Goal: Task Accomplishment & Management: Complete application form

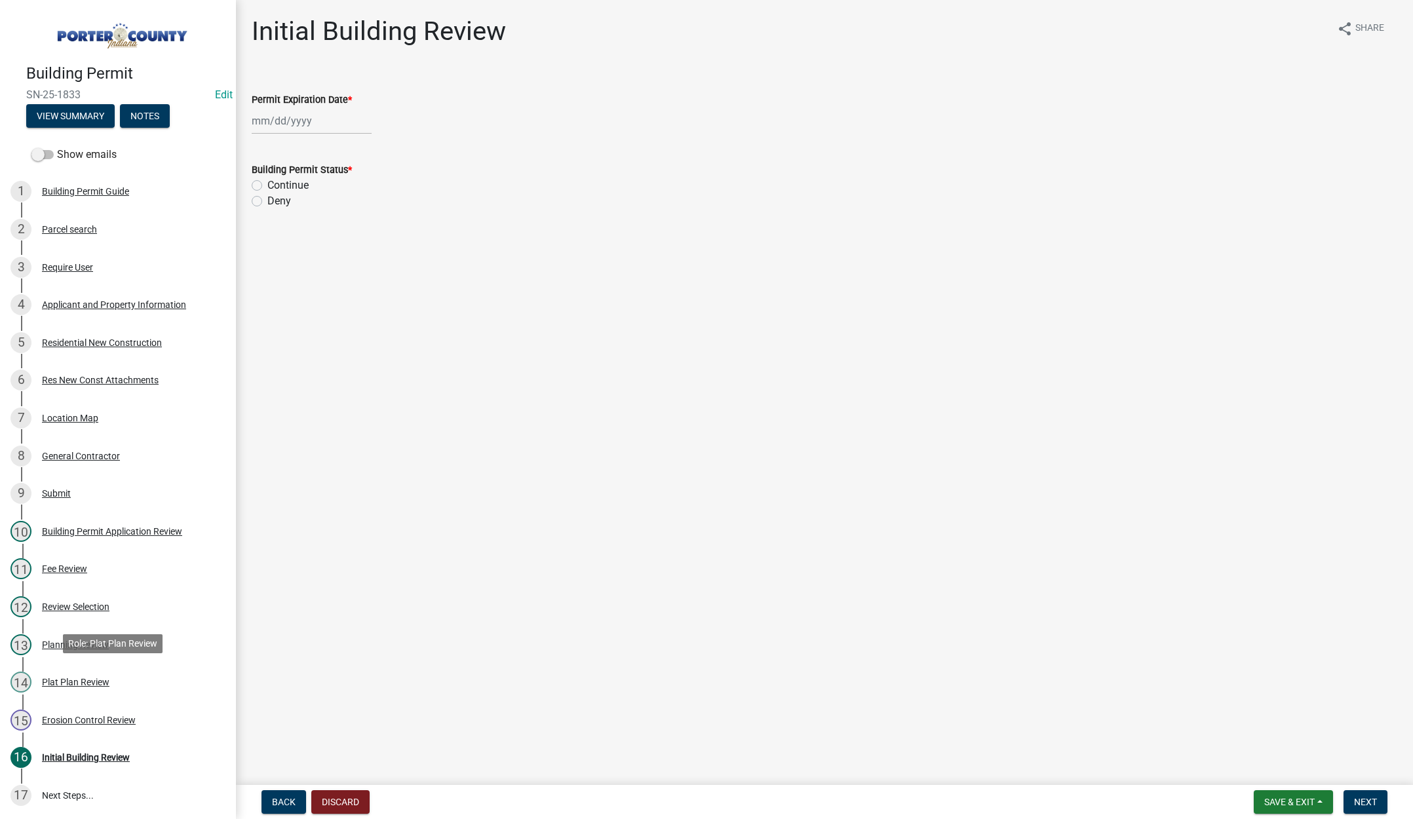
click at [66, 683] on div "Plat Plan Review" at bounding box center [76, 682] width 68 height 9
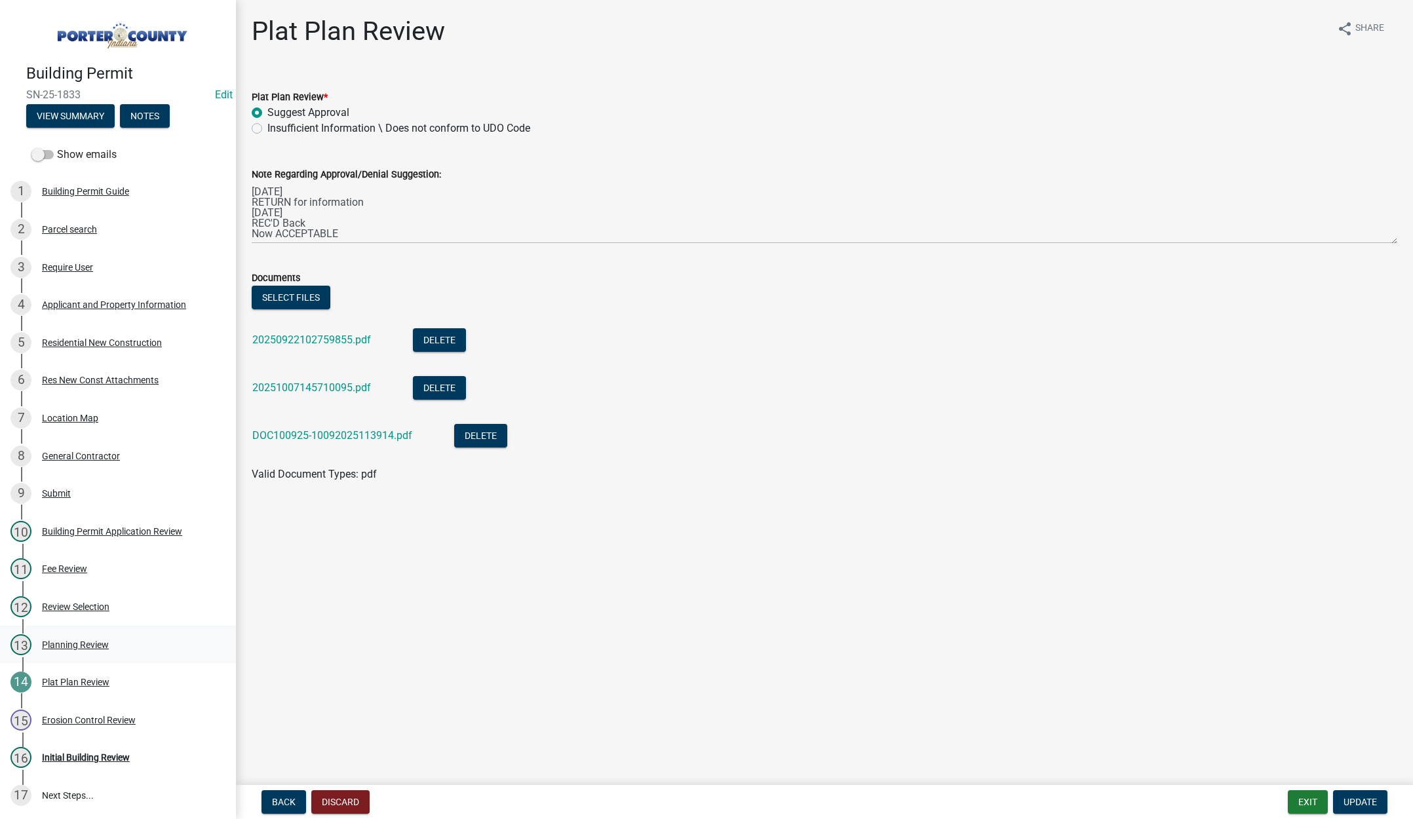
click at [76, 641] on div "Planning Review" at bounding box center [75, 644] width 67 height 9
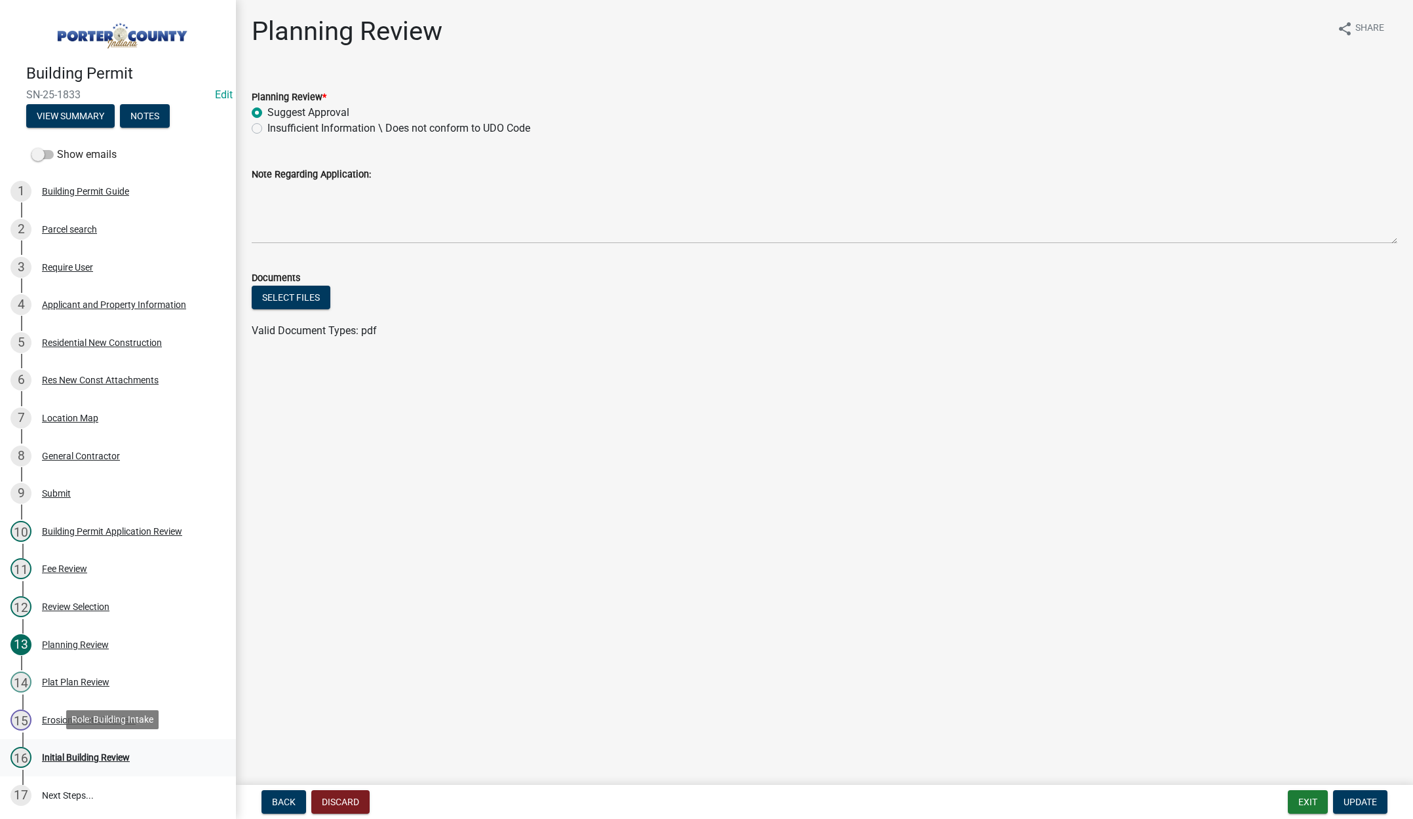
drag, startPoint x: 97, startPoint y: 752, endPoint x: 119, endPoint y: 740, distance: 25.0
click at [97, 753] on div "Initial Building Review" at bounding box center [86, 757] width 88 height 9
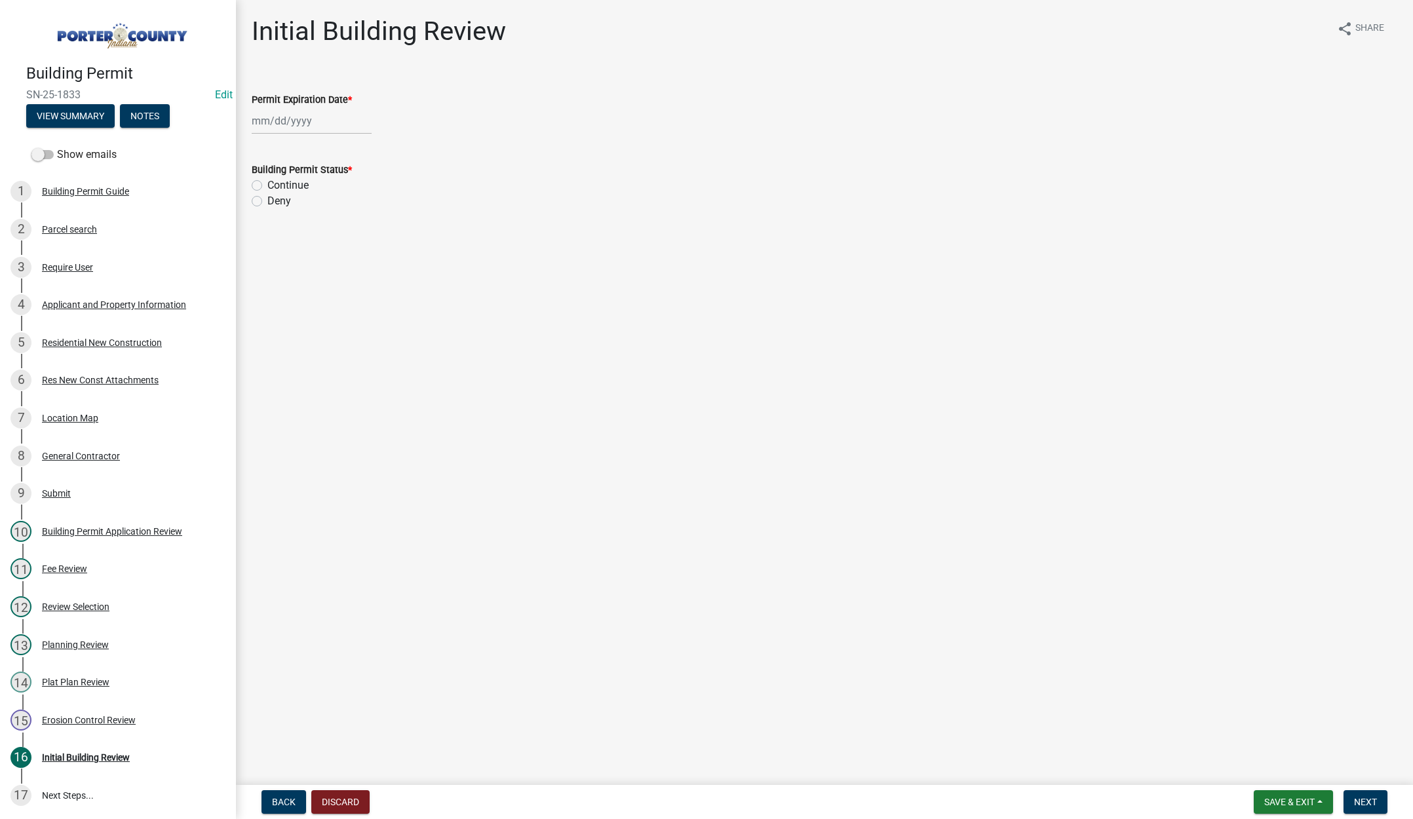
select select "10"
click at [314, 117] on div "Jan Feb Mar Apr May Jun Jul Aug Sep Oct Nov Dec 1525 1526 1527 1528 1529 1530 1…" at bounding box center [312, 120] width 120 height 27
click at [359, 147] on select "1525 1526 1527 1528 1529 1530 1531 1532 1533 1534 1535 1536 1537 1538 1539 1540…" at bounding box center [354, 149] width 47 height 20
select select "2027"
click at [331, 139] on select "1525 1526 1527 1528 1529 1530 1531 1532 1533 1534 1535 1536 1537 1538 1539 1540…" at bounding box center [354, 149] width 47 height 20
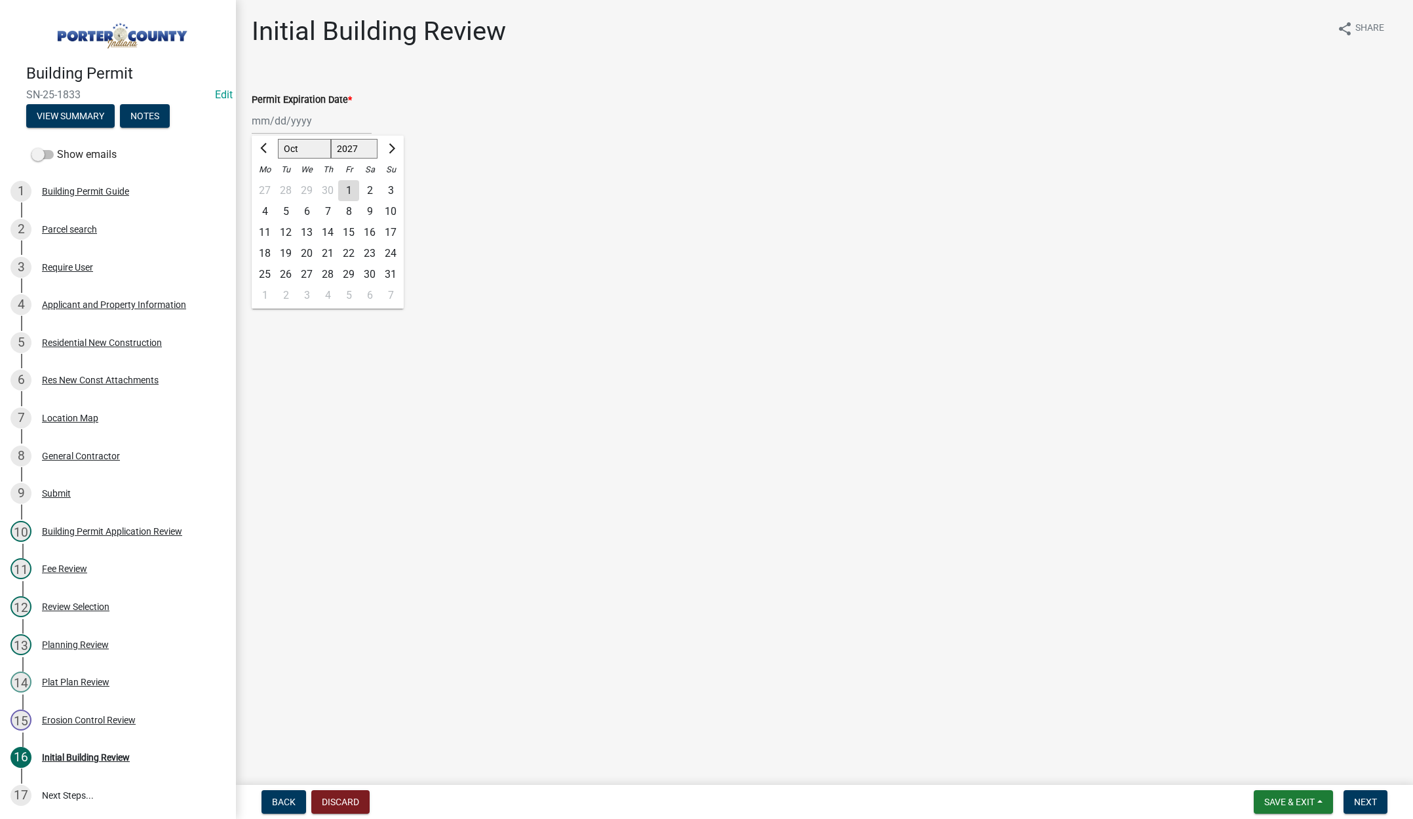
click at [370, 208] on div "9" at bounding box center [369, 211] width 21 height 21
type input "10/09/2027"
click at [267, 184] on label "Continue" at bounding box center [287, 186] width 41 height 16
click at [267, 184] on input "Continue" at bounding box center [271, 182] width 9 height 9
radio input "true"
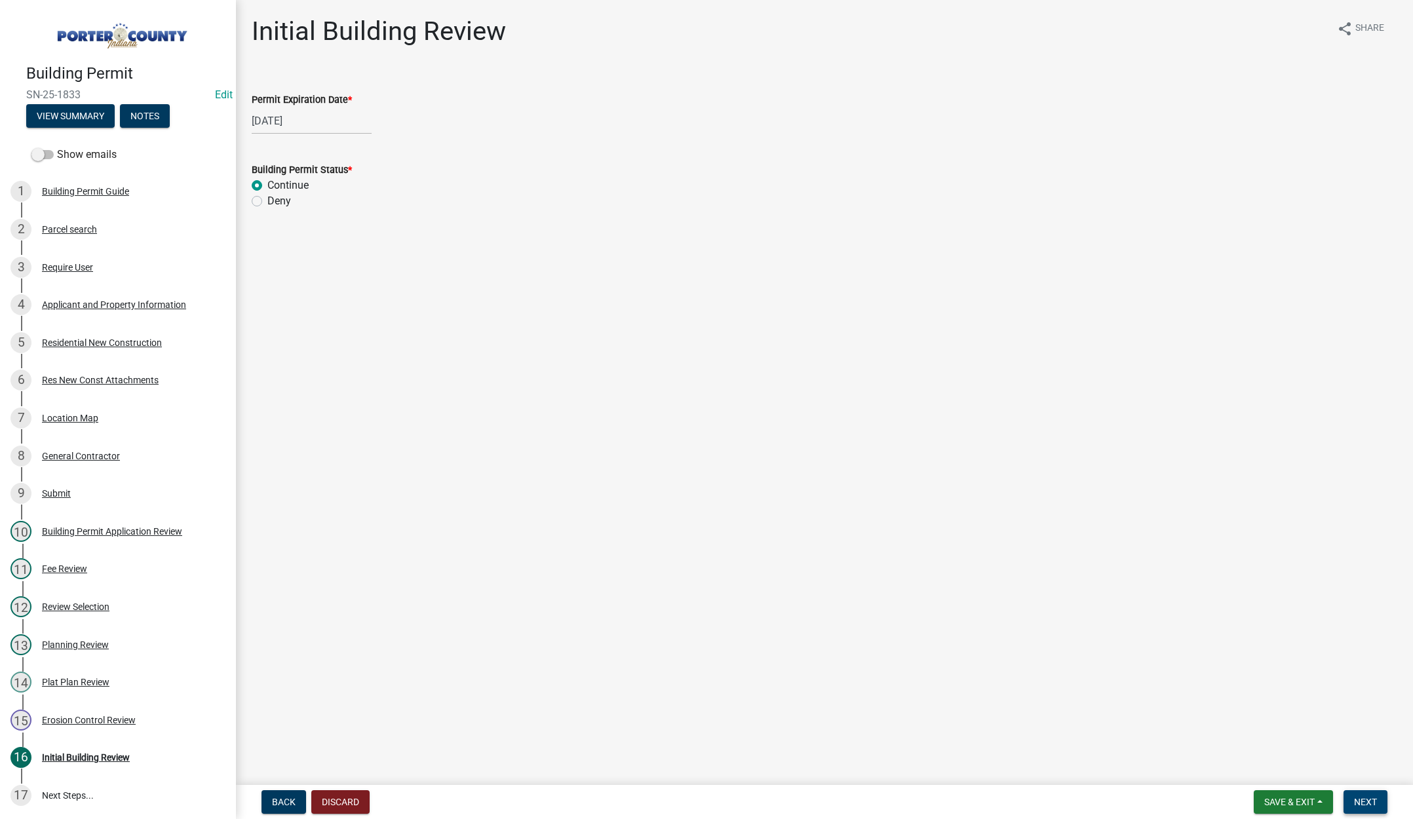
click at [1354, 798] on span "Next" at bounding box center [1365, 802] width 23 height 10
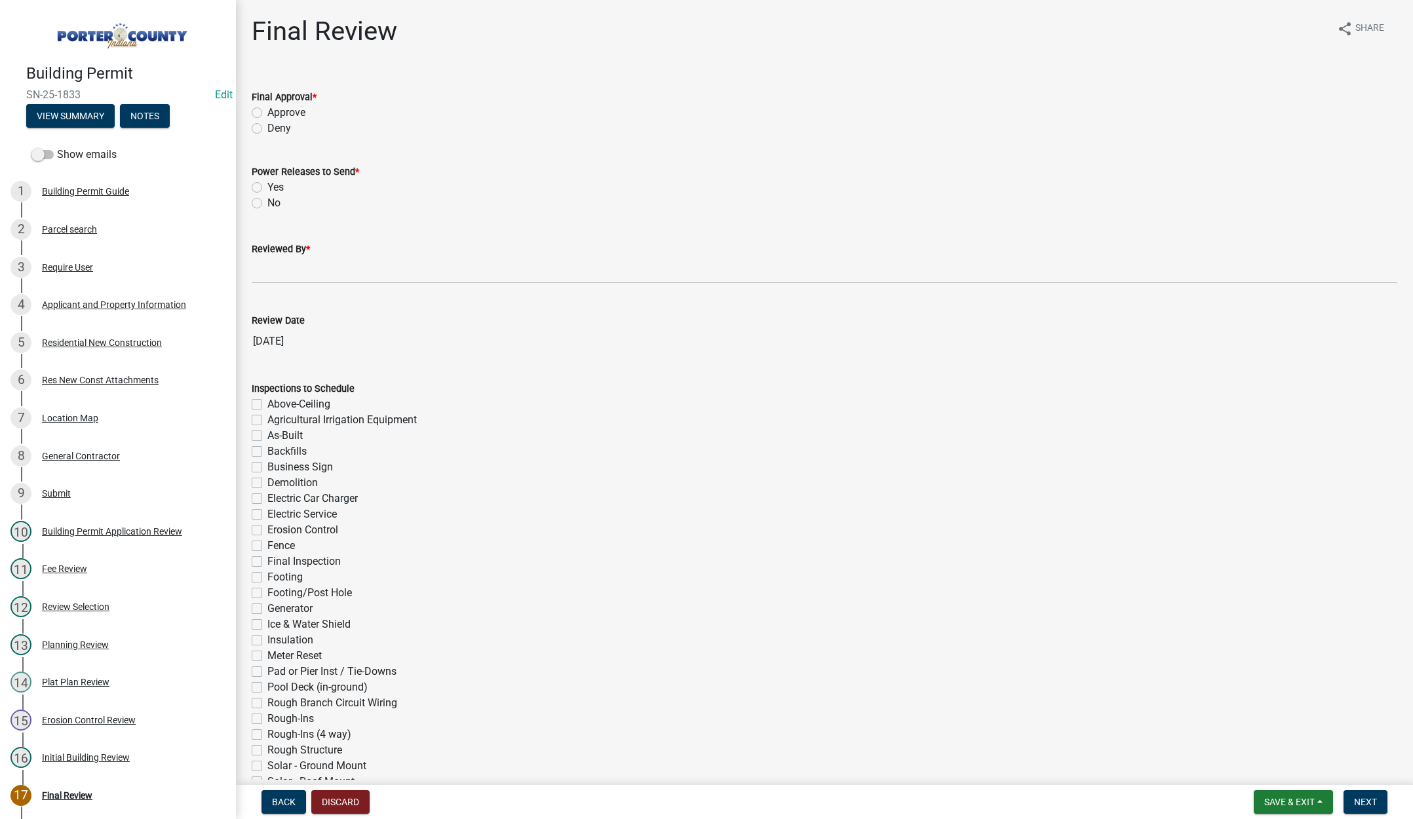
click at [267, 107] on label "Approve" at bounding box center [286, 113] width 38 height 16
click at [267, 107] on input "Approve" at bounding box center [271, 109] width 9 height 9
radio input "true"
click at [267, 185] on label "Yes" at bounding box center [275, 188] width 16 height 16
click at [267, 185] on input "Yes" at bounding box center [271, 184] width 9 height 9
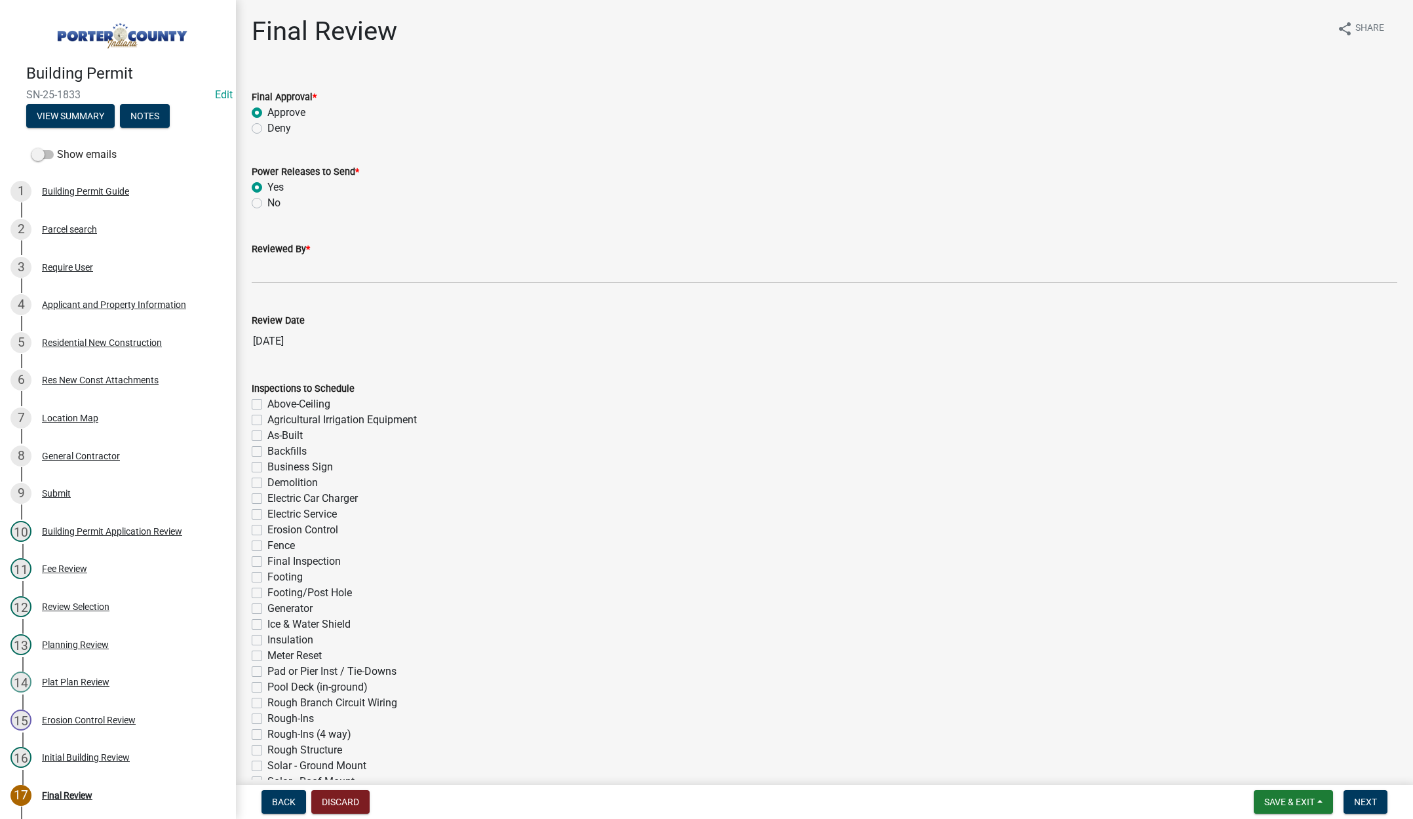
radio input "true"
click at [258, 273] on input "Reviewed By *" at bounding box center [825, 270] width 1146 height 27
type input "[PERSON_NAME]"
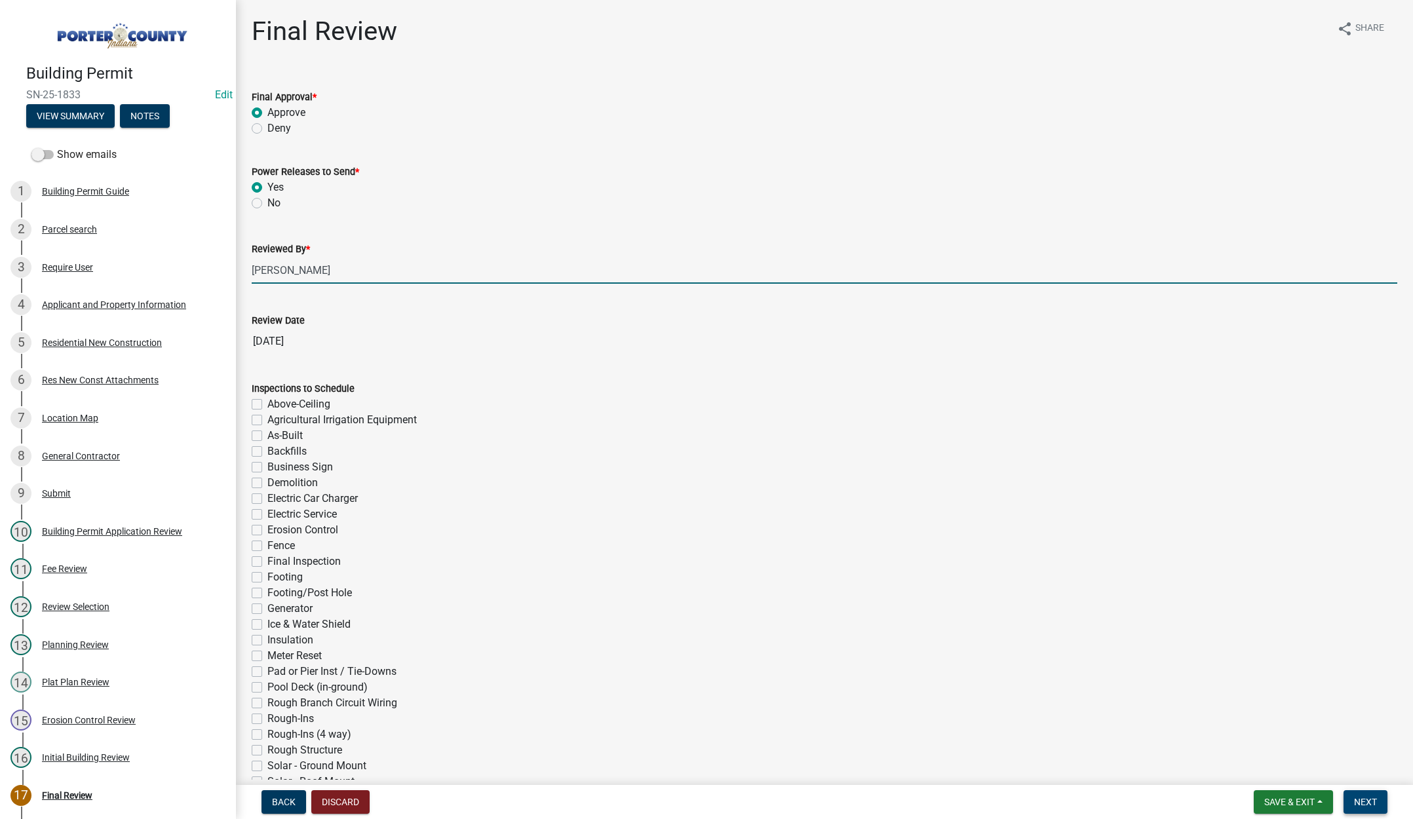
click at [1375, 803] on span "Next" at bounding box center [1365, 802] width 23 height 10
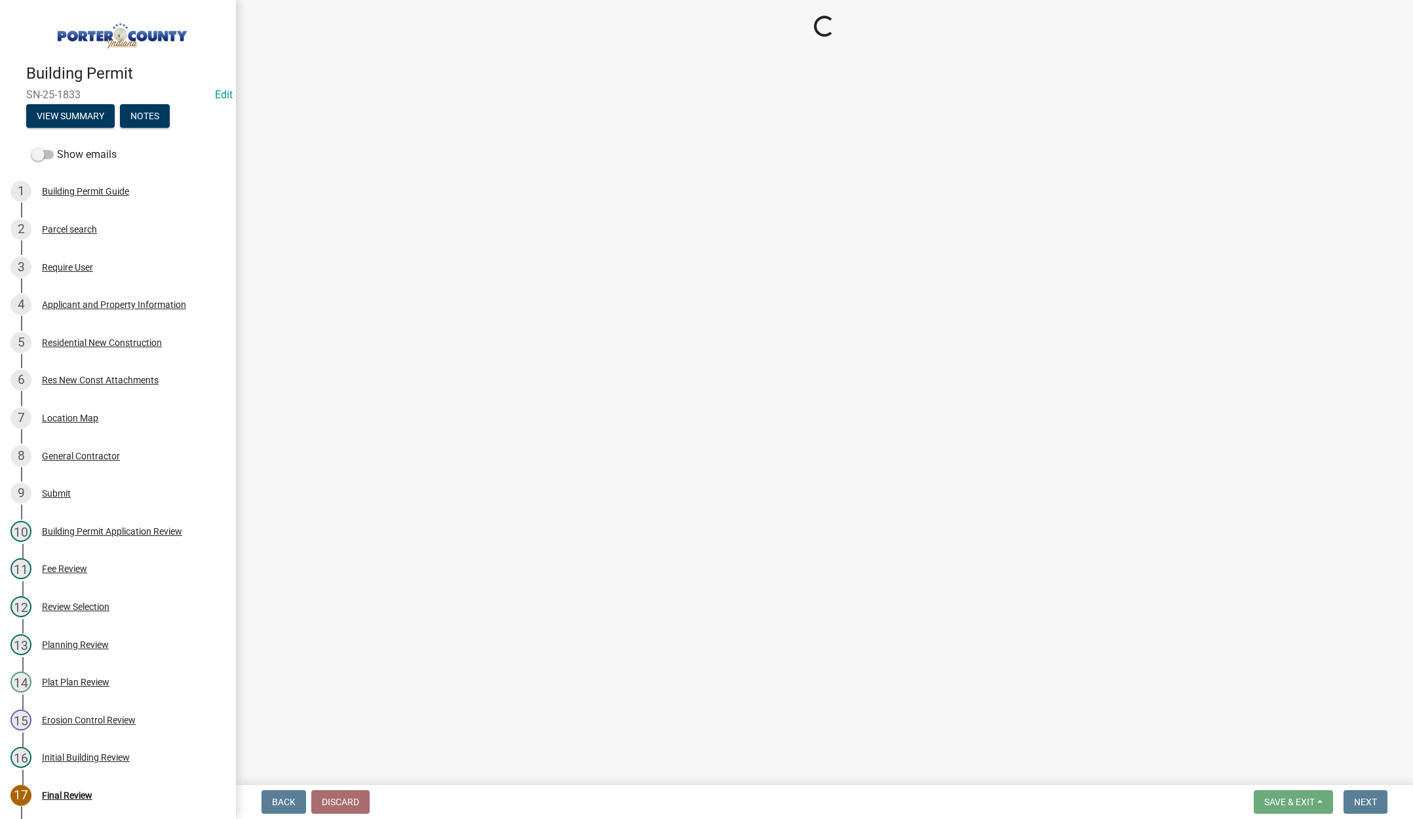
select select "3: 3"
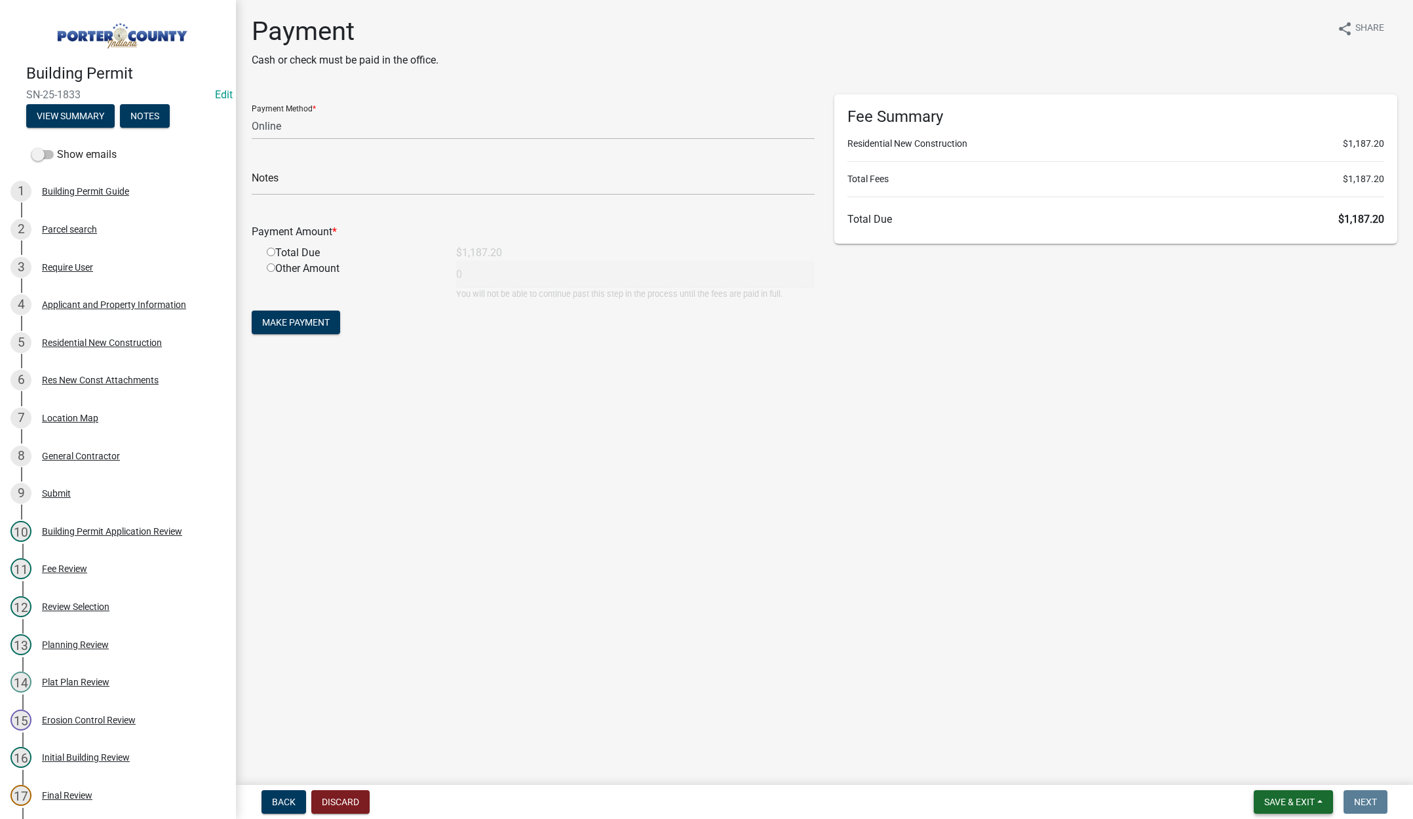
click at [1281, 797] on span "Save & Exit" at bounding box center [1289, 802] width 50 height 10
click at [1282, 772] on button "Save & Exit" at bounding box center [1280, 767] width 105 height 31
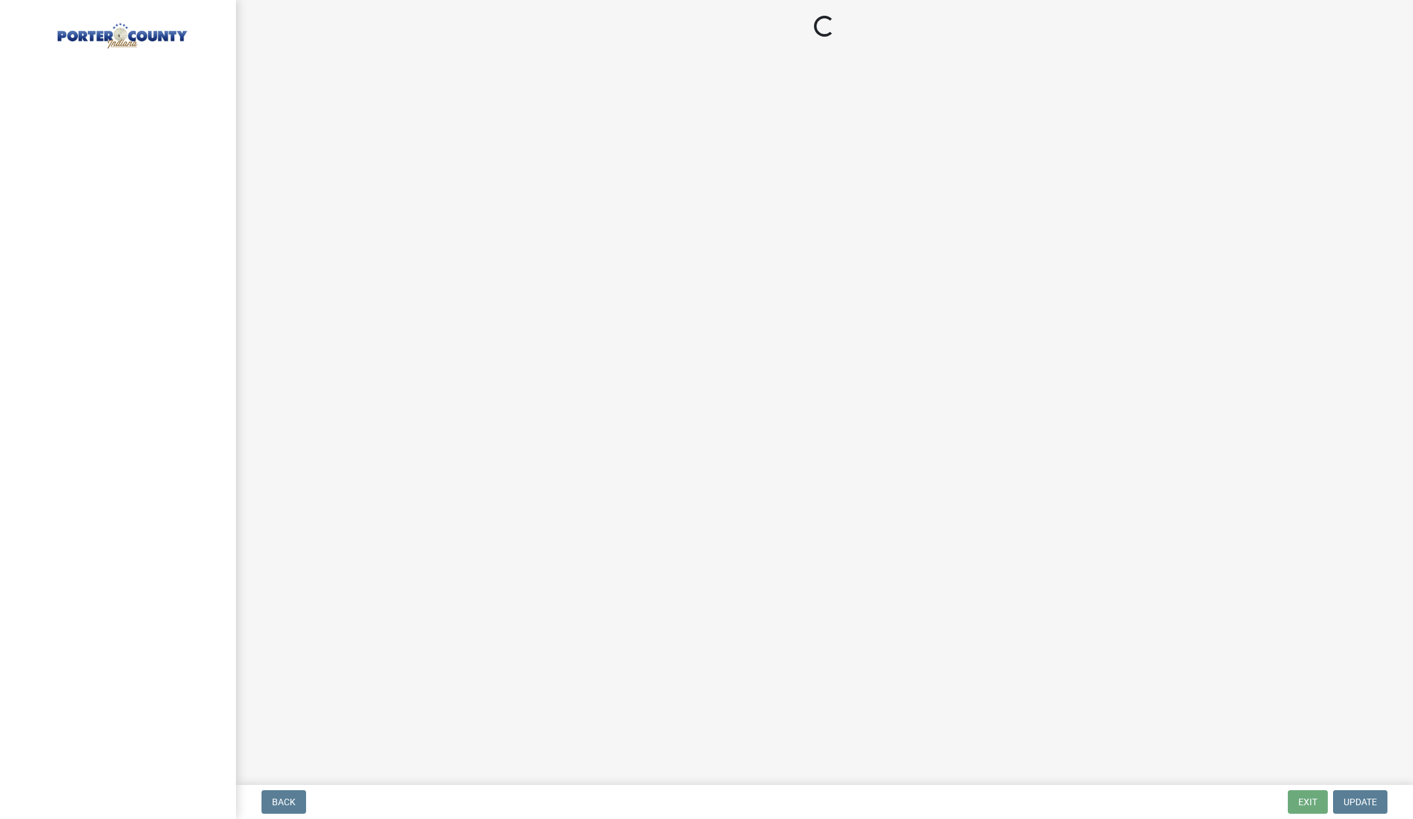
select select "3: 3"
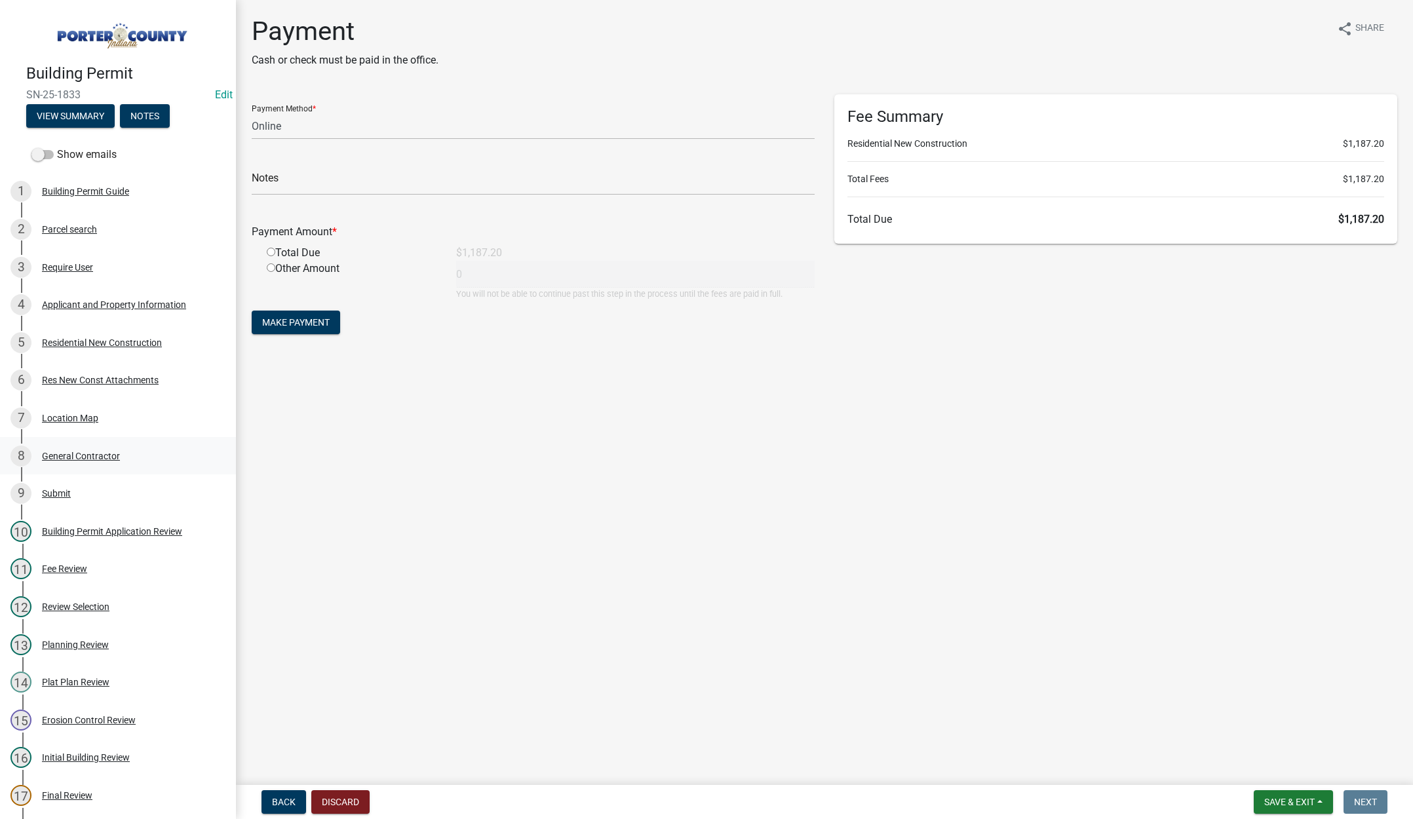
click at [107, 458] on div "General Contractor" at bounding box center [81, 456] width 78 height 9
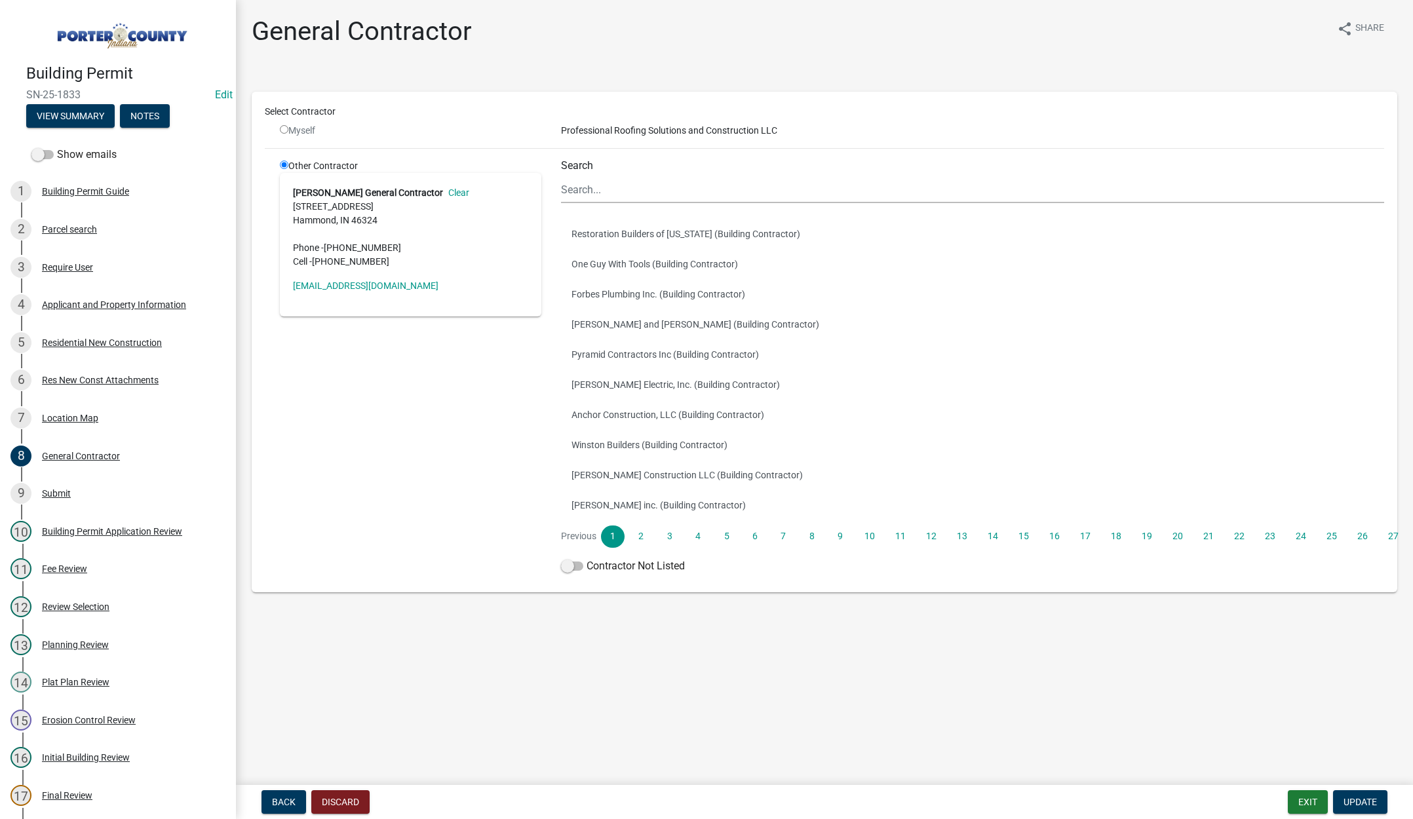
click at [549, 19] on div "General Contractor share Share" at bounding box center [825, 37] width 1146 height 42
drag, startPoint x: 467, startPoint y: 283, endPoint x: 418, endPoint y: 286, distance: 49.2
drag, startPoint x: 418, startPoint y: 286, endPoint x: 290, endPoint y: 285, distance: 128.5
click at [290, 285] on div "Hernandez General Contractor Clear 7350 Calumet Ave Hammond, IN 46324 Phone - (…" at bounding box center [411, 245] width 262 height 144
drag, startPoint x: 290, startPoint y: 285, endPoint x: 460, endPoint y: 286, distance: 170.4
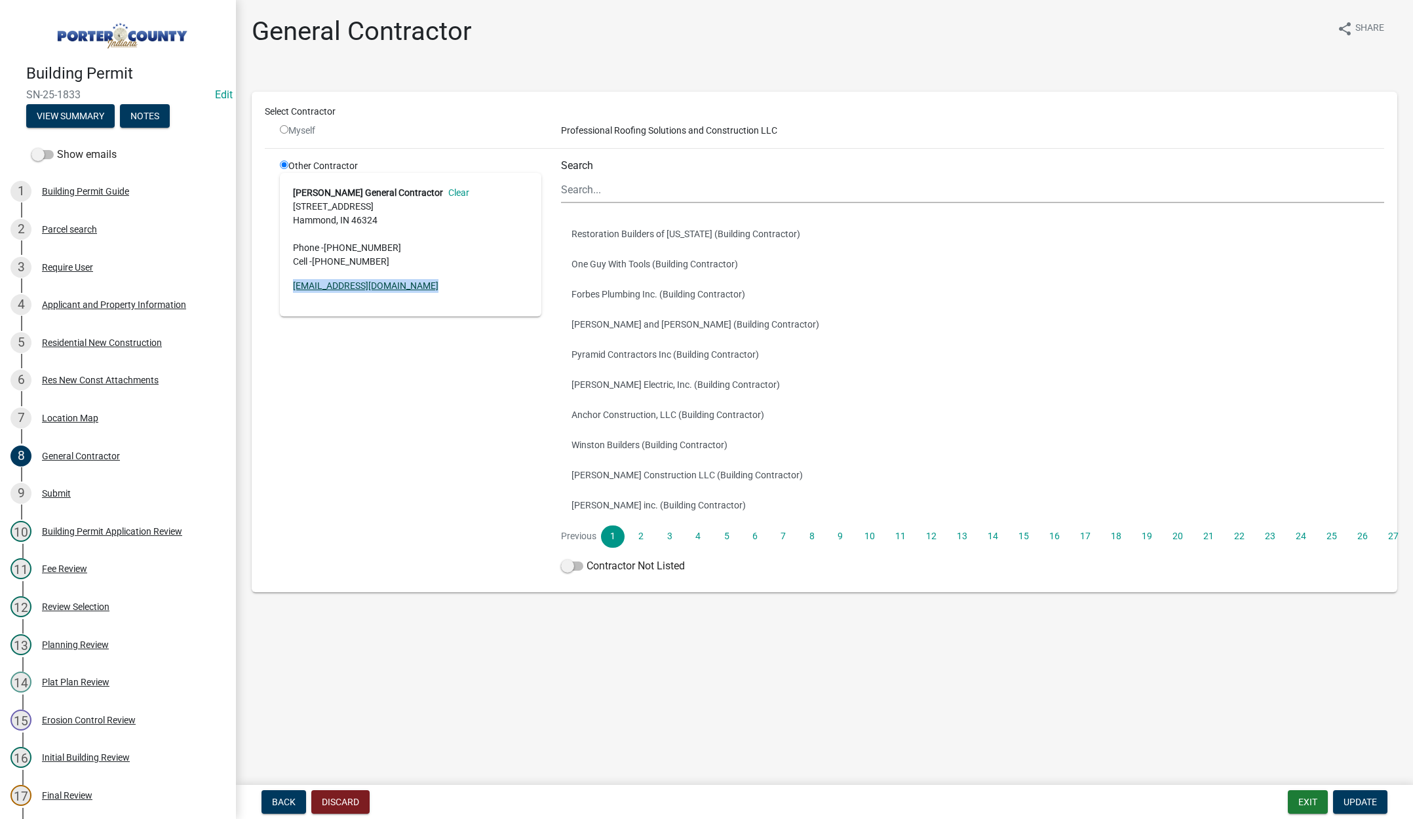
click at [460, 286] on div "Hernandez General Contractor Clear 7350 Calumet Ave Hammond, IN 46324 Phone - (…" at bounding box center [411, 245] width 262 height 144
copy link "fatima@hernandezgeneralcontractor.com"
click at [672, 24] on div "General Contractor share Share" at bounding box center [825, 37] width 1146 height 42
click at [77, 564] on div "Fee Review" at bounding box center [64, 568] width 45 height 9
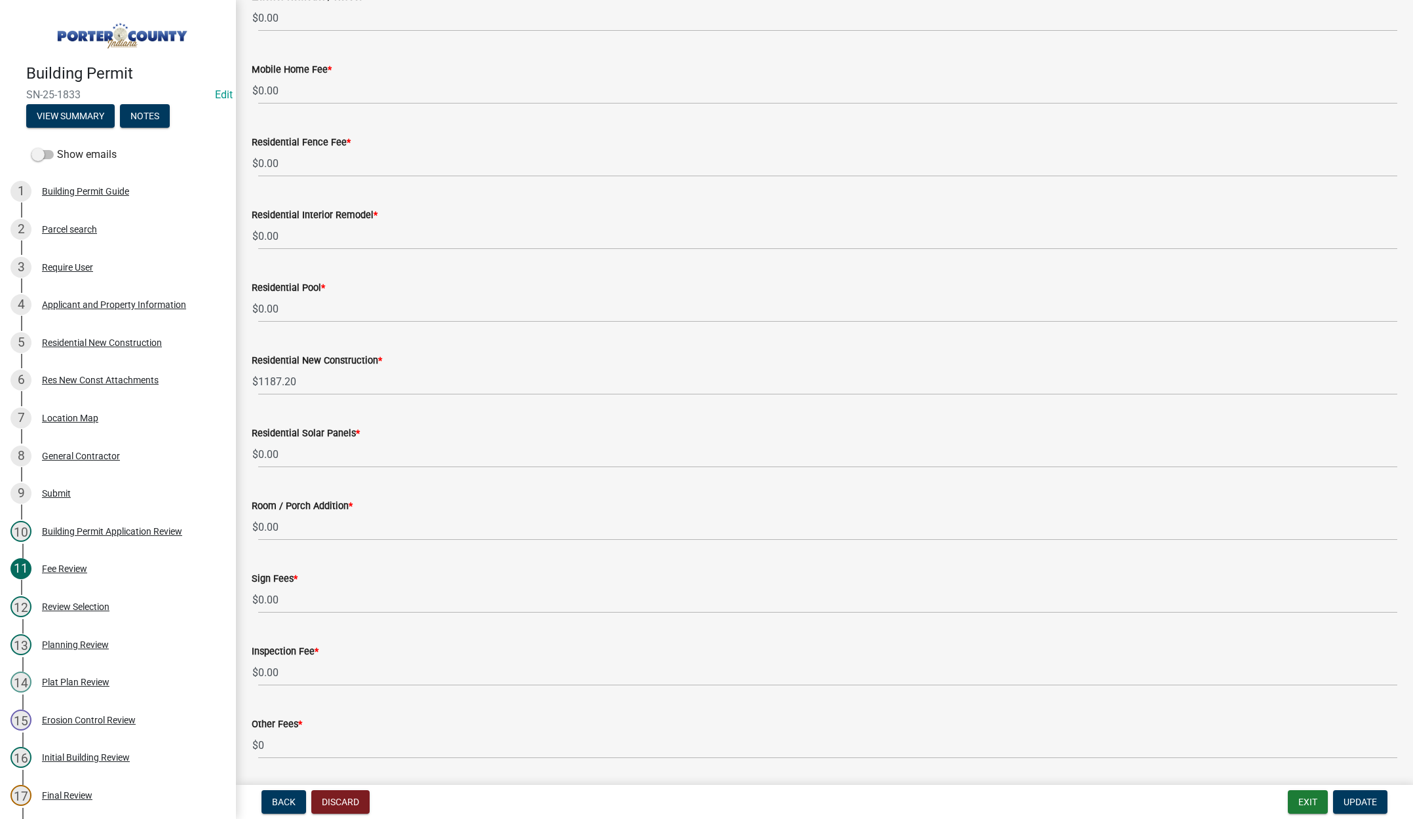
scroll to position [581, 0]
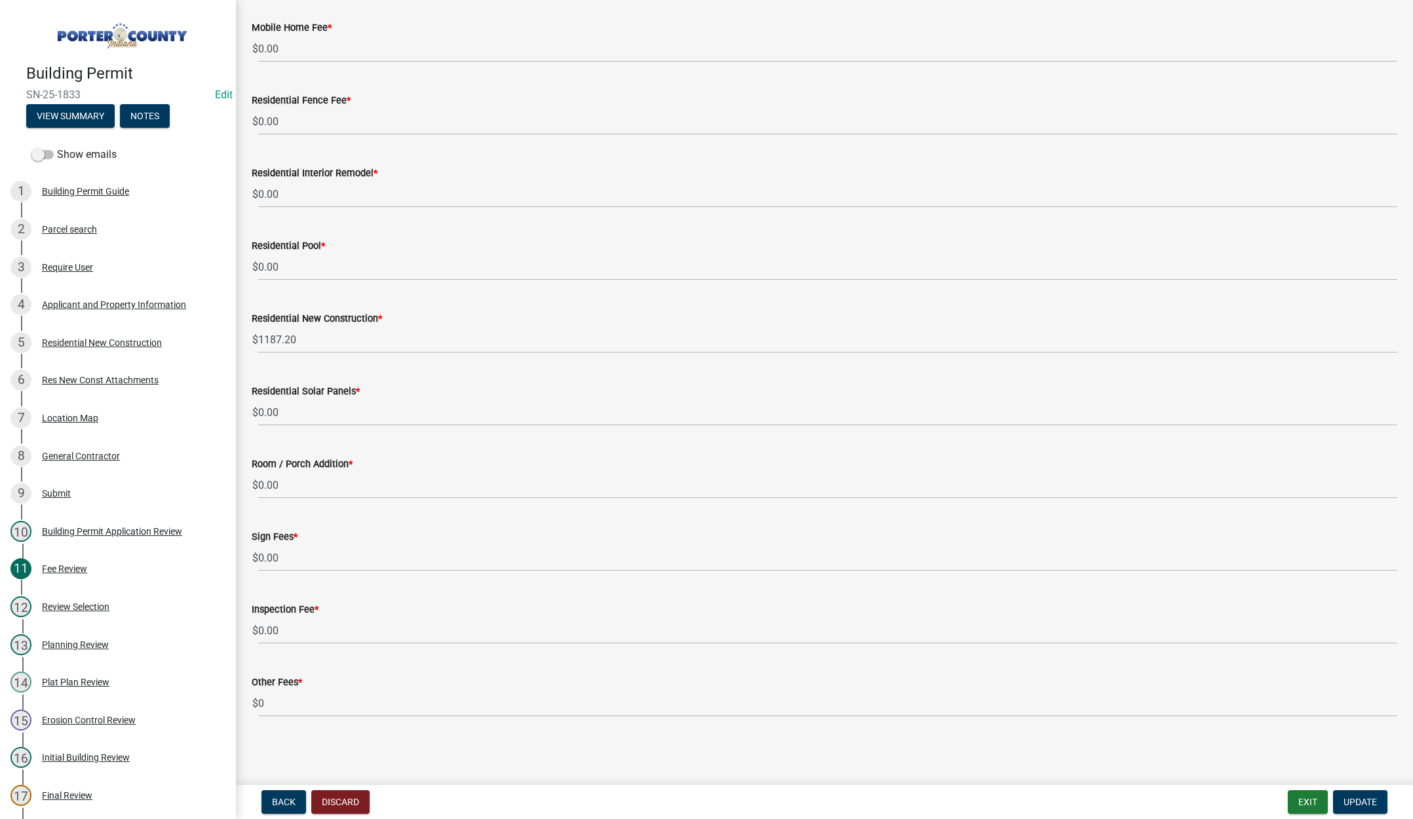
click at [495, 7] on div "Mobile Home Fee * $ 0.00" at bounding box center [825, 31] width 1146 height 61
click at [1296, 796] on button "Exit" at bounding box center [1308, 803] width 40 height 24
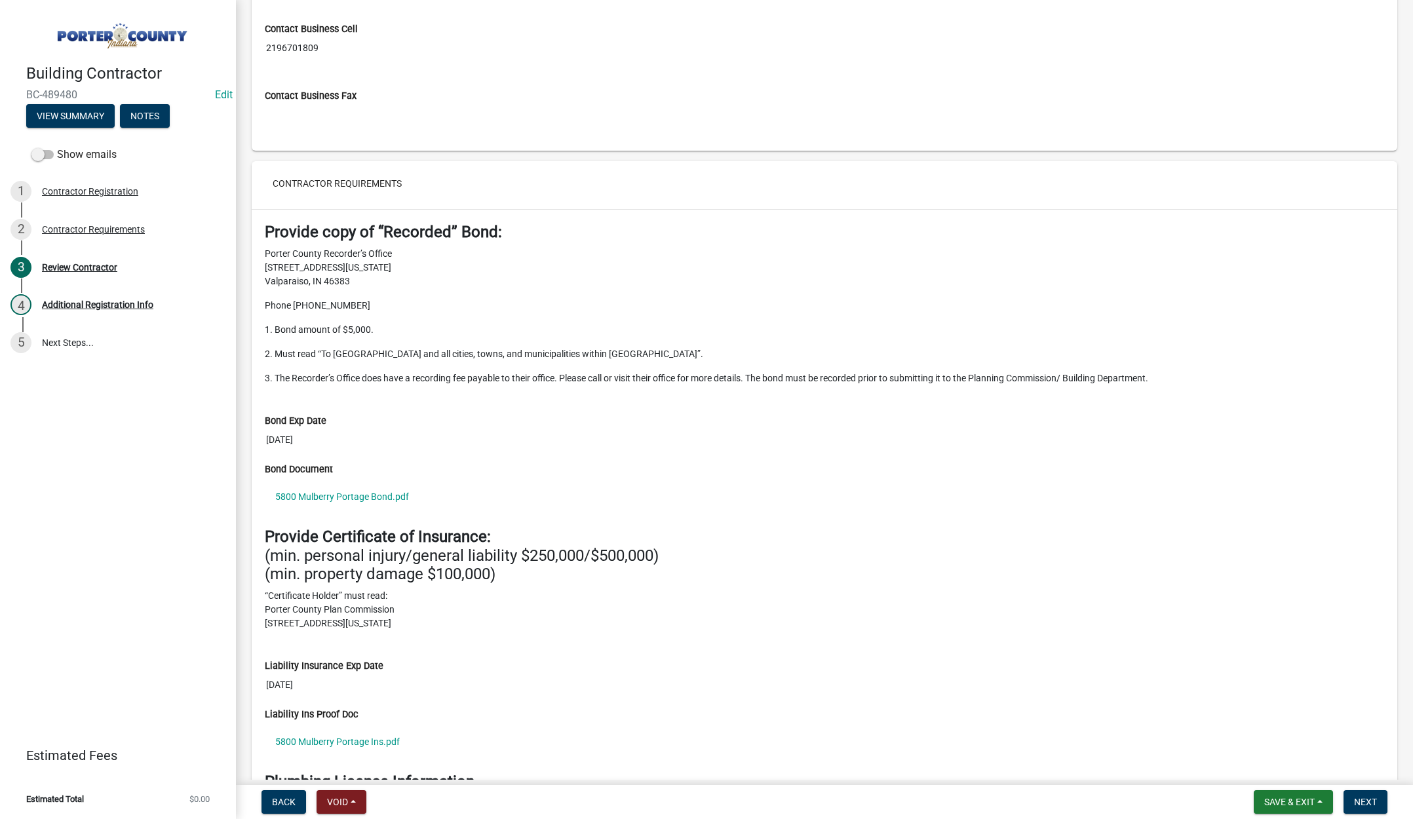
scroll to position [1311, 0]
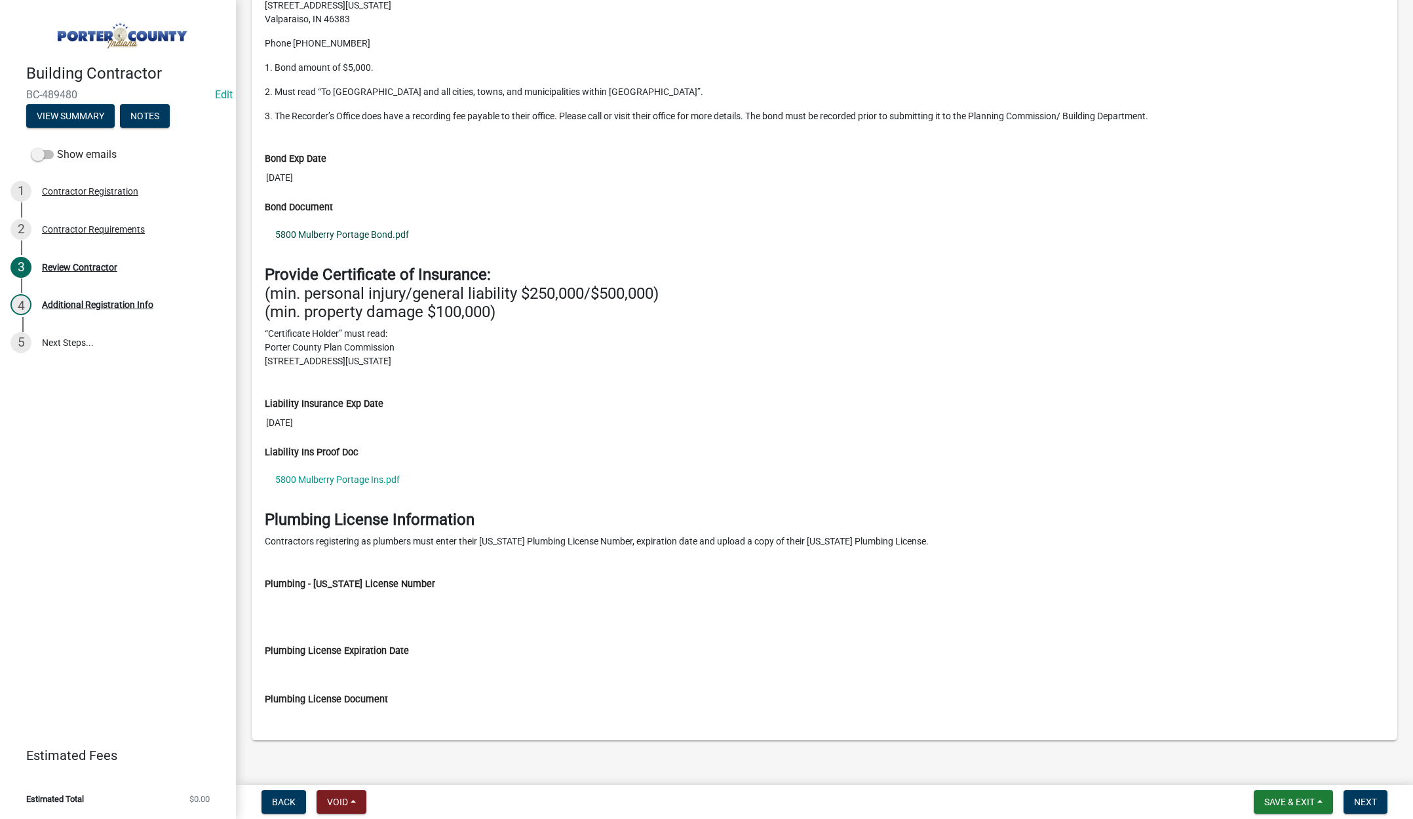
click at [376, 233] on link "5800 Mulberry Portage Bond.pdf" at bounding box center [825, 235] width 1120 height 30
click at [347, 478] on link "5800 Mulberry Portage Ins.pdf" at bounding box center [825, 480] width 1120 height 30
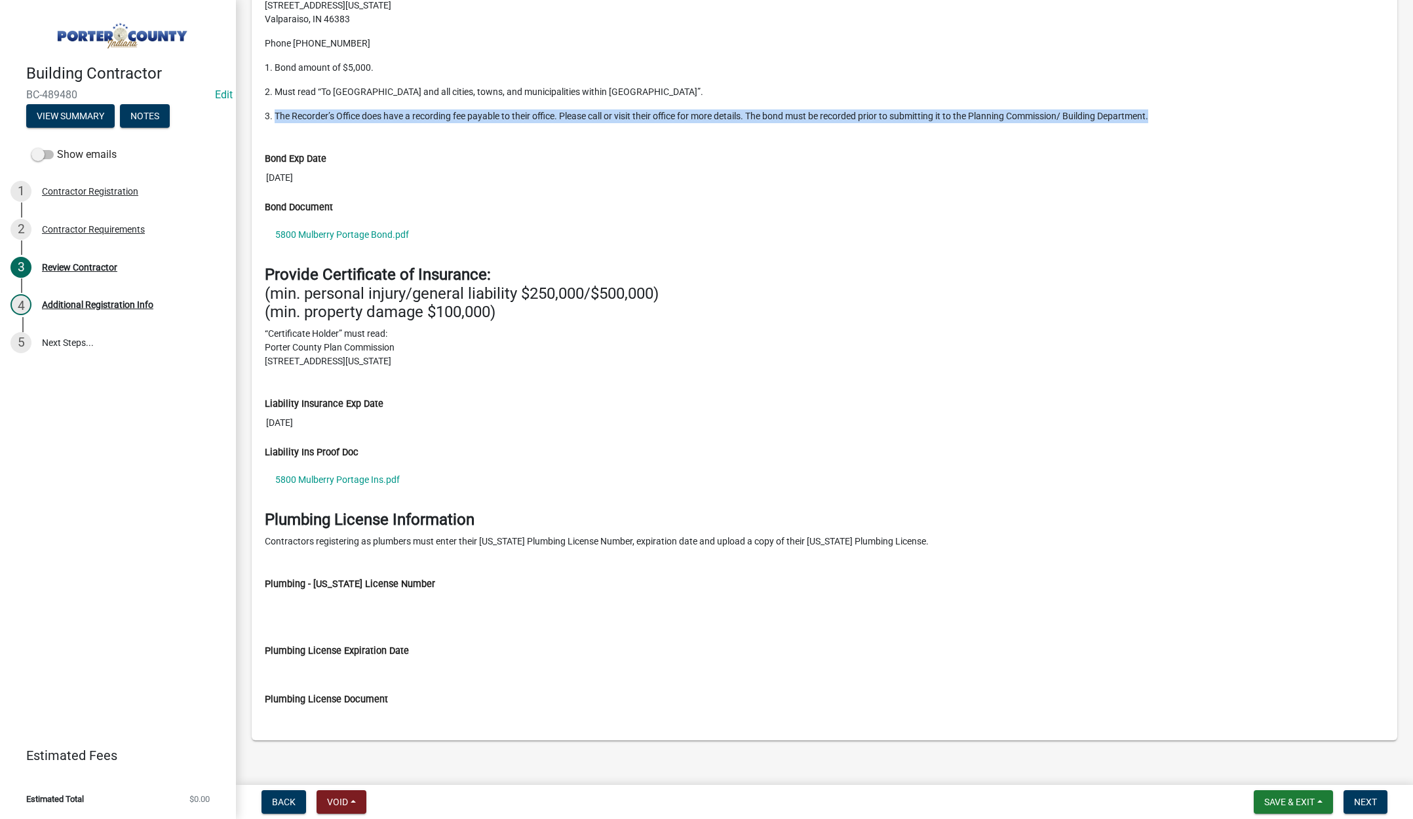
drag, startPoint x: 274, startPoint y: 115, endPoint x: 1160, endPoint y: 124, distance: 885.6
click at [1160, 124] on div "Provide copy of “Recorded” Bond: Porter County Recorder’s Office 155 Indiana Av…" at bounding box center [824, 47] width 1139 height 173
copy p "The Recorder’s Office does have a recording fee payable to their office. Please…"
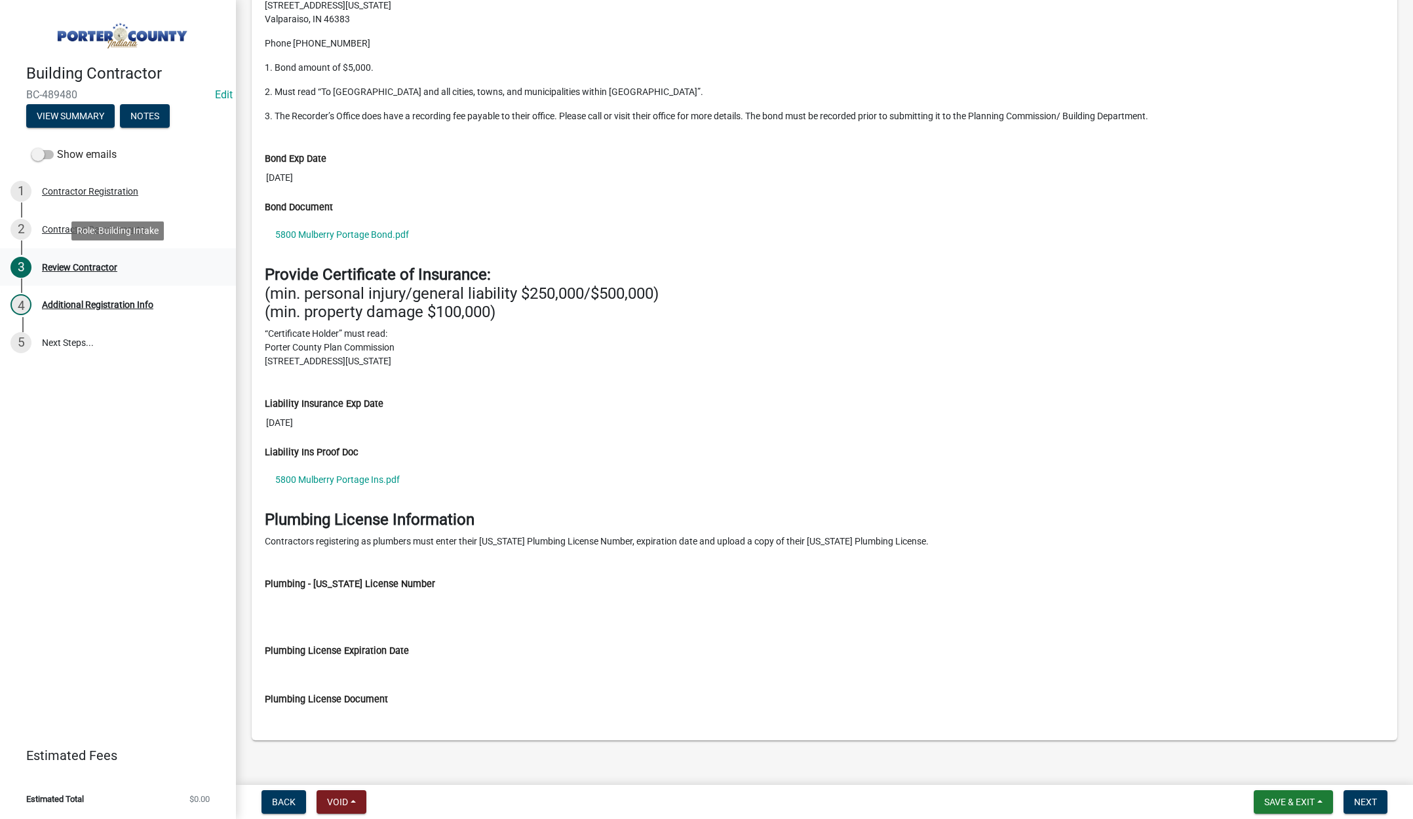
click at [73, 264] on div "Review Contractor" at bounding box center [79, 267] width 75 height 9
click at [1361, 800] on span "Next" at bounding box center [1365, 802] width 23 height 10
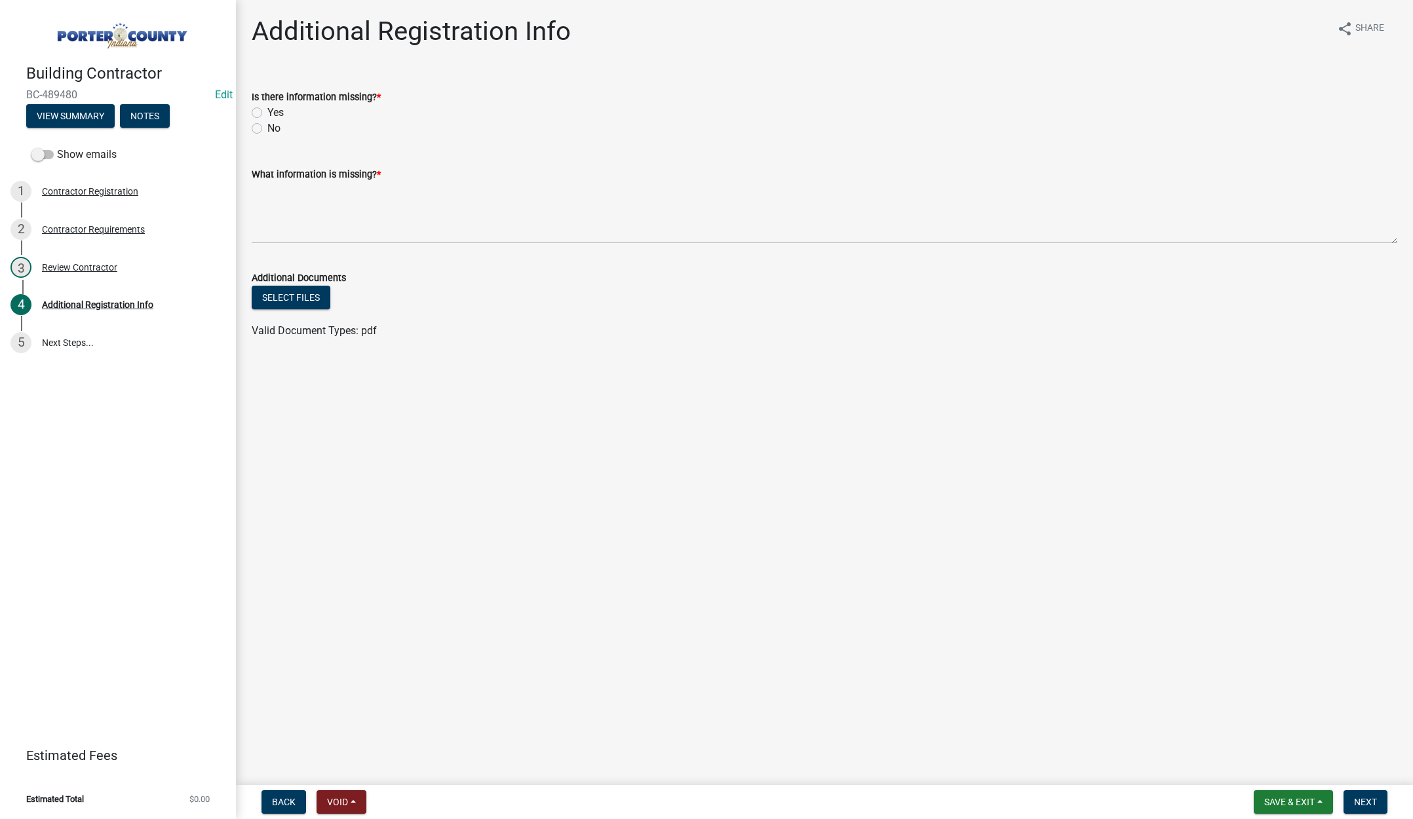
click at [267, 111] on label "Yes" at bounding box center [275, 113] width 16 height 16
click at [267, 111] on input "Yes" at bounding box center [271, 109] width 9 height 9
radio input "true"
click at [264, 193] on textarea "What information is missing? *" at bounding box center [825, 213] width 1146 height 62
paste textarea "The Recorder’s Office does have a recording fee payable to their office. Please…"
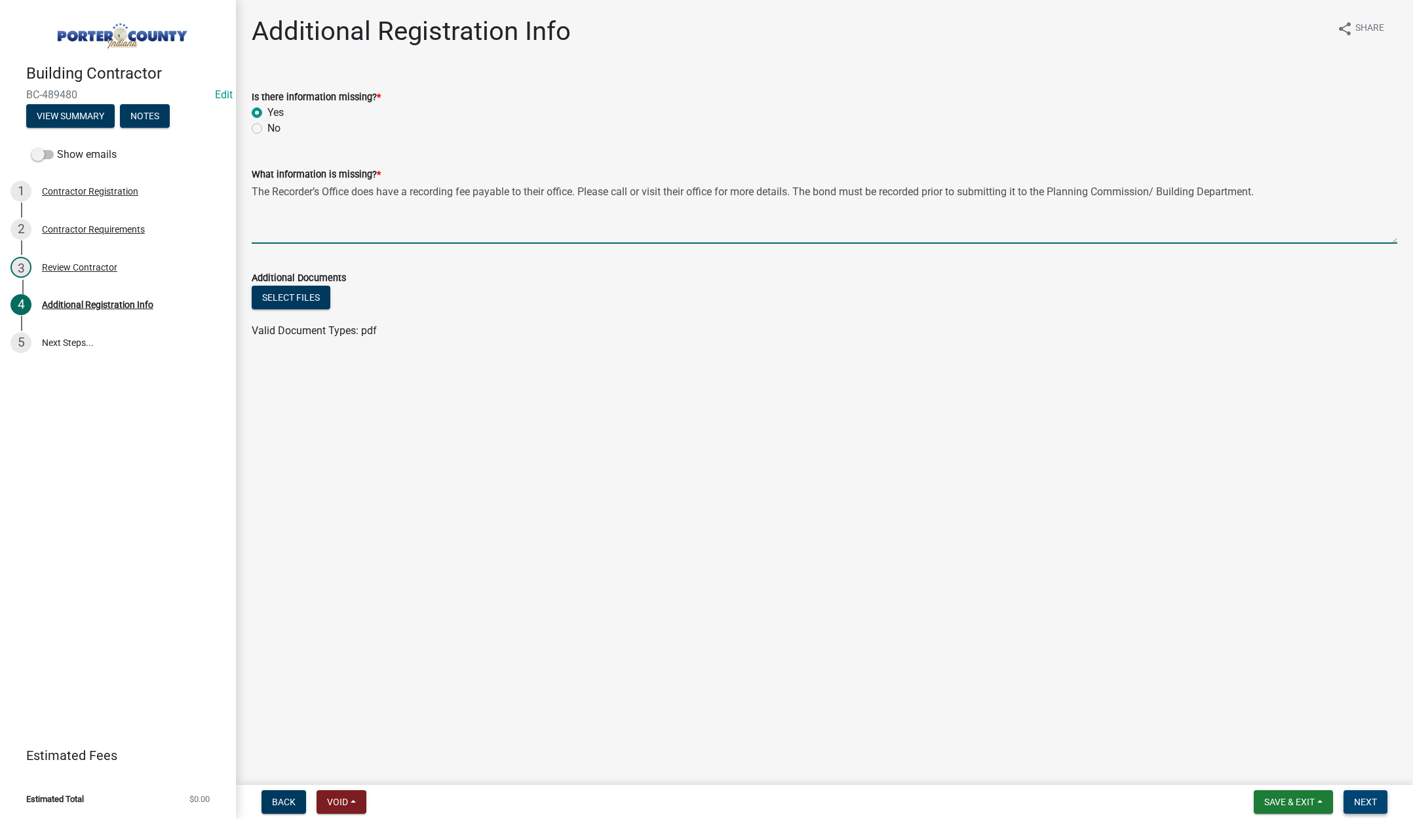
type textarea "The Recorder’s Office does have a recording fee payable to their office. Please…"
click at [1368, 798] on span "Next" at bounding box center [1365, 802] width 23 height 10
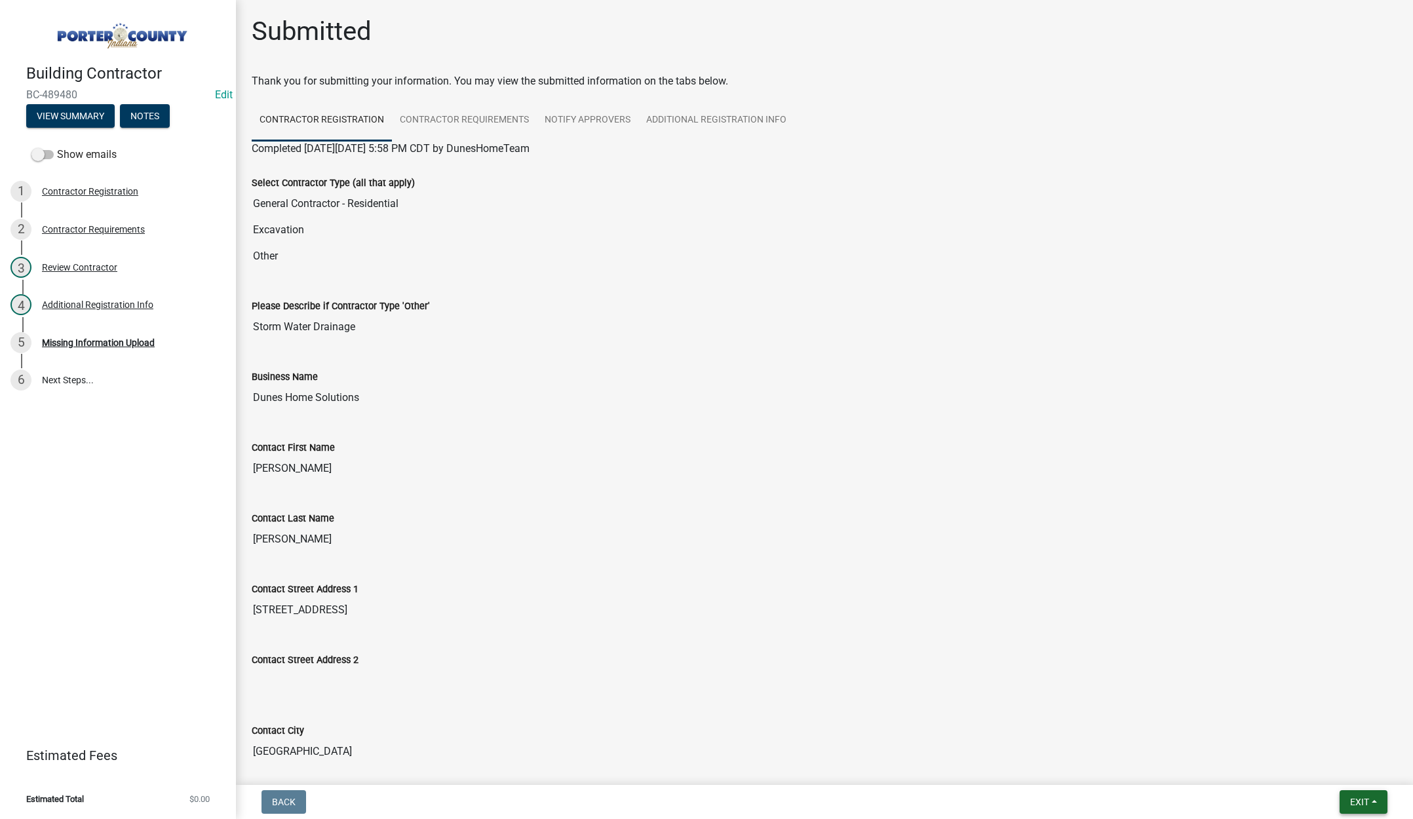
click at [1352, 804] on span "Exit" at bounding box center [1359, 802] width 19 height 10
click at [1352, 770] on button "Save & Exit" at bounding box center [1335, 767] width 105 height 31
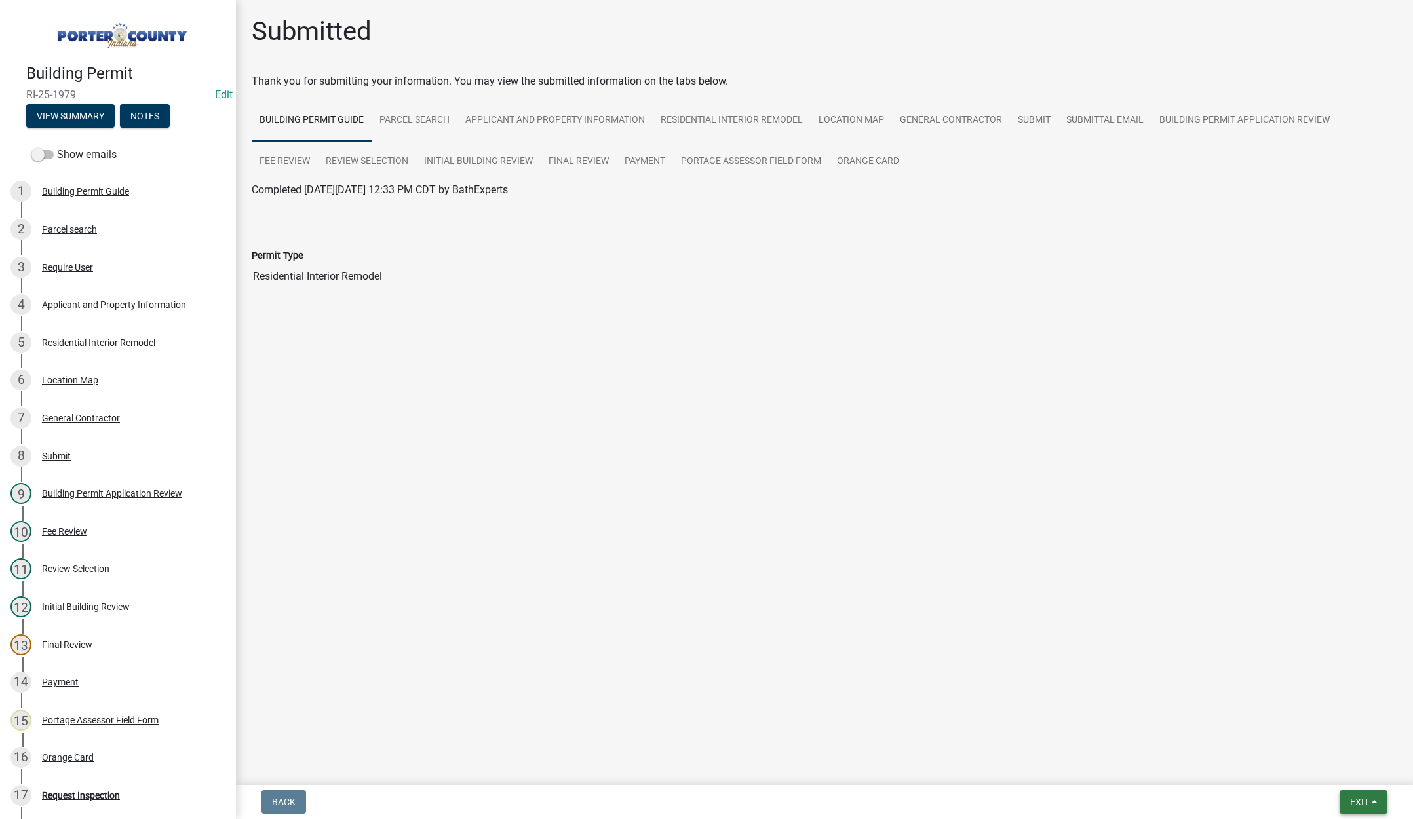
click at [1344, 800] on button "Exit" at bounding box center [1364, 803] width 48 height 24
click at [1348, 771] on button "Save & Exit" at bounding box center [1335, 767] width 105 height 31
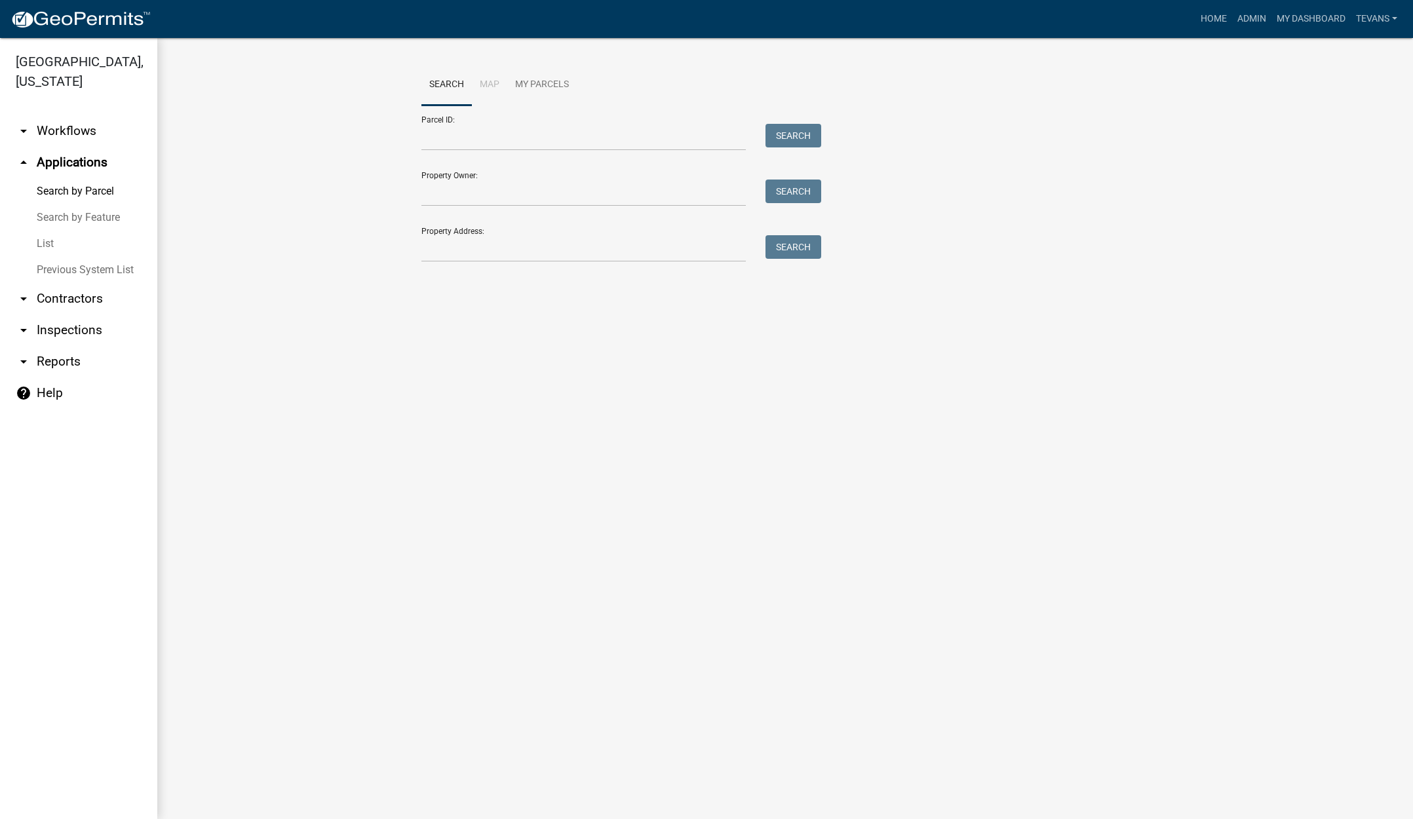
click at [435, 463] on main "Search Map My Parcels Parcel ID: Search Property Owner: Search Property Address…" at bounding box center [785, 428] width 1256 height 781
click at [509, 252] on input "Property Address:" at bounding box center [583, 248] width 324 height 27
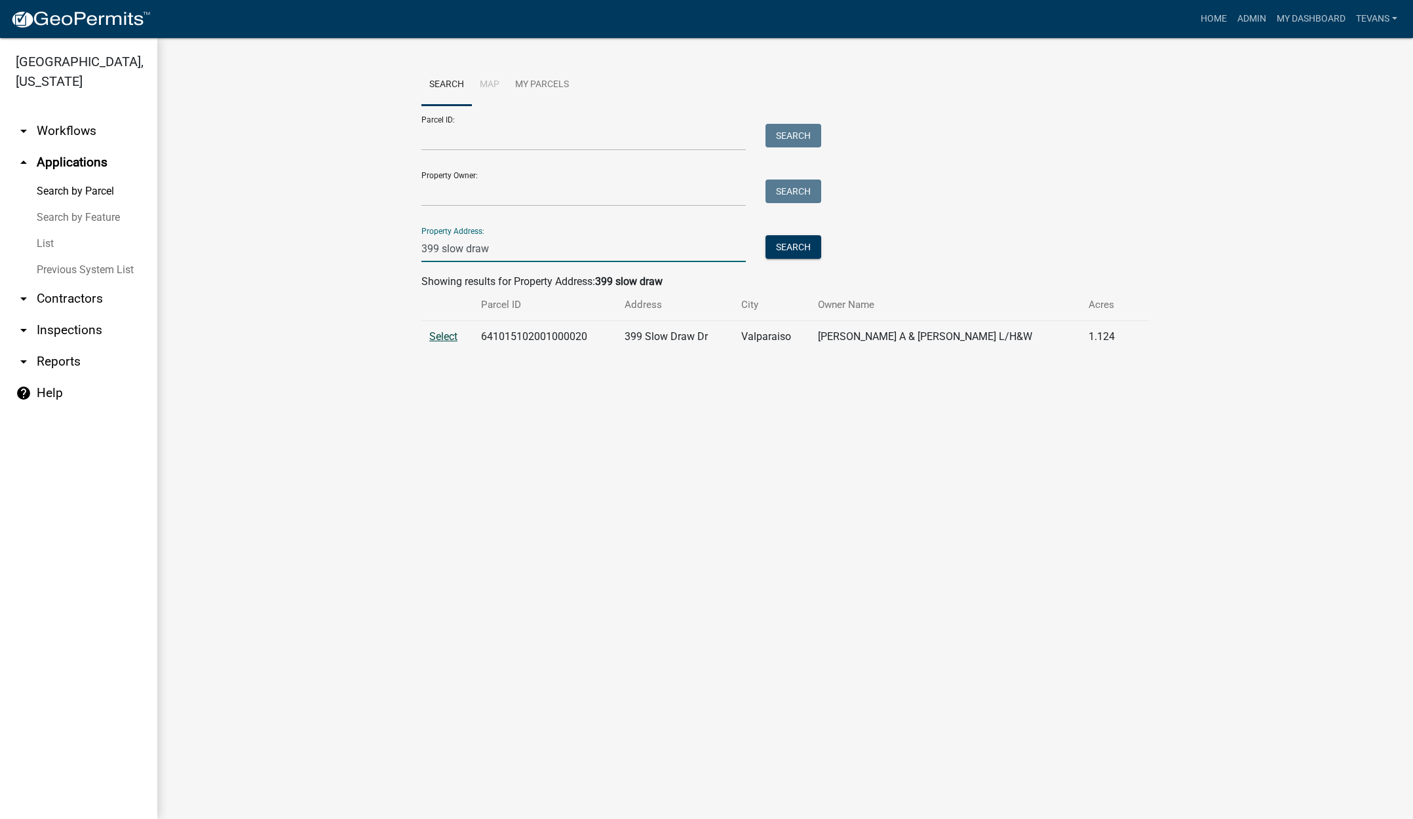
type input "399 slow draw"
click at [444, 336] on span "Select" at bounding box center [443, 336] width 28 height 12
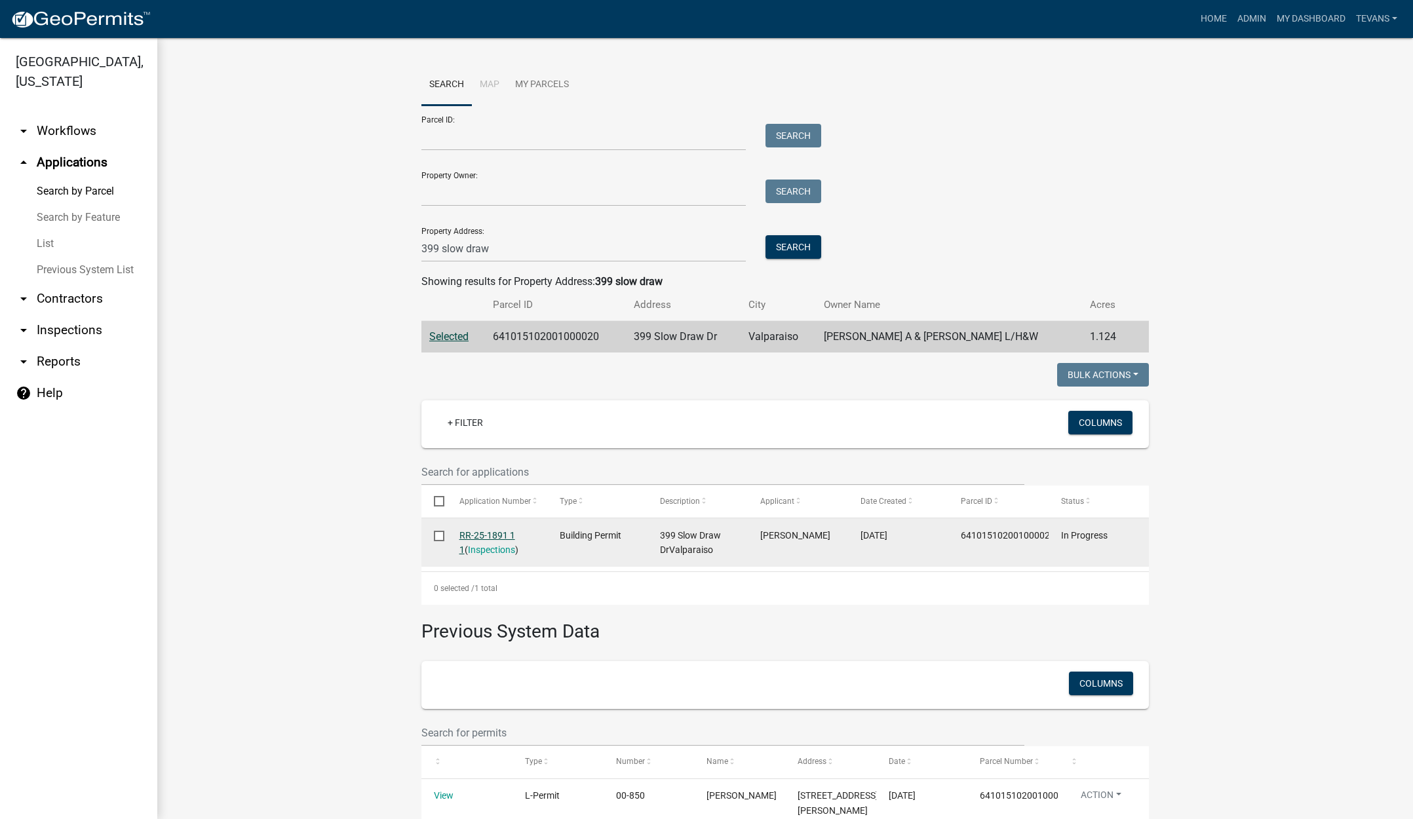
click at [480, 533] on link "RR-25-1891 1 1" at bounding box center [487, 543] width 56 height 26
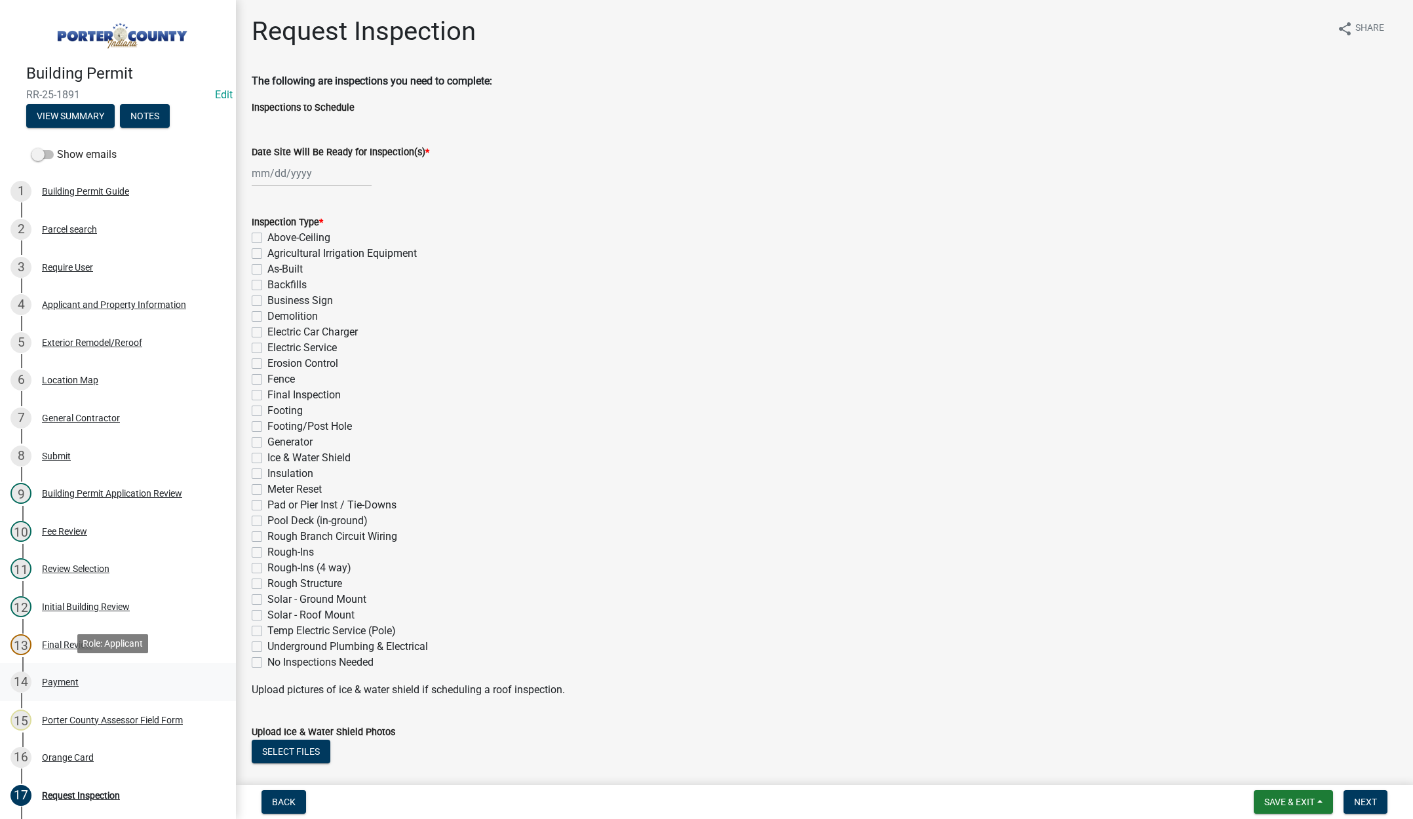
click at [53, 680] on div "Payment" at bounding box center [60, 682] width 37 height 9
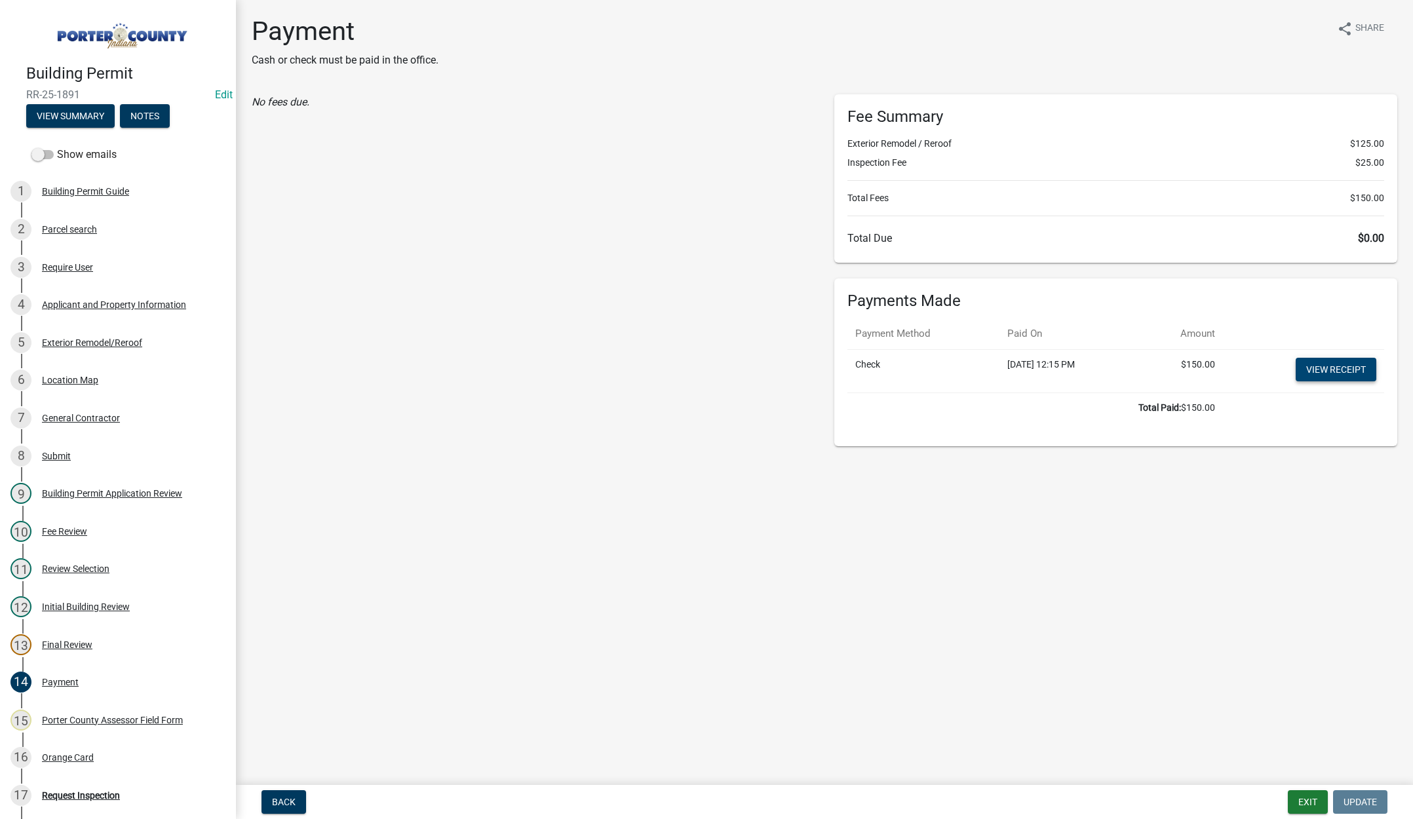
click at [1351, 369] on link "View receipt" at bounding box center [1336, 370] width 81 height 24
click at [66, 756] on div "Orange Card" at bounding box center [68, 757] width 52 height 9
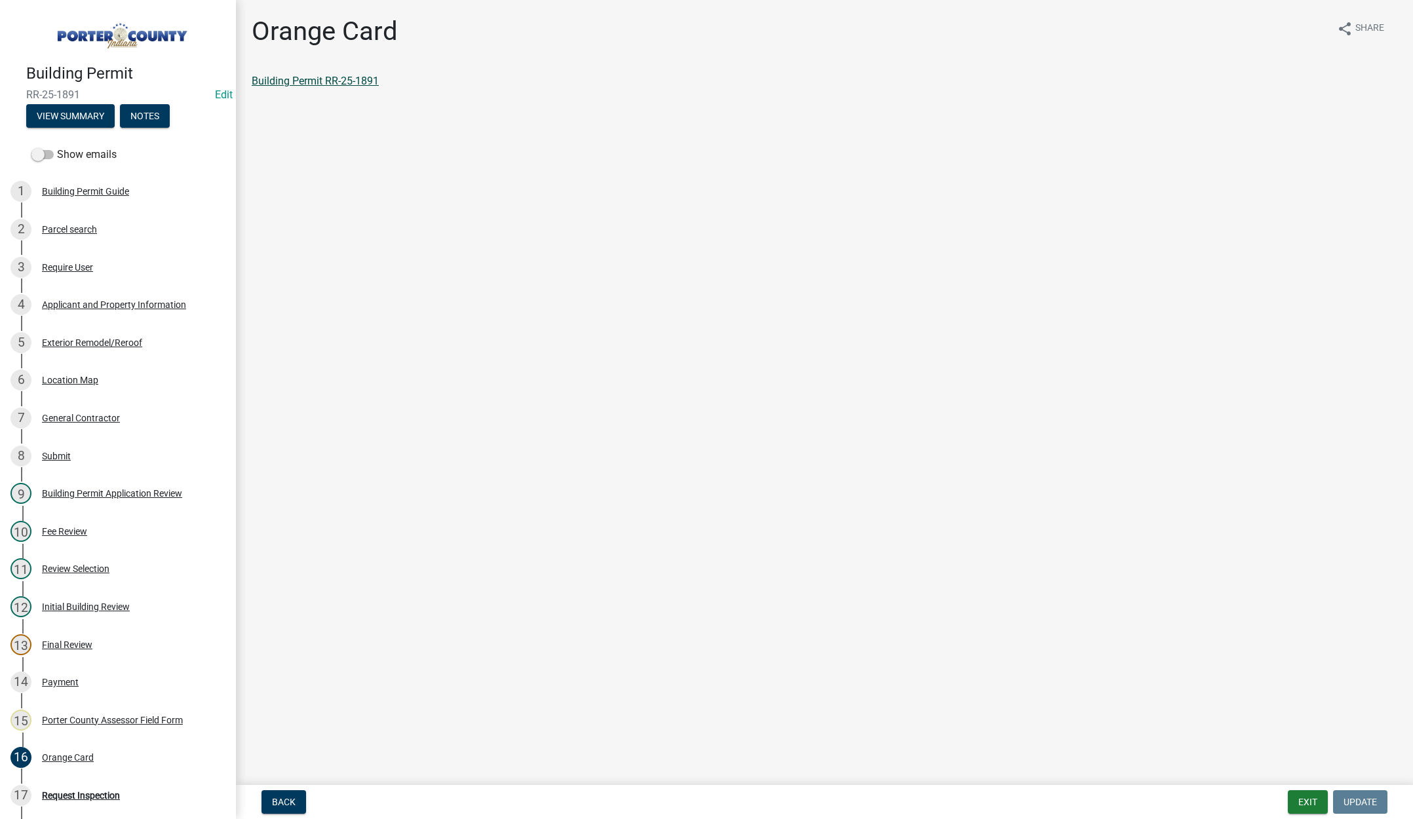
click at [355, 82] on link "Building Permit RR-25-1891" at bounding box center [315, 81] width 127 height 12
click at [448, 496] on main "Orange Card share Share Building Permit RR-25-1891" at bounding box center [824, 390] width 1177 height 780
click at [1304, 798] on button "Exit" at bounding box center [1308, 803] width 40 height 24
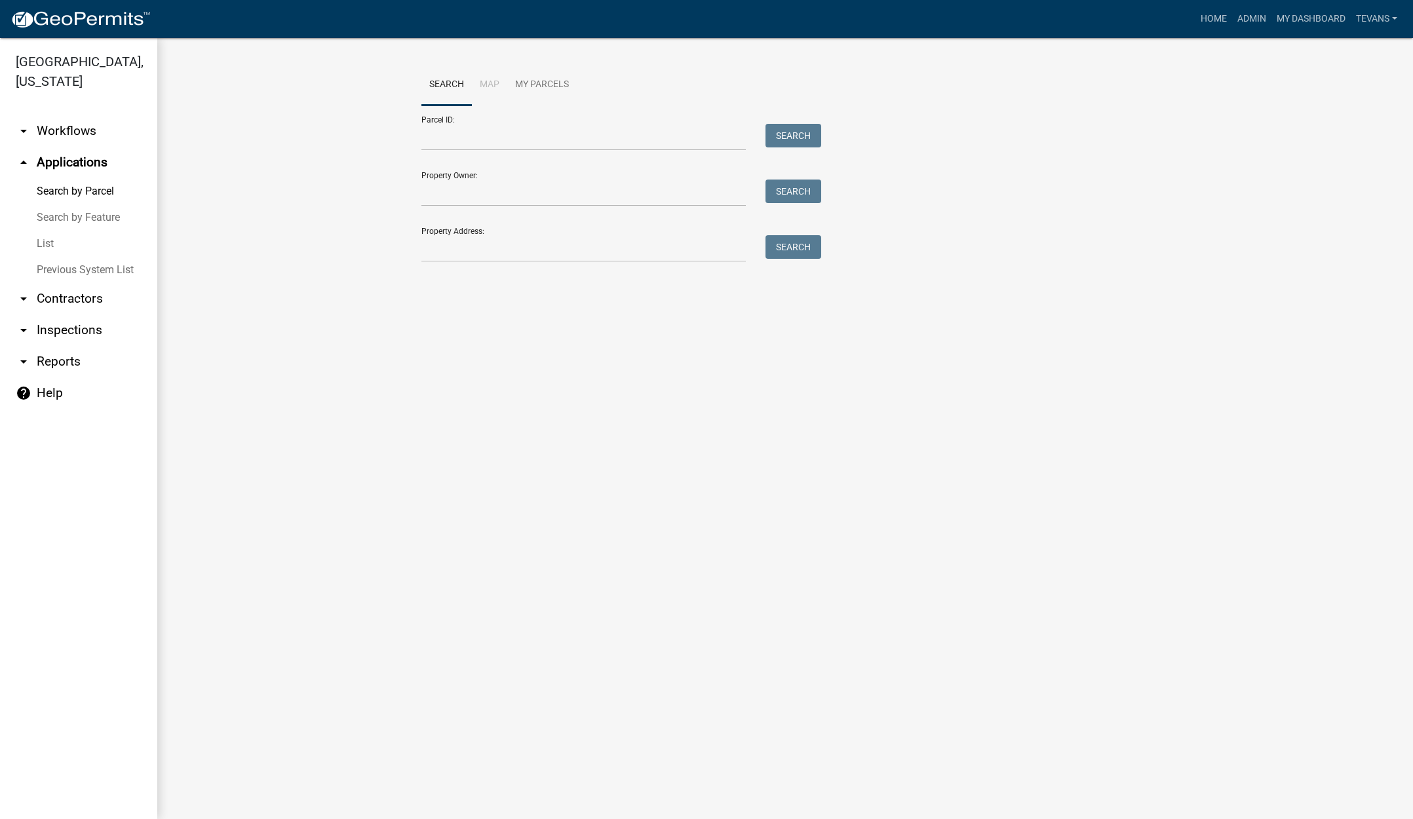
click at [360, 523] on main "Search Map My Parcels Parcel ID: Search Property Owner: Search Property Address…" at bounding box center [785, 428] width 1256 height 781
click at [452, 249] on input "Property Address:" at bounding box center [583, 248] width 324 height 27
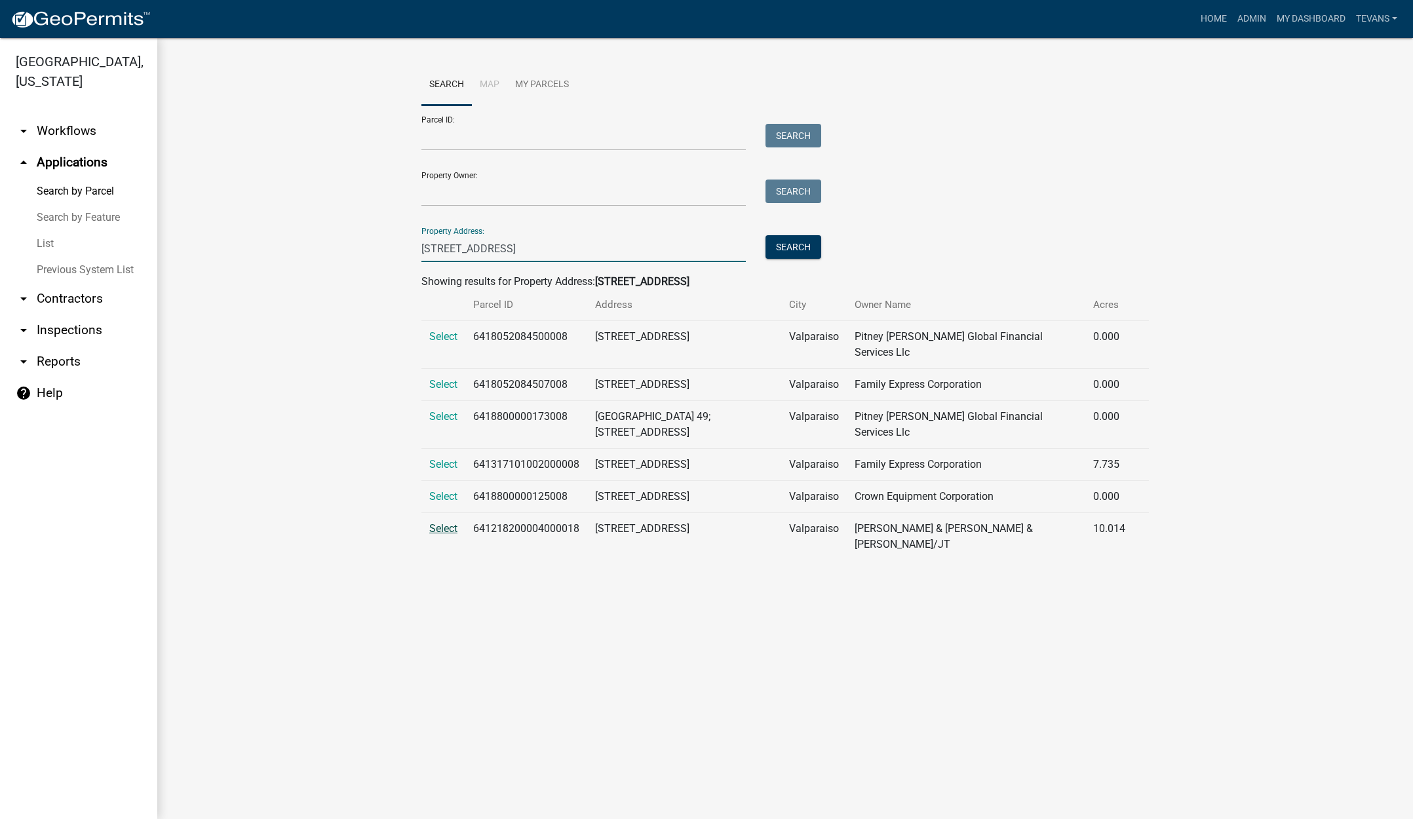
type input "213 s st rd 2"
click at [438, 522] on span "Select" at bounding box center [443, 528] width 28 height 12
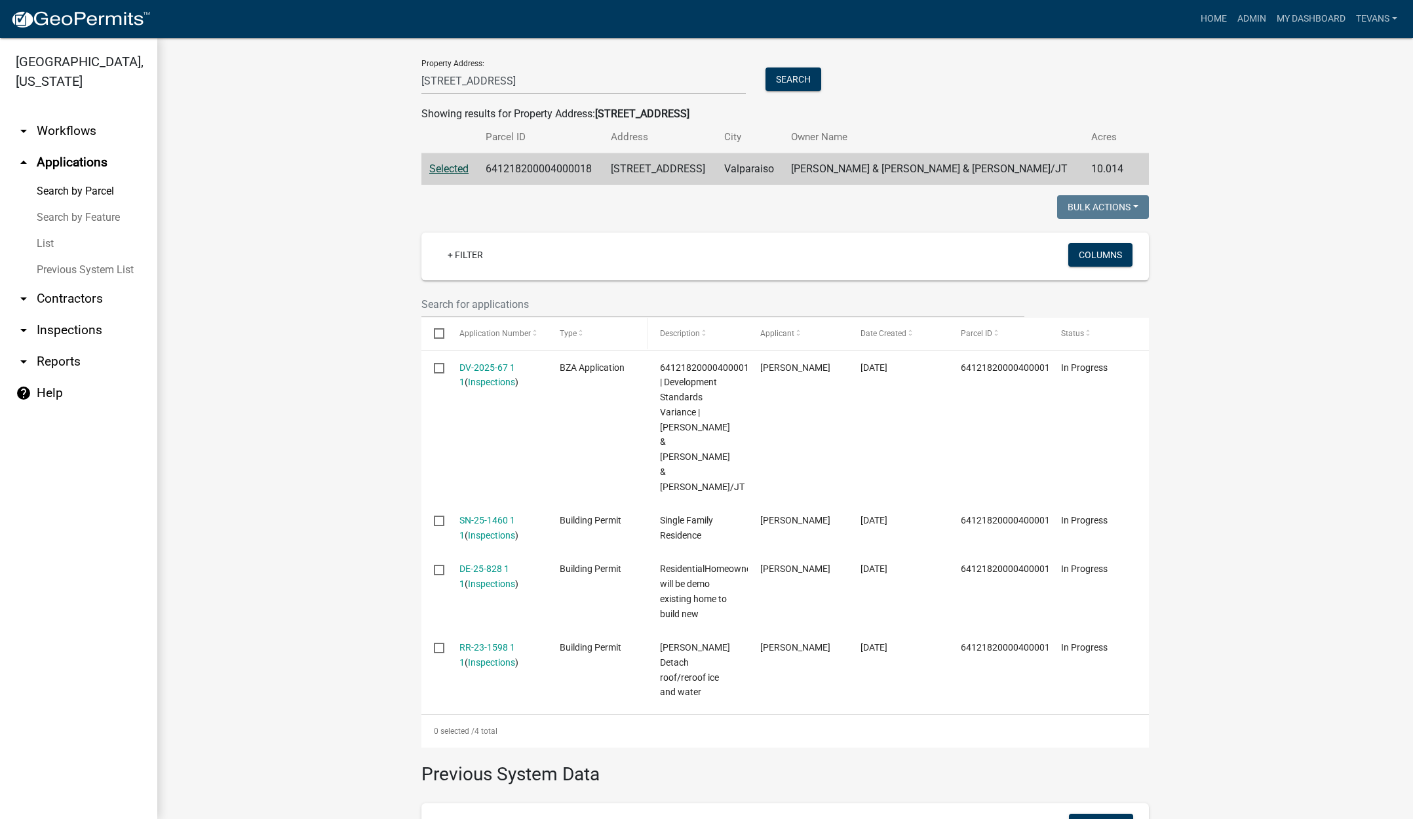
scroll to position [197, 0]
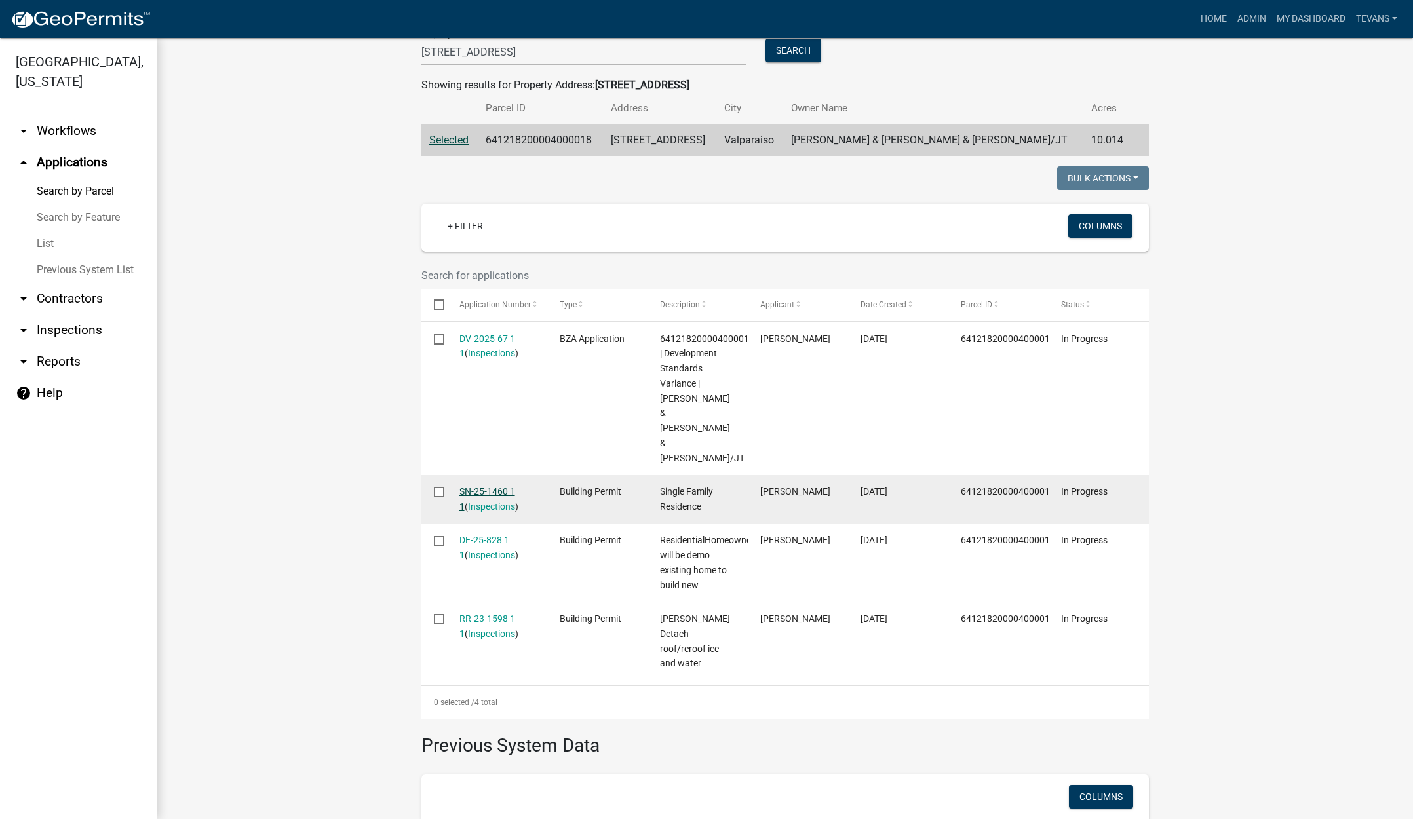
click at [480, 486] on link "SN-25-1460 1 1" at bounding box center [487, 499] width 56 height 26
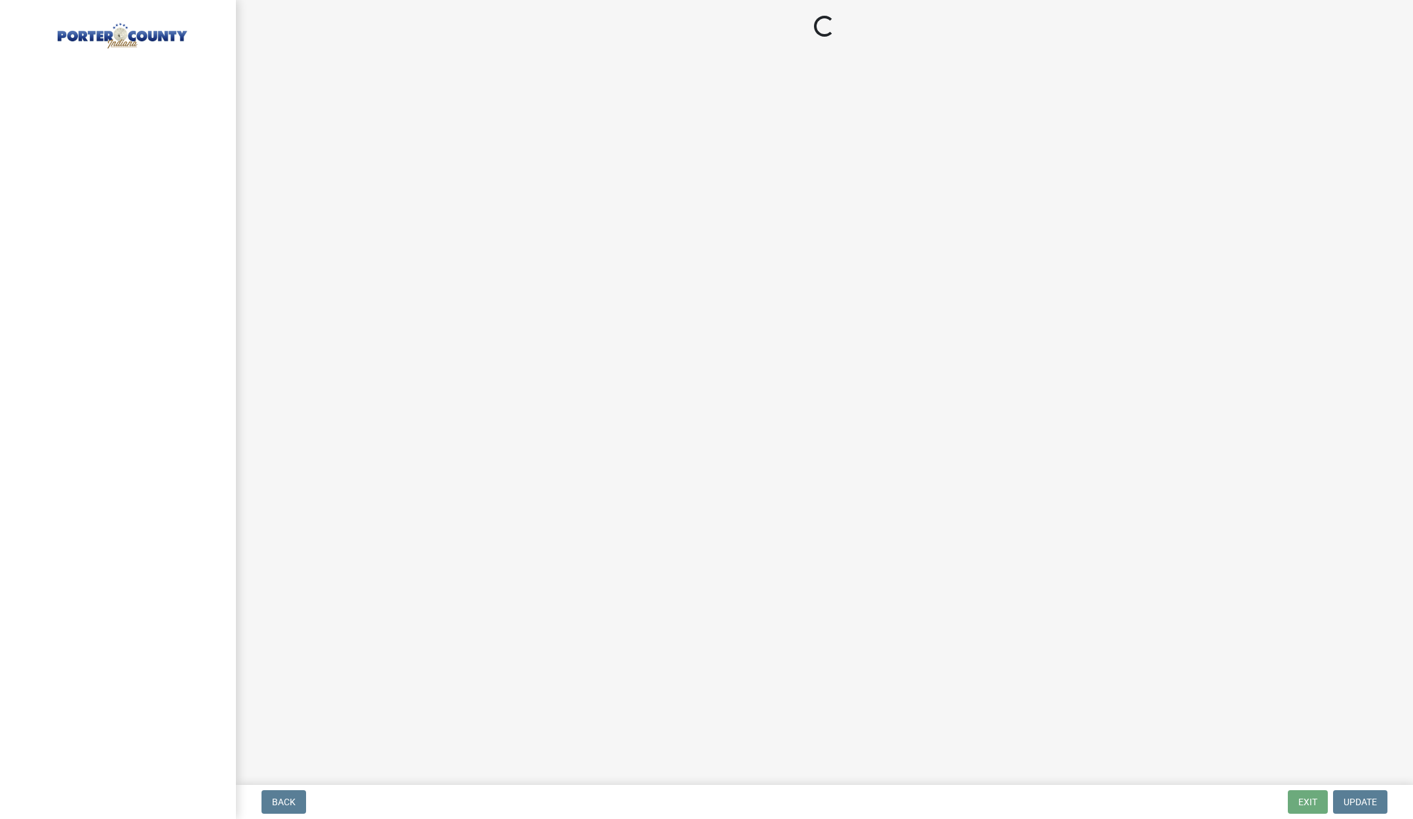
select select "3: 3"
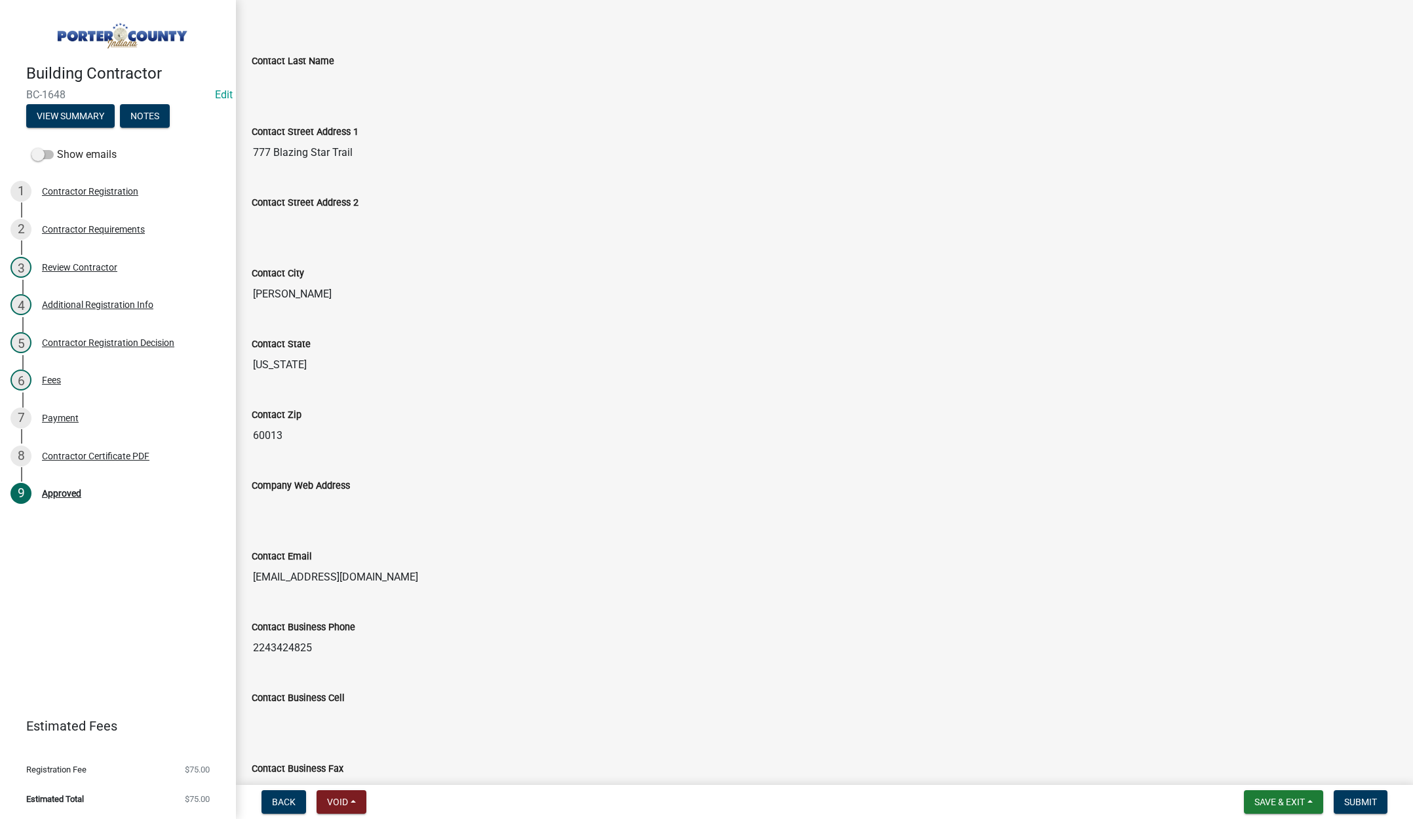
scroll to position [495, 0]
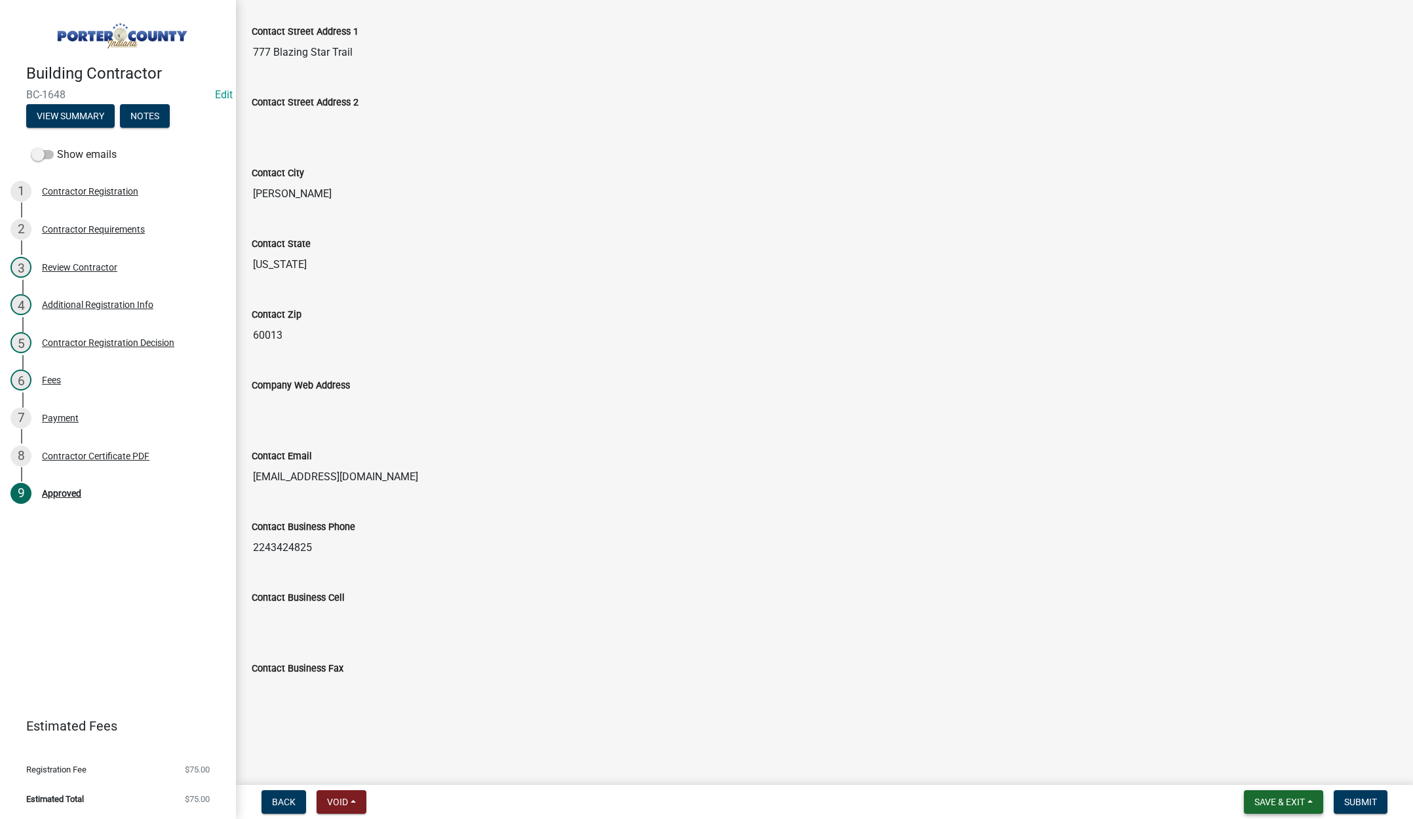
click at [1281, 798] on span "Save & Exit" at bounding box center [1280, 802] width 50 height 10
click at [1270, 770] on button "Save & Exit" at bounding box center [1271, 767] width 105 height 31
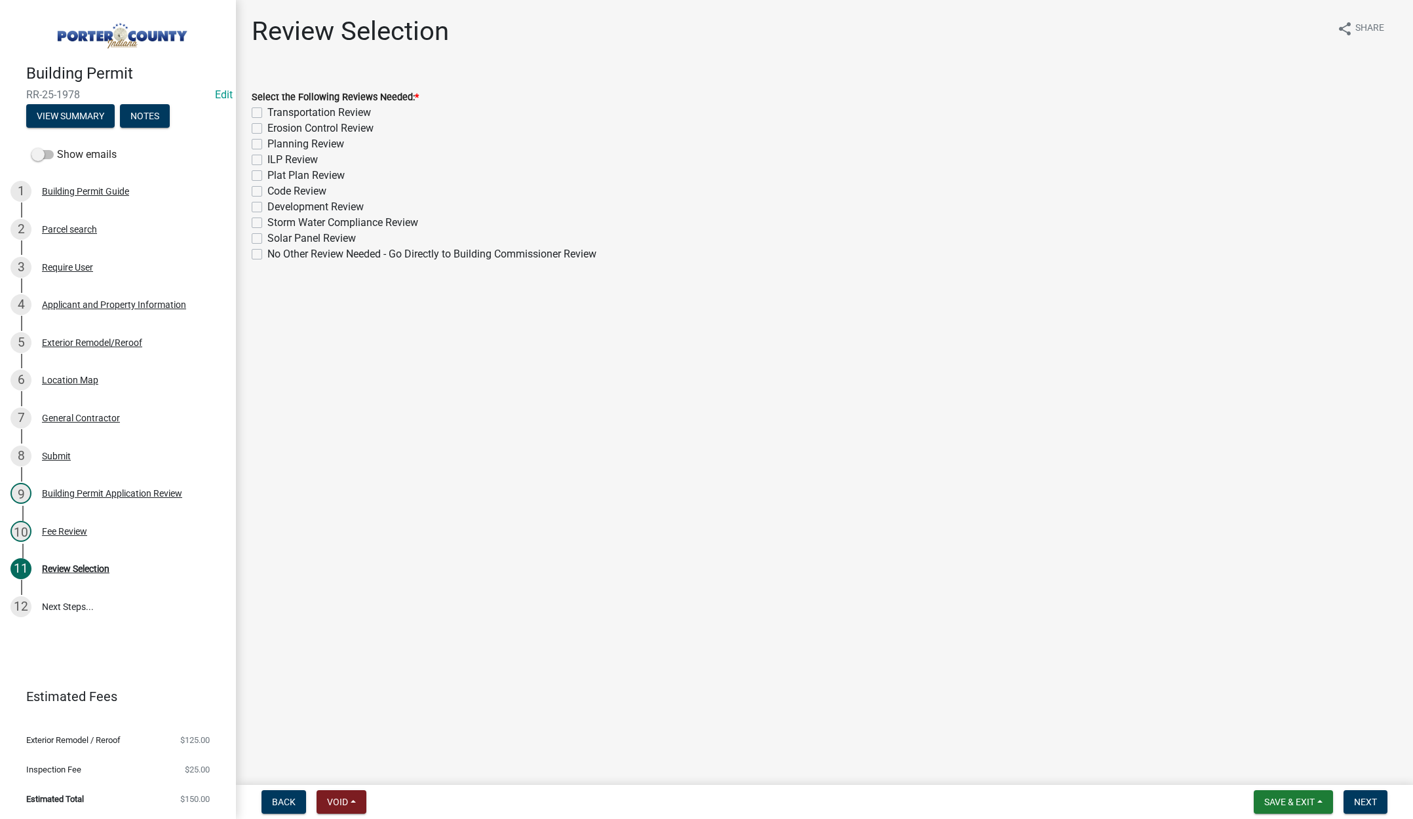
click at [267, 254] on label "No Other Review Needed - Go Directly to Building Commissioner Review" at bounding box center [431, 254] width 329 height 16
click at [267, 254] on input "No Other Review Needed - Go Directly to Building Commissioner Review" at bounding box center [271, 250] width 9 height 9
checkbox input "true"
checkbox input "false"
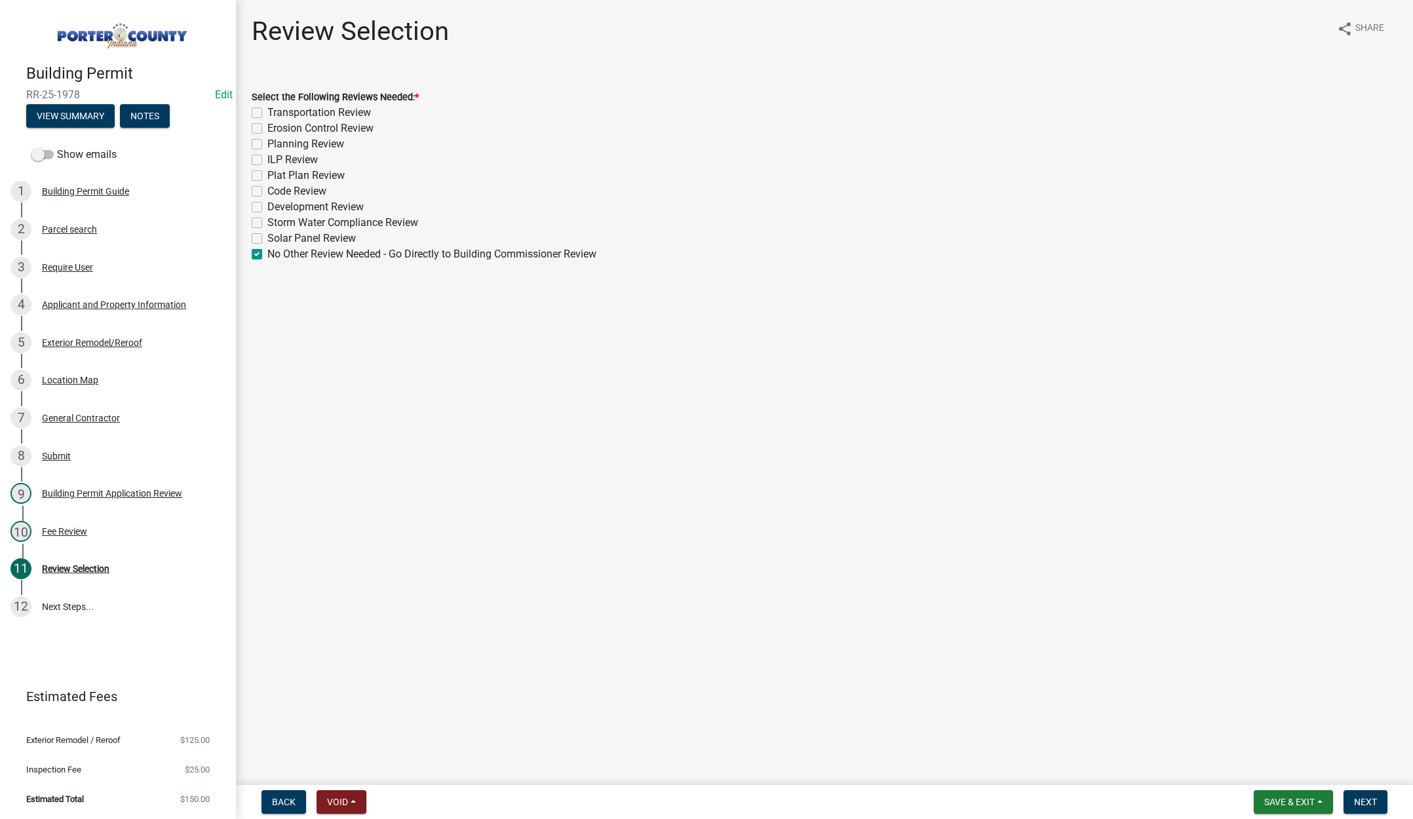
checkbox input "false"
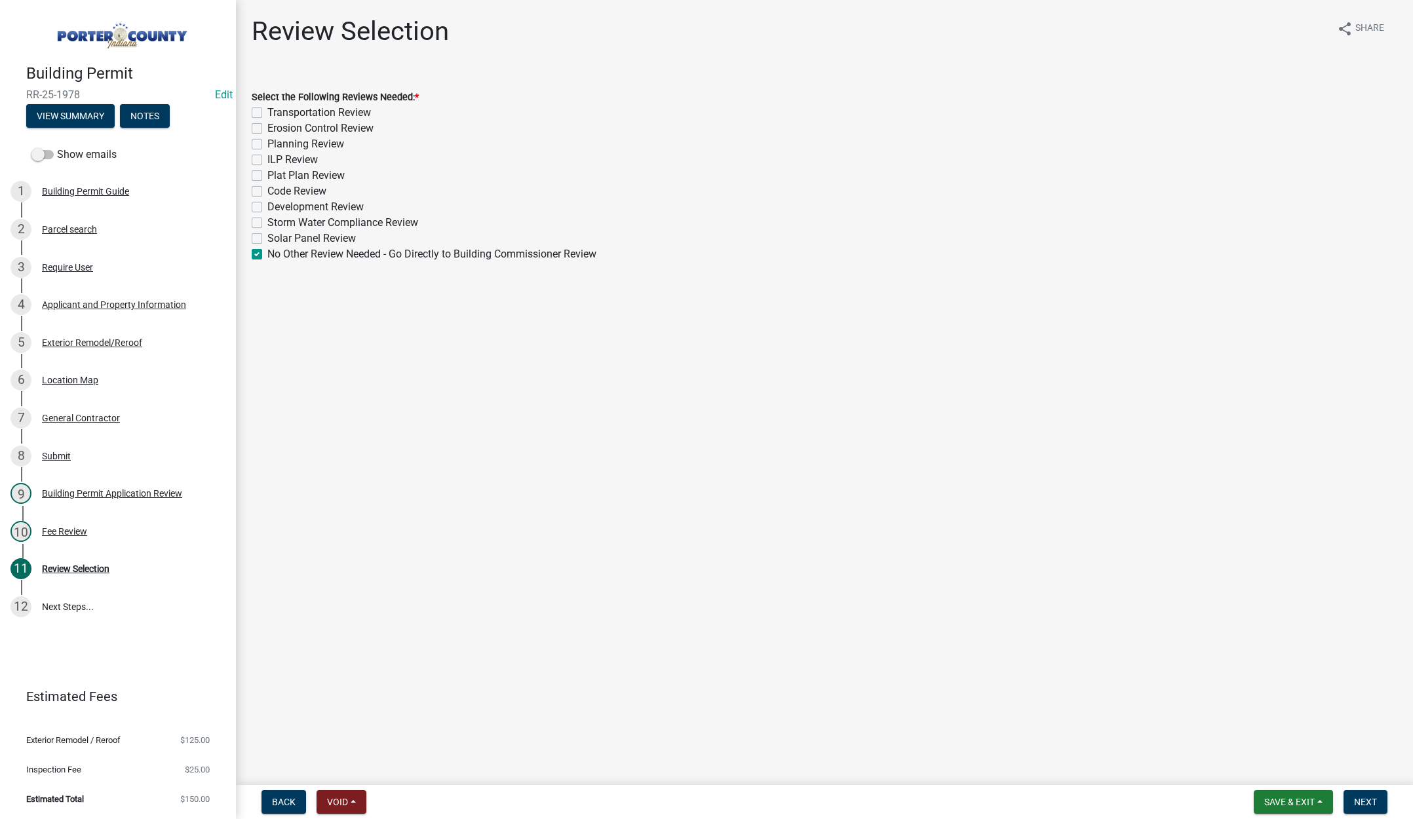
checkbox input "false"
checkbox input "true"
click at [1362, 797] on span "Next" at bounding box center [1365, 802] width 23 height 10
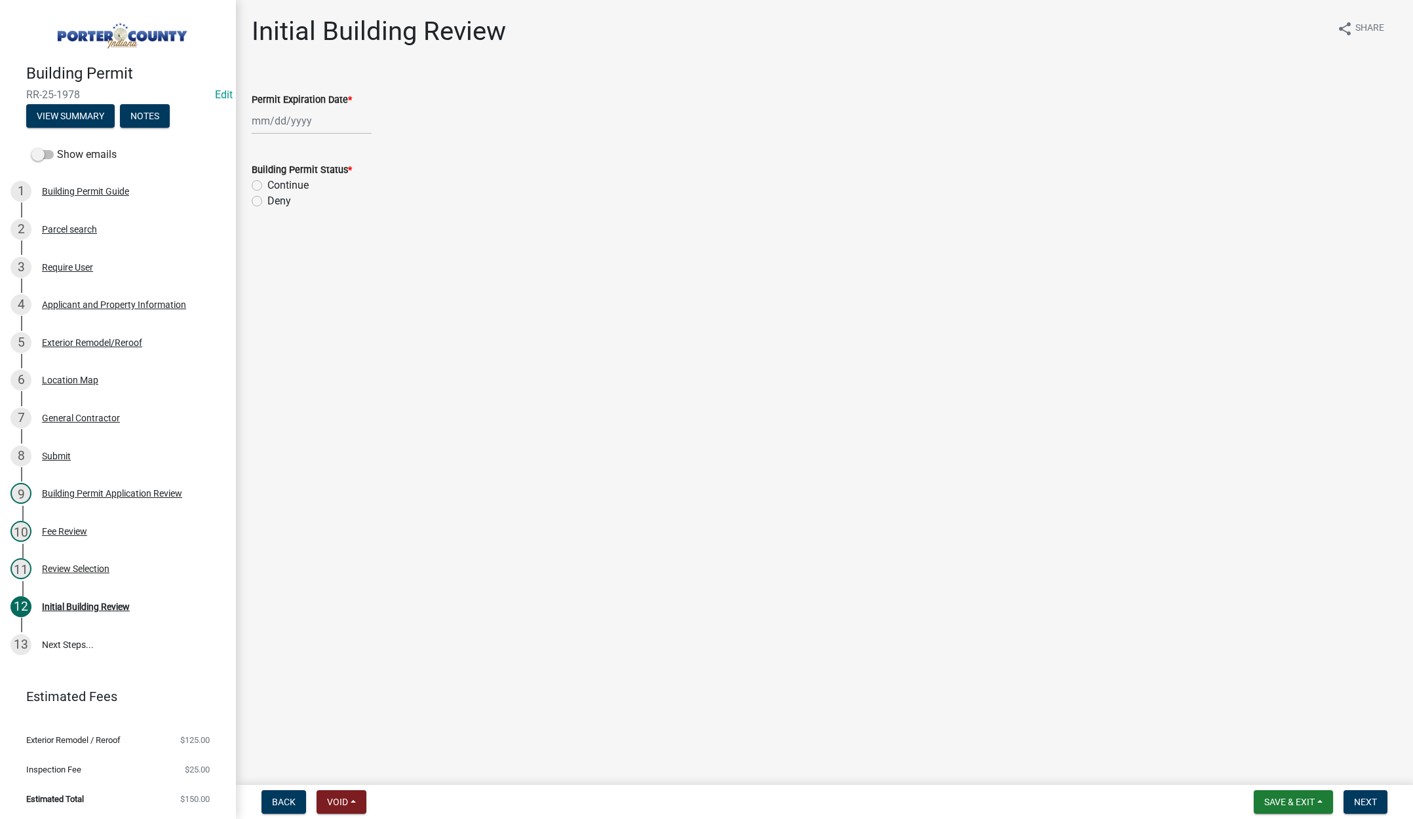
click at [336, 121] on div at bounding box center [312, 120] width 120 height 27
select select "10"
drag, startPoint x: 364, startPoint y: 149, endPoint x: 353, endPoint y: 151, distance: 11.4
click at [364, 149] on select "1525 1526 1527 1528 1529 1530 1531 1532 1533 1534 1535 1536 1537 1538 1539 1540…" at bounding box center [354, 149] width 47 height 20
select select "2026"
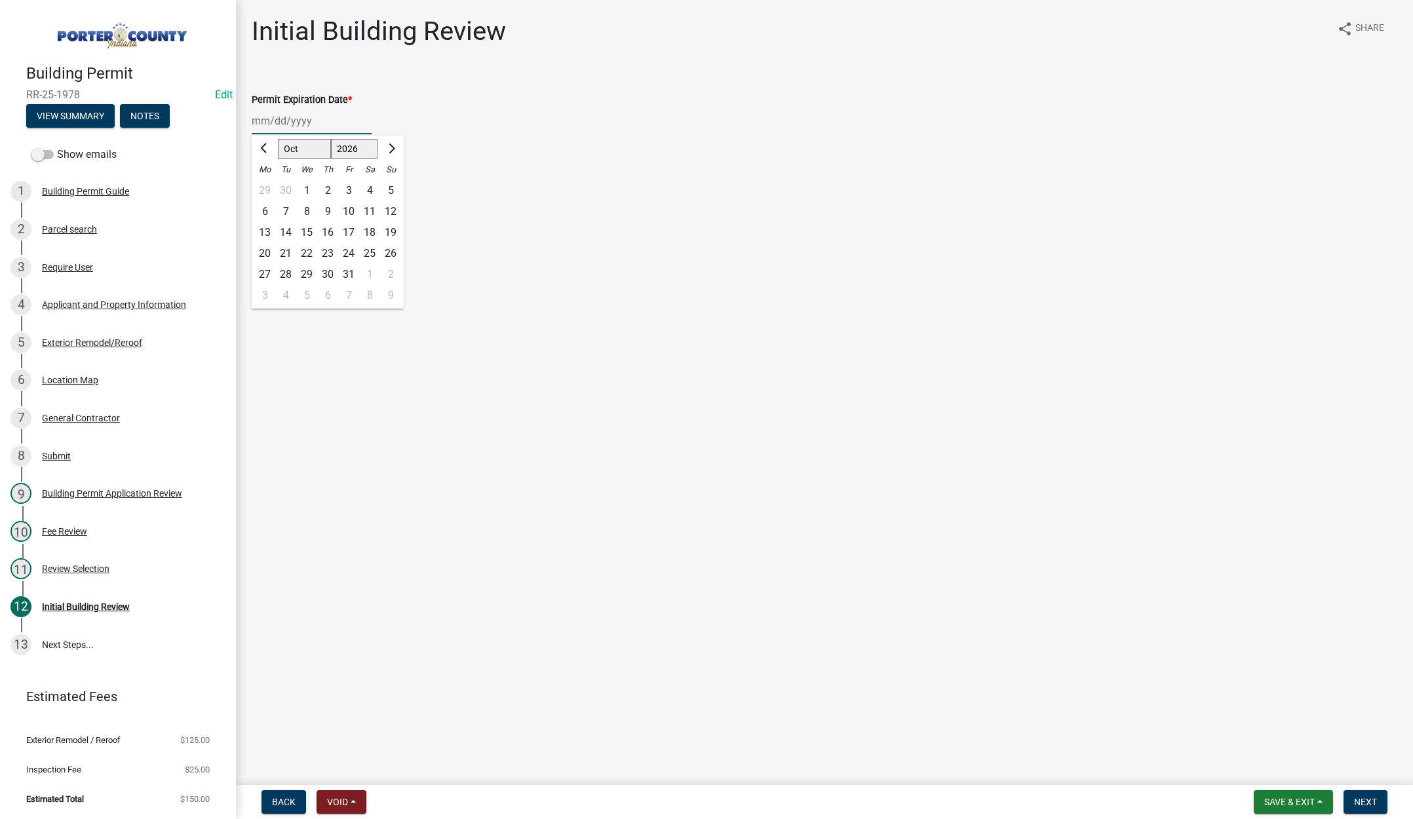
click at [331, 139] on select "1525 1526 1527 1528 1529 1530 1531 1532 1533 1534 1535 1536 1537 1538 1539 1540…" at bounding box center [354, 149] width 47 height 20
click at [346, 210] on div "9" at bounding box center [348, 211] width 21 height 21
type input "[DATE]"
click at [267, 185] on label "Continue" at bounding box center [287, 186] width 41 height 16
click at [267, 185] on input "Continue" at bounding box center [271, 182] width 9 height 9
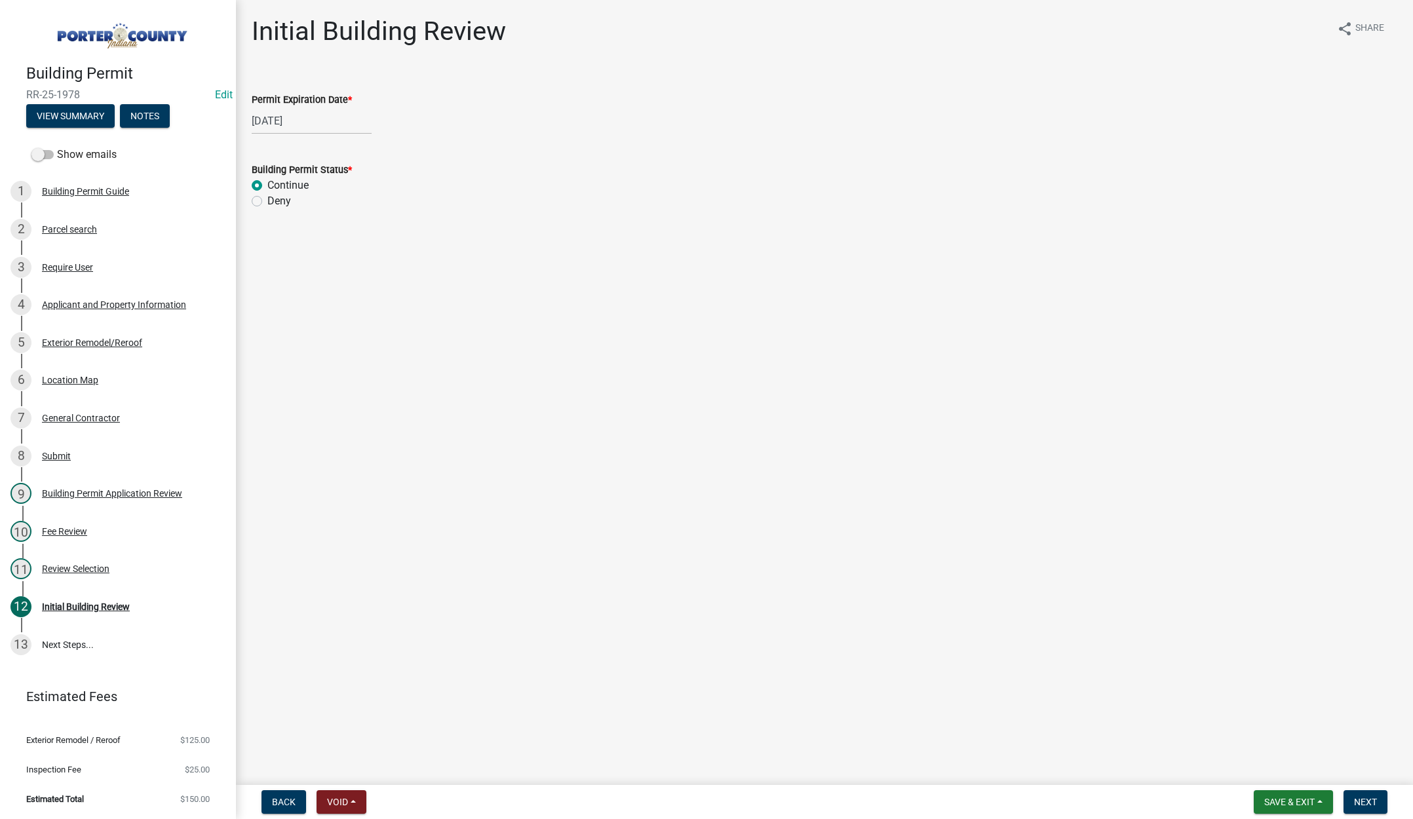
radio input "true"
drag, startPoint x: 1364, startPoint y: 798, endPoint x: 1354, endPoint y: 739, distance: 59.3
click at [1364, 798] on span "Next" at bounding box center [1365, 802] width 23 height 10
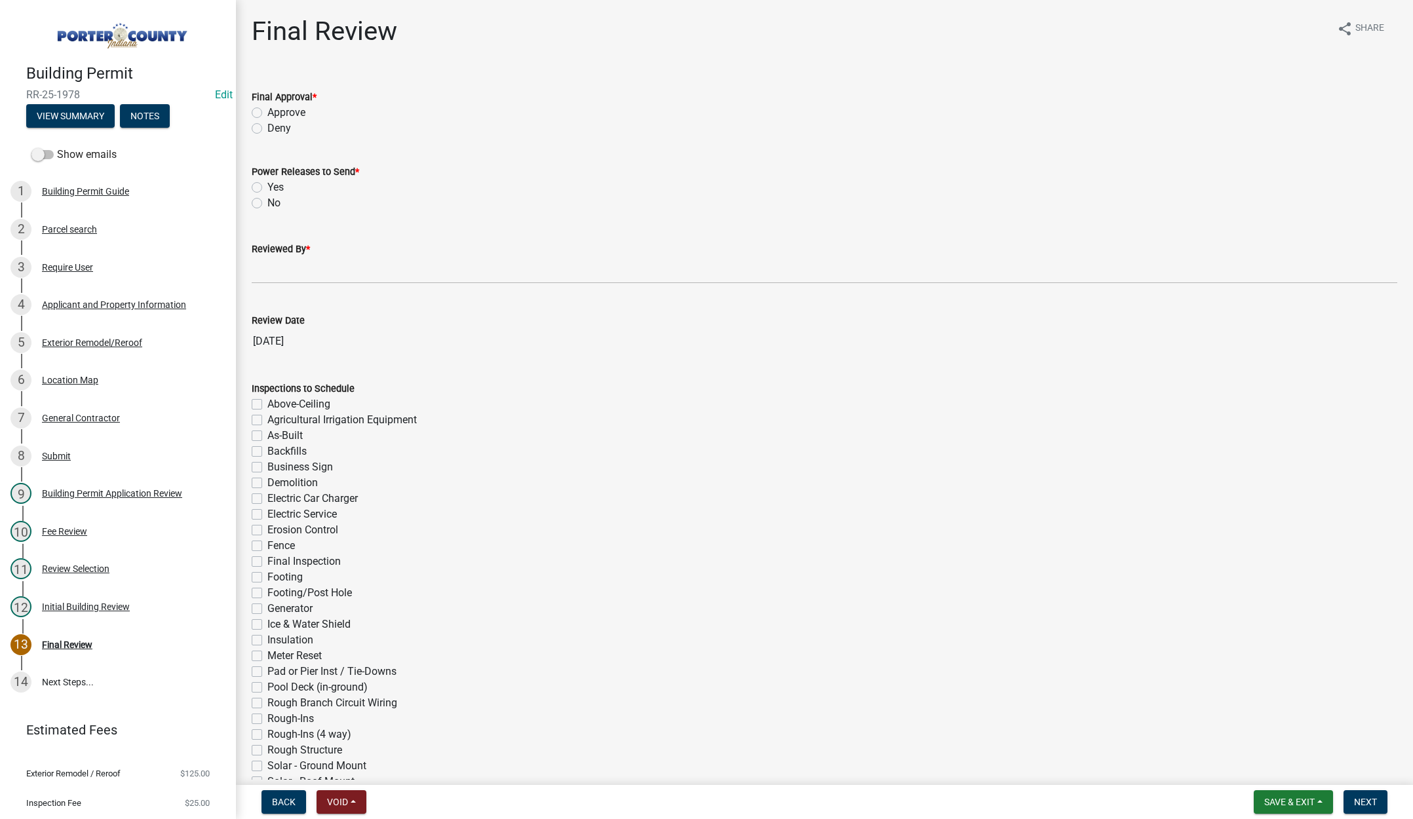
click at [267, 110] on label "Approve" at bounding box center [286, 113] width 38 height 16
click at [267, 110] on input "Approve" at bounding box center [271, 109] width 9 height 9
radio input "true"
drag, startPoint x: 256, startPoint y: 202, endPoint x: 262, endPoint y: 217, distance: 16.4
click at [267, 202] on label "No" at bounding box center [273, 203] width 13 height 16
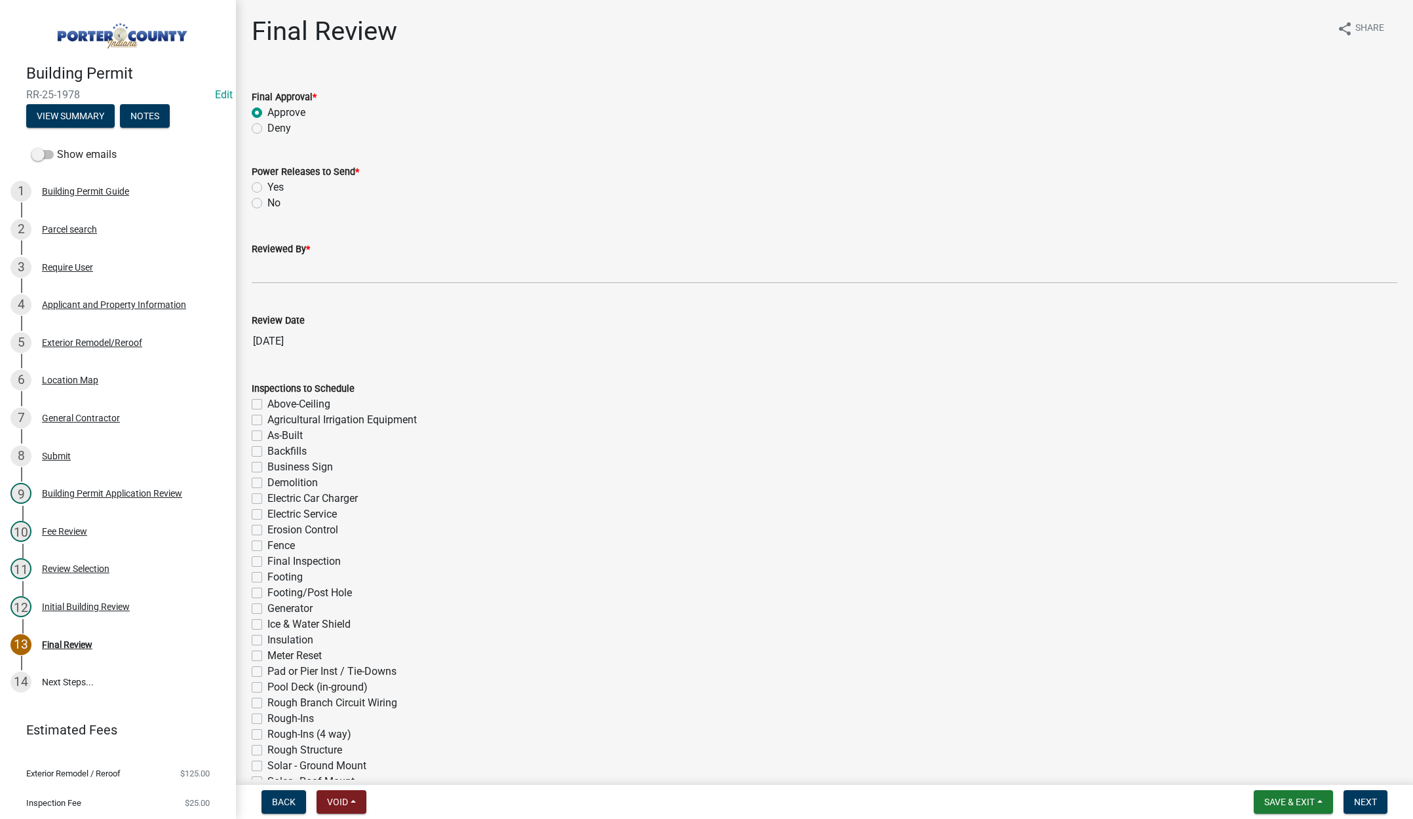
click at [267, 202] on input "No" at bounding box center [271, 199] width 9 height 9
radio input "true"
click at [277, 273] on input "Reviewed By *" at bounding box center [825, 270] width 1146 height 27
type input "[PERSON_NAME]"
click at [1368, 799] on span "Next" at bounding box center [1365, 802] width 23 height 10
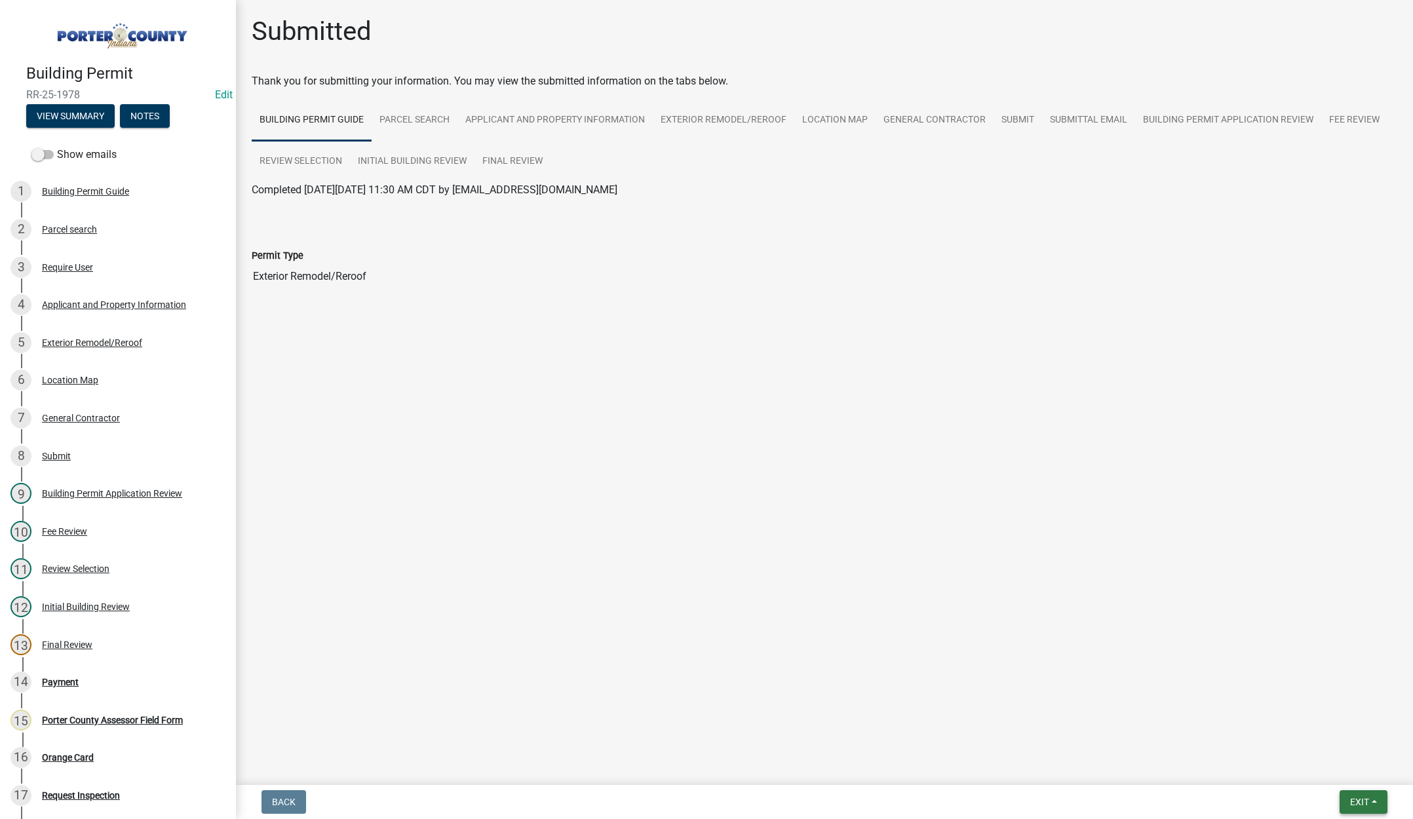
click at [1359, 797] on span "Exit" at bounding box center [1359, 802] width 19 height 10
click at [1340, 765] on button "Save & Exit" at bounding box center [1335, 767] width 105 height 31
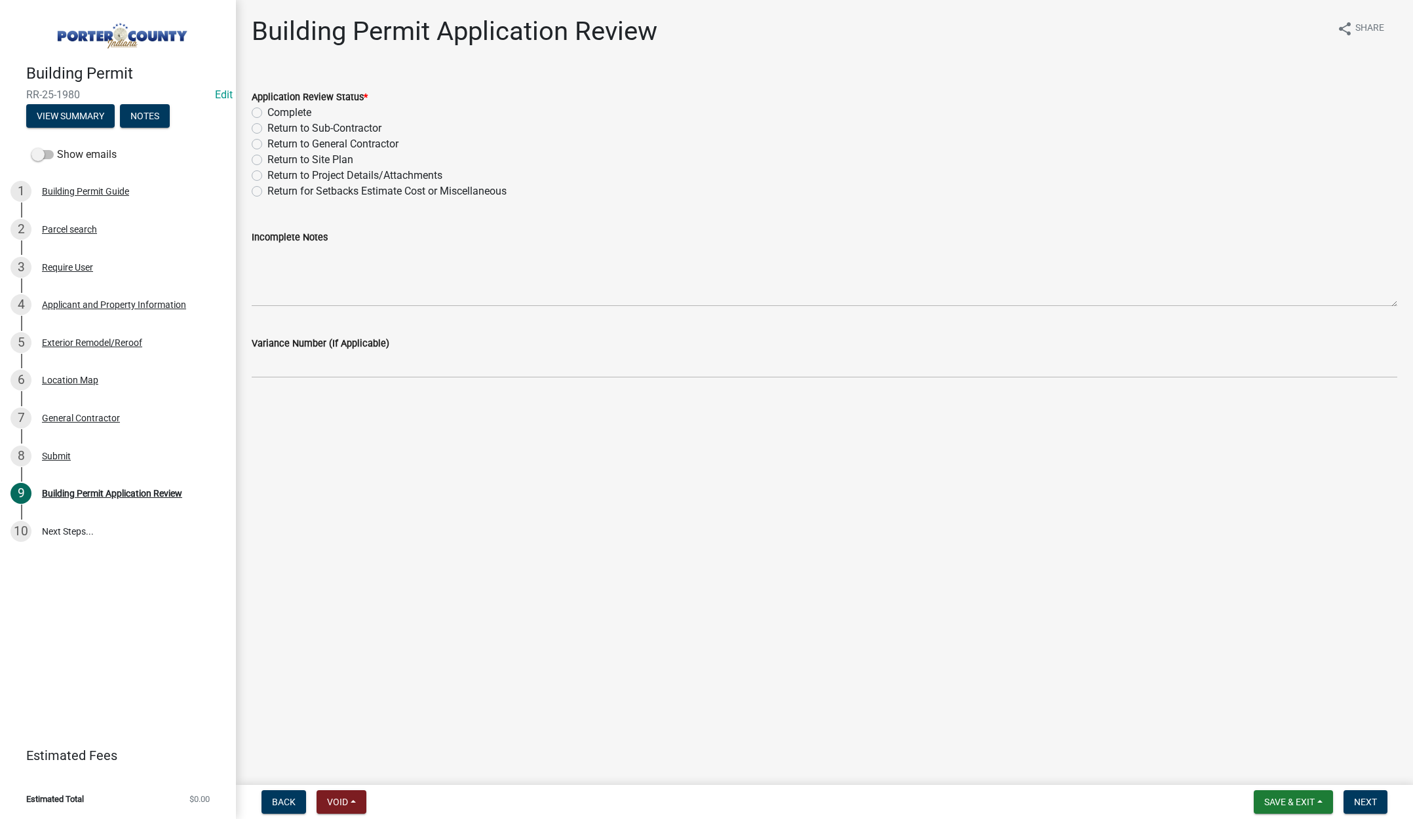
click at [267, 111] on label "Complete" at bounding box center [289, 113] width 44 height 16
click at [267, 111] on input "Complete" at bounding box center [271, 109] width 9 height 9
radio input "true"
click at [1367, 800] on span "Next" at bounding box center [1365, 802] width 23 height 10
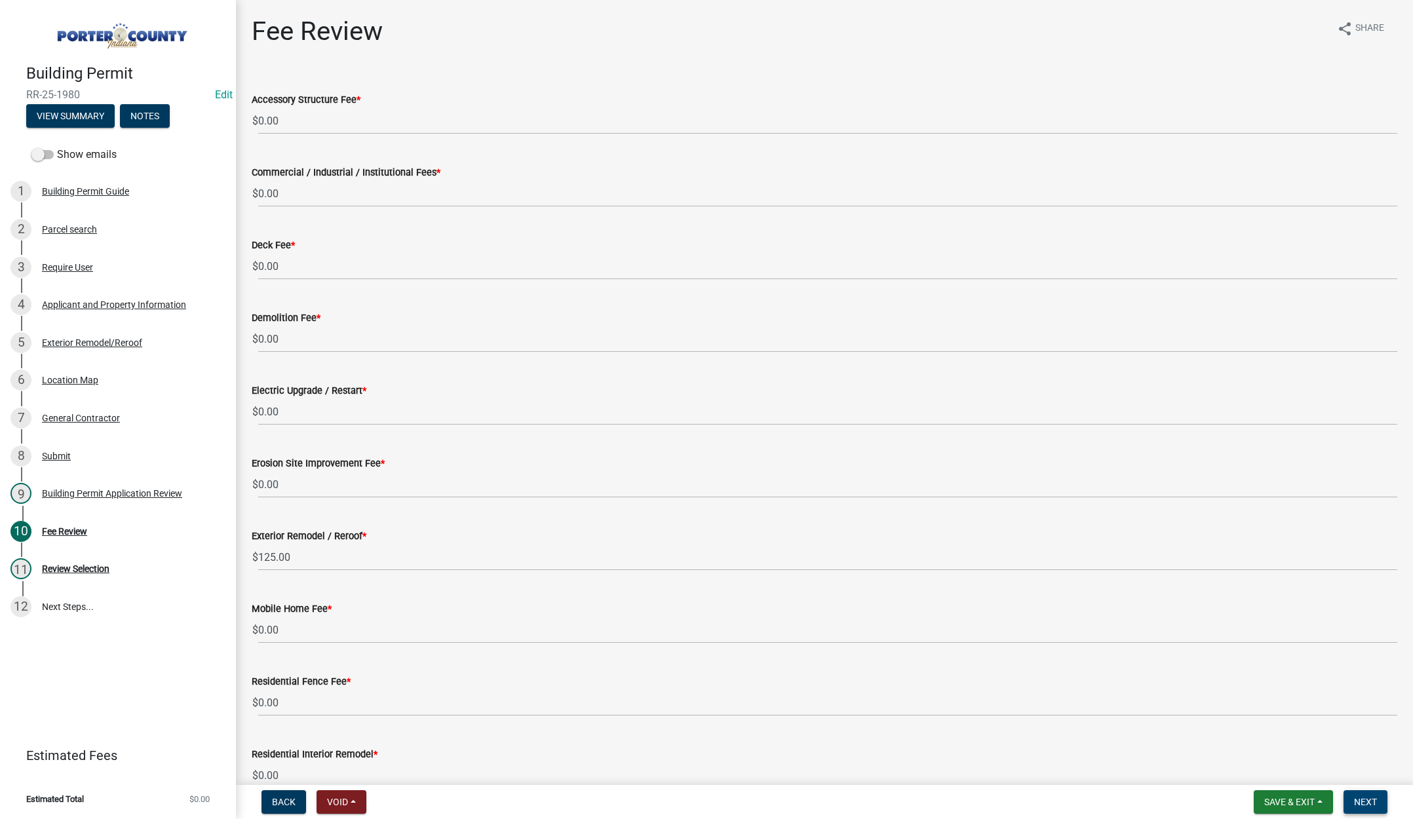
click at [1372, 796] on button "Next" at bounding box center [1366, 803] width 44 height 24
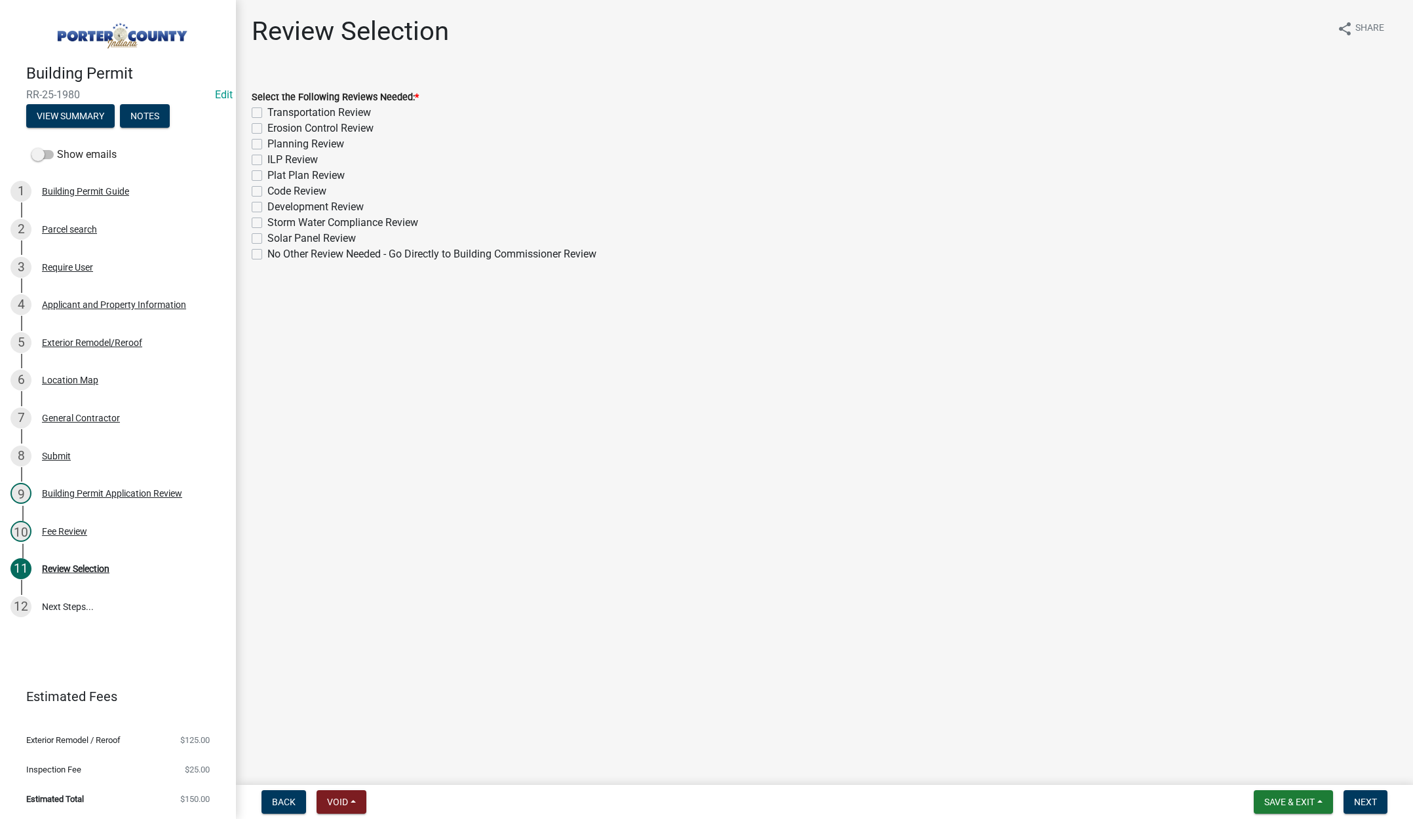
drag, startPoint x: 257, startPoint y: 250, endPoint x: 450, endPoint y: 334, distance: 210.5
click at [267, 251] on label "No Other Review Needed - Go Directly to Building Commissioner Review" at bounding box center [431, 254] width 329 height 16
click at [267, 251] on input "No Other Review Needed - Go Directly to Building Commissioner Review" at bounding box center [271, 250] width 9 height 9
checkbox input "true"
checkbox input "false"
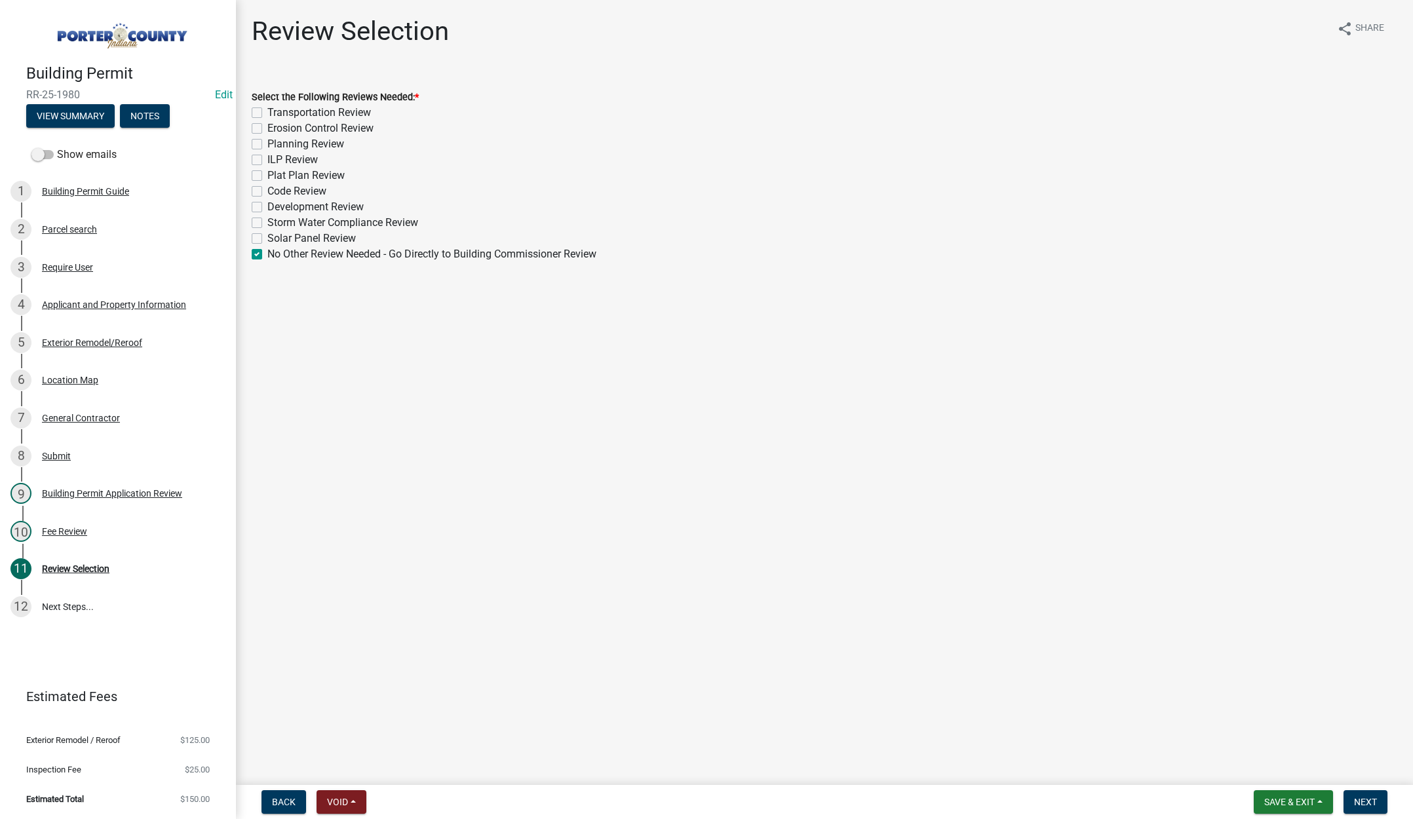
checkbox input "false"
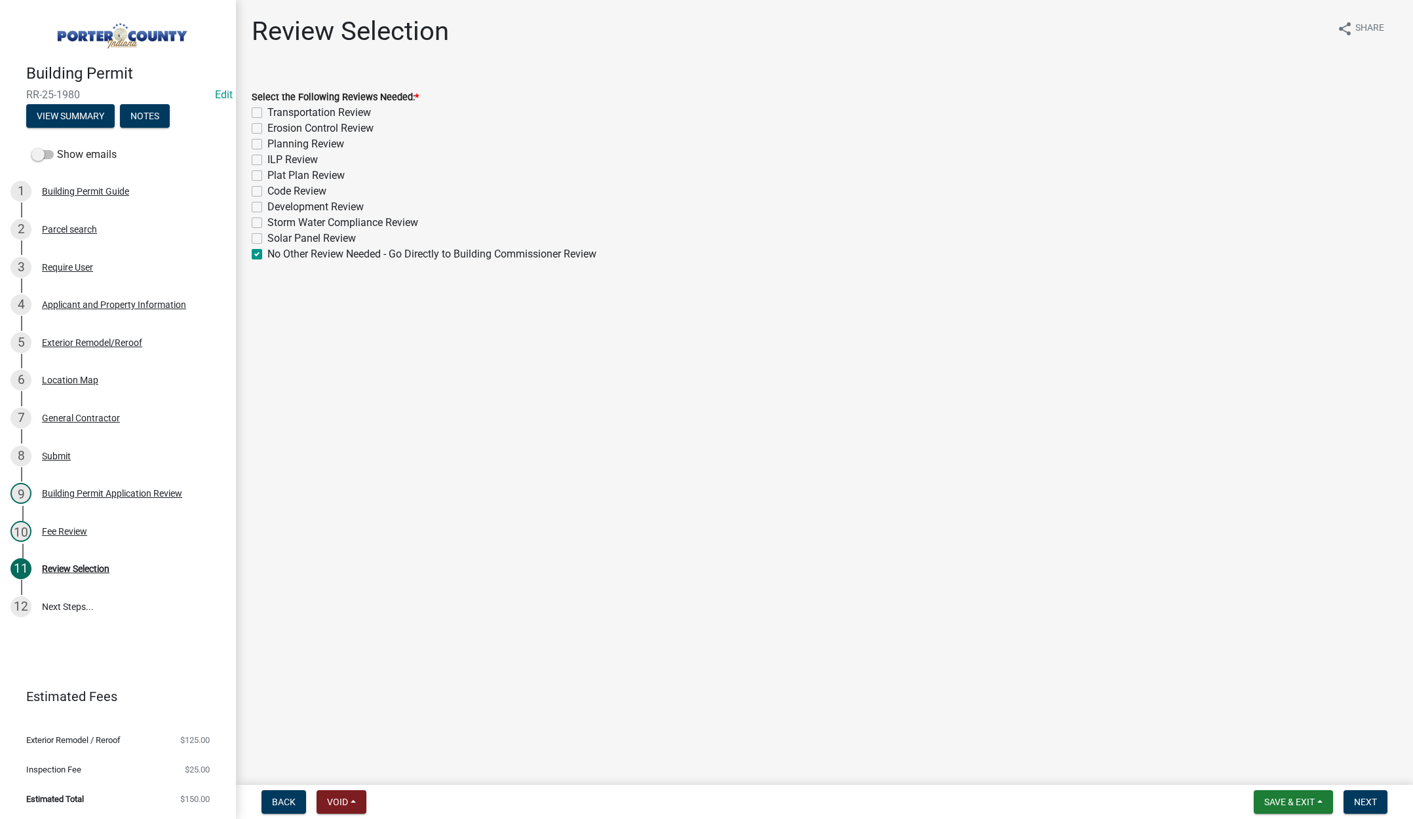
checkbox input "false"
checkbox input "true"
click at [1374, 799] on span "Next" at bounding box center [1365, 802] width 23 height 10
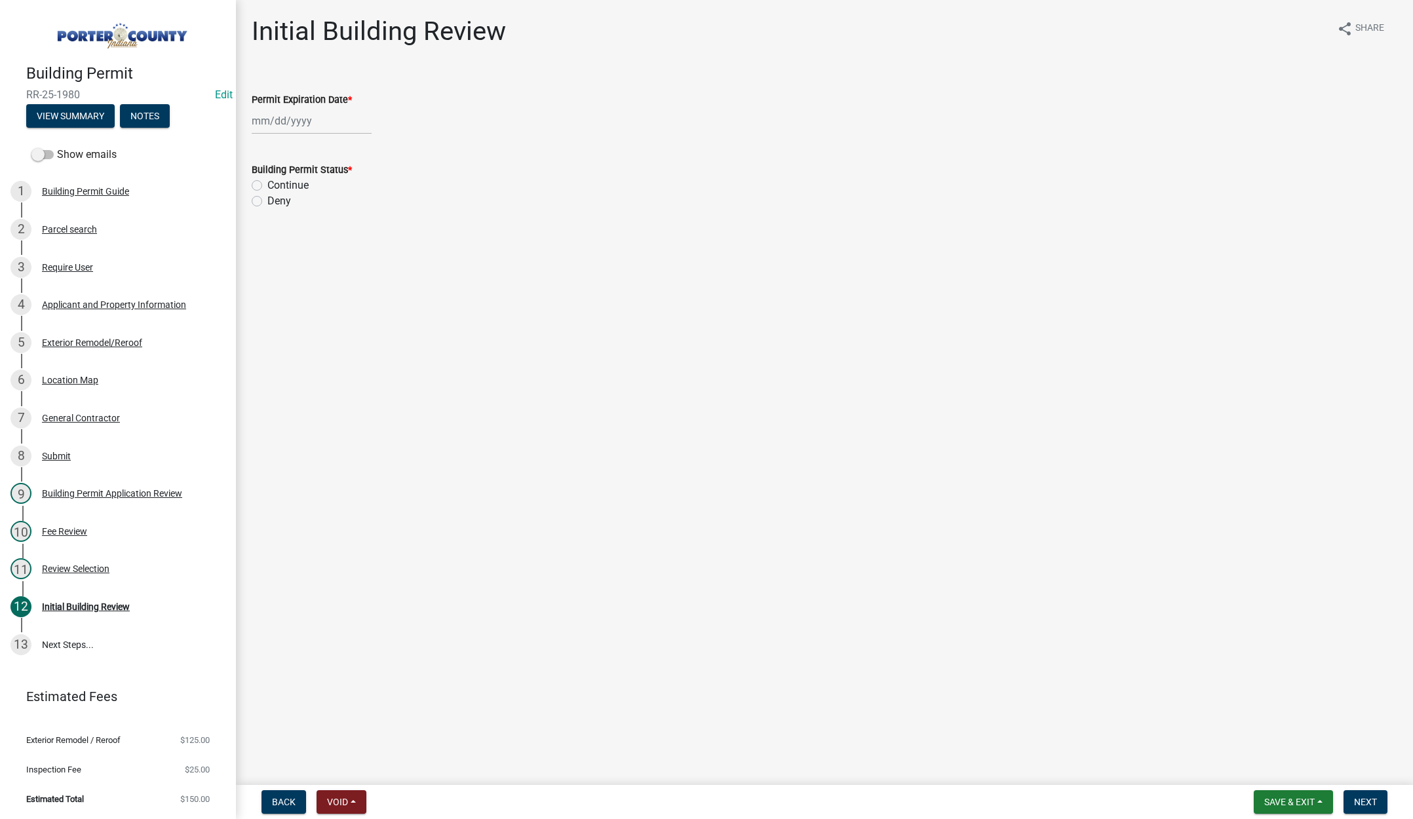
select select "10"
drag, startPoint x: 313, startPoint y: 126, endPoint x: 325, endPoint y: 125, distance: 11.9
click at [313, 125] on div "[PERSON_NAME] Feb Mar Apr [PERSON_NAME][DATE] Oct Nov [DATE] 1526 1527 1528 152…" at bounding box center [312, 120] width 120 height 27
click at [364, 155] on select "1525 1526 1527 1528 1529 1530 1531 1532 1533 1534 1535 1536 1537 1538 1539 1540…" at bounding box center [354, 149] width 47 height 20
select select "2026"
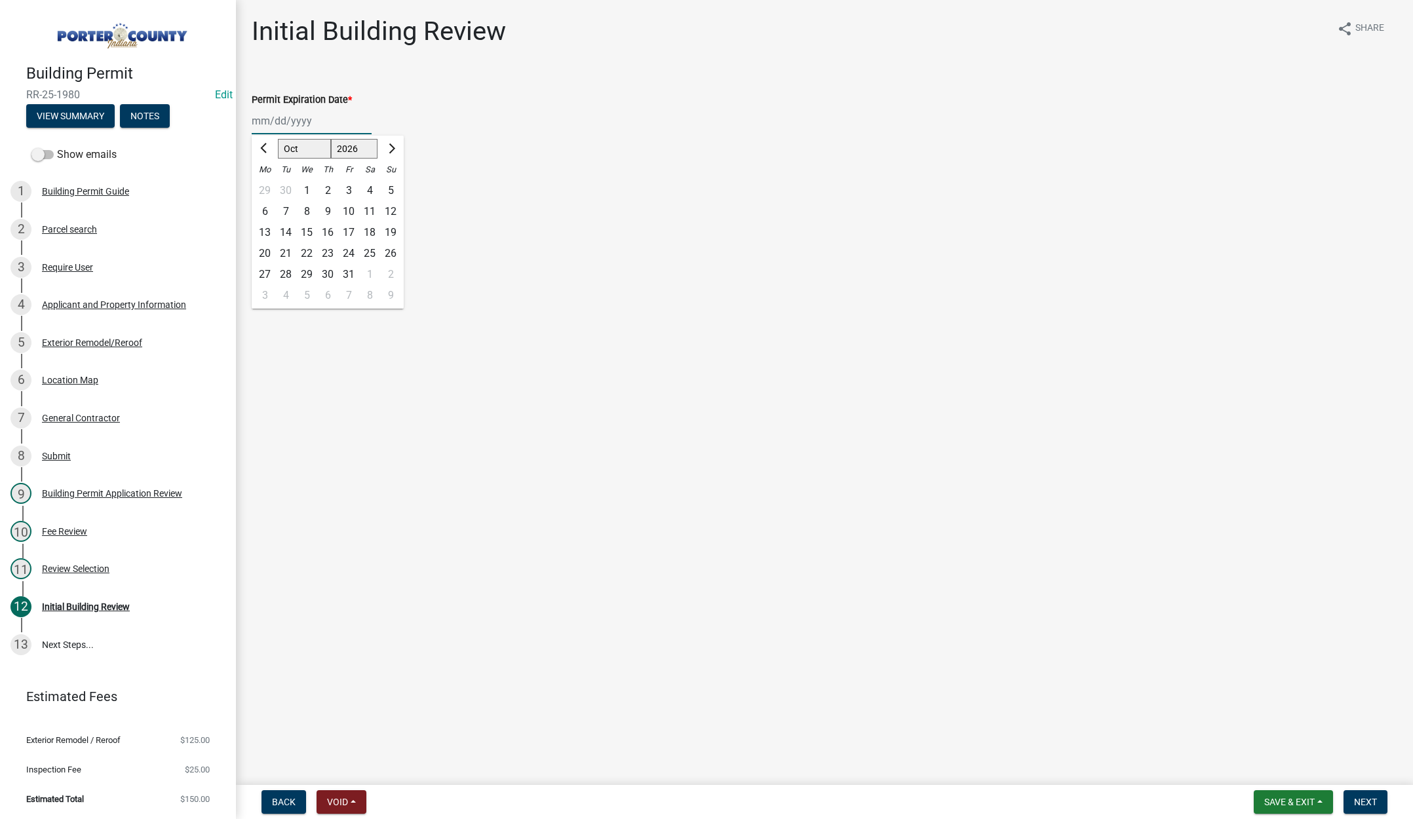
click at [331, 139] on select "1525 1526 1527 1528 1529 1530 1531 1532 1533 1534 1535 1536 1537 1538 1539 1540…" at bounding box center [354, 149] width 47 height 20
click at [347, 210] on div "9" at bounding box center [348, 211] width 21 height 21
type input "[DATE]"
click at [267, 185] on label "Continue" at bounding box center [287, 186] width 41 height 16
click at [267, 185] on input "Continue" at bounding box center [271, 182] width 9 height 9
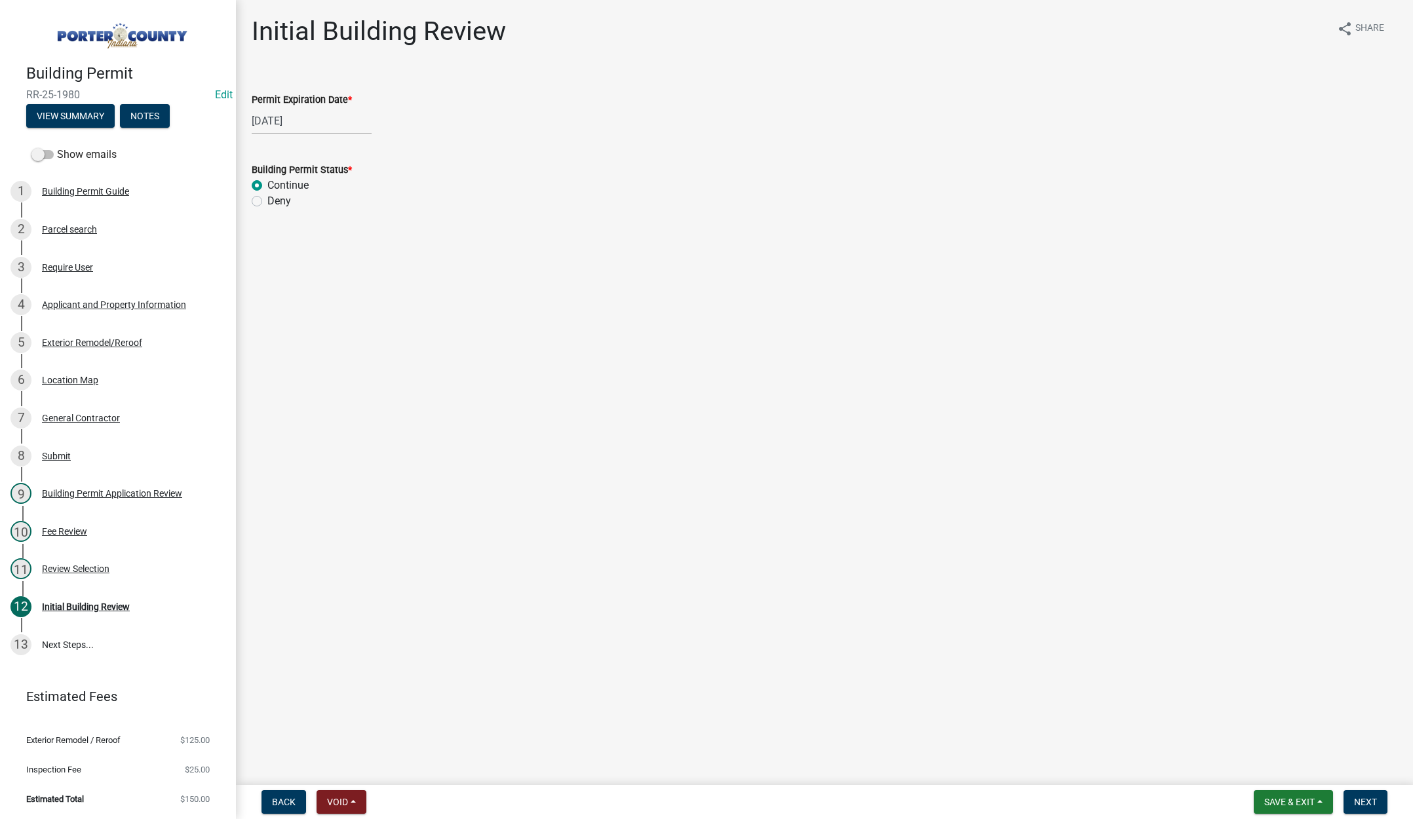
radio input "true"
click at [1369, 802] on span "Next" at bounding box center [1365, 802] width 23 height 10
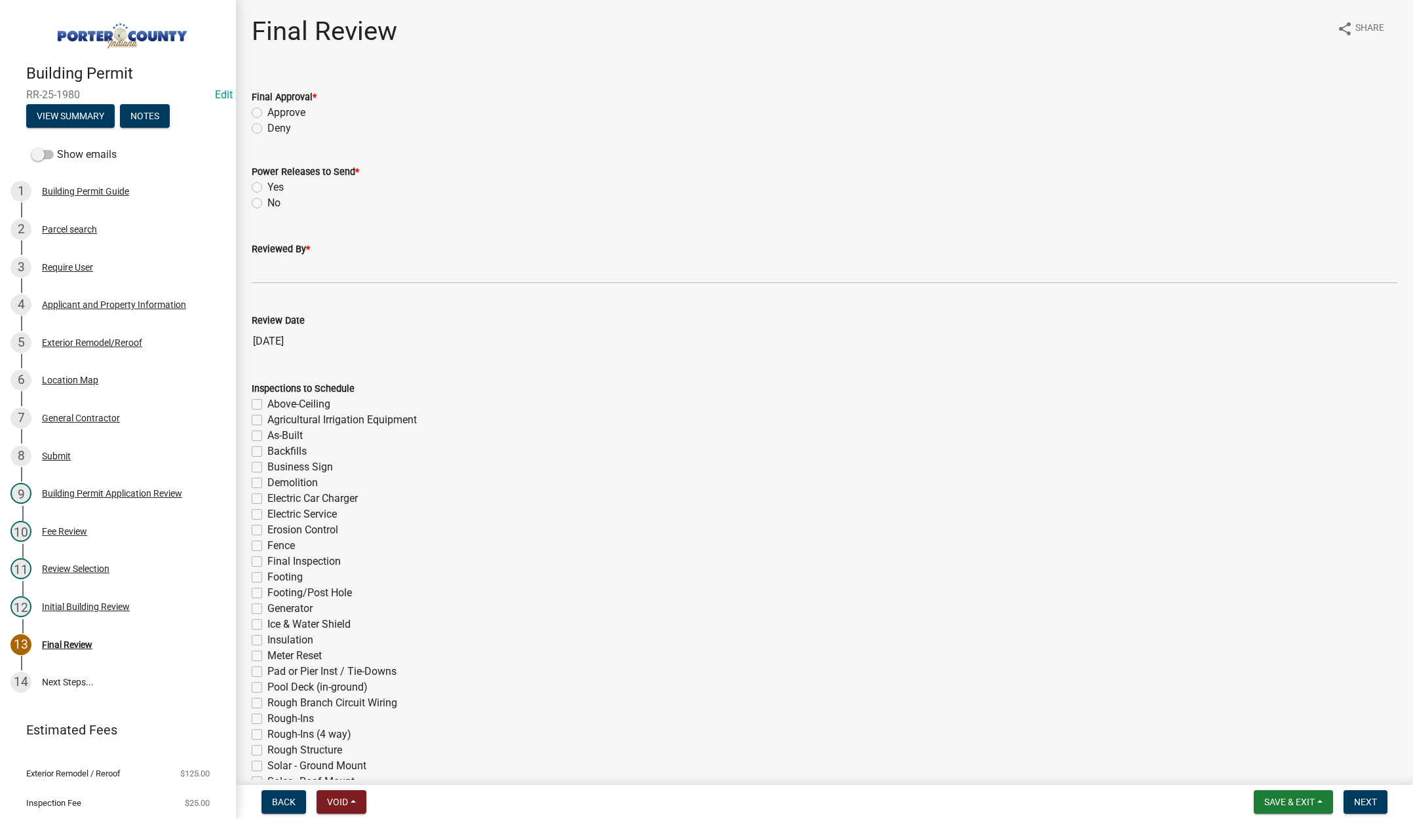
click at [267, 113] on label "Approve" at bounding box center [286, 113] width 38 height 16
click at [267, 113] on input "Approve" at bounding box center [271, 109] width 9 height 9
radio input "true"
click at [267, 206] on label "No" at bounding box center [273, 203] width 13 height 16
click at [267, 204] on input "No" at bounding box center [271, 199] width 9 height 9
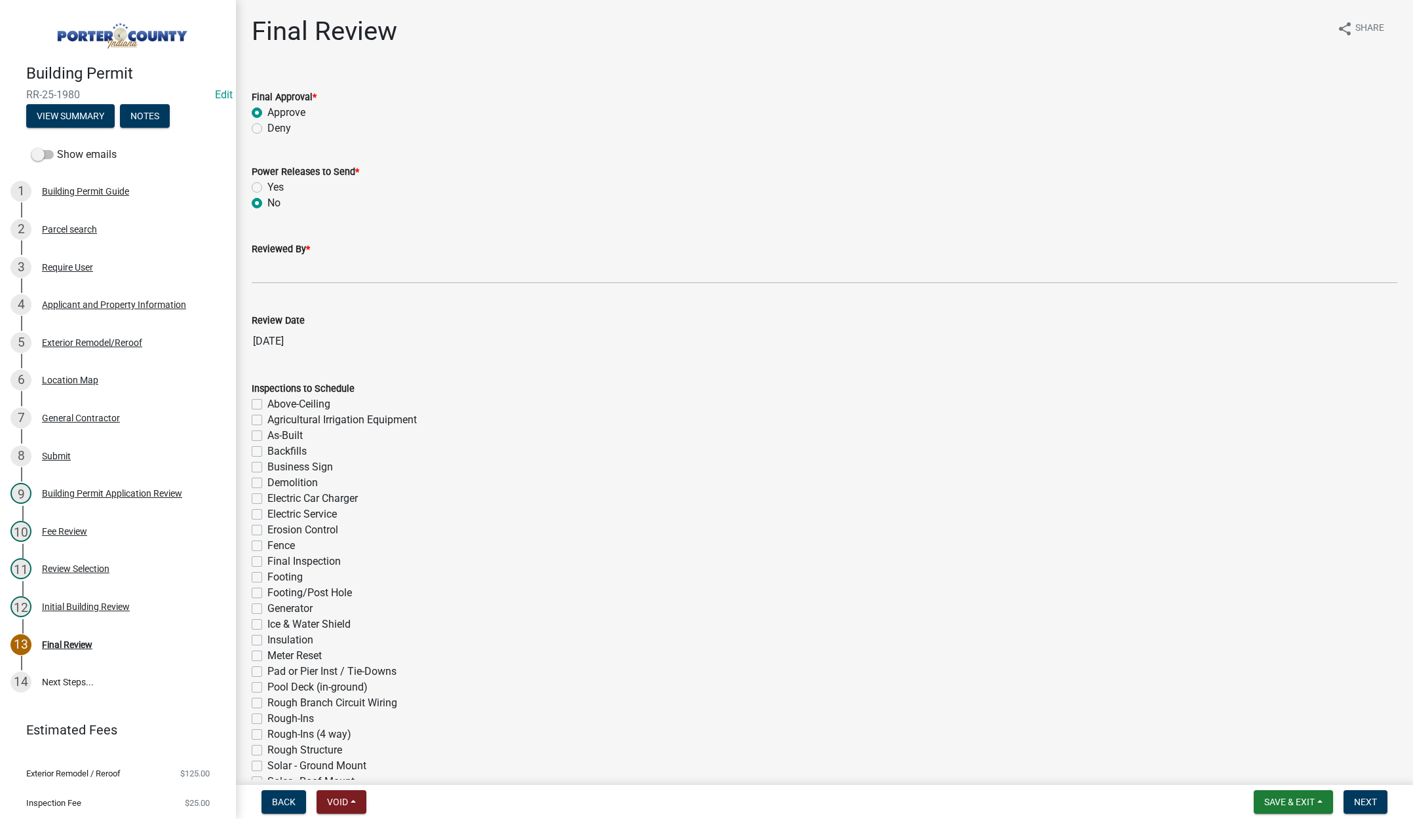
radio input "true"
drag, startPoint x: 269, startPoint y: 274, endPoint x: 284, endPoint y: 282, distance: 17.0
click at [269, 274] on input "Reviewed By *" at bounding box center [825, 270] width 1146 height 27
type input "[PERSON_NAME]"
click at [1357, 802] on span "Next" at bounding box center [1365, 802] width 23 height 10
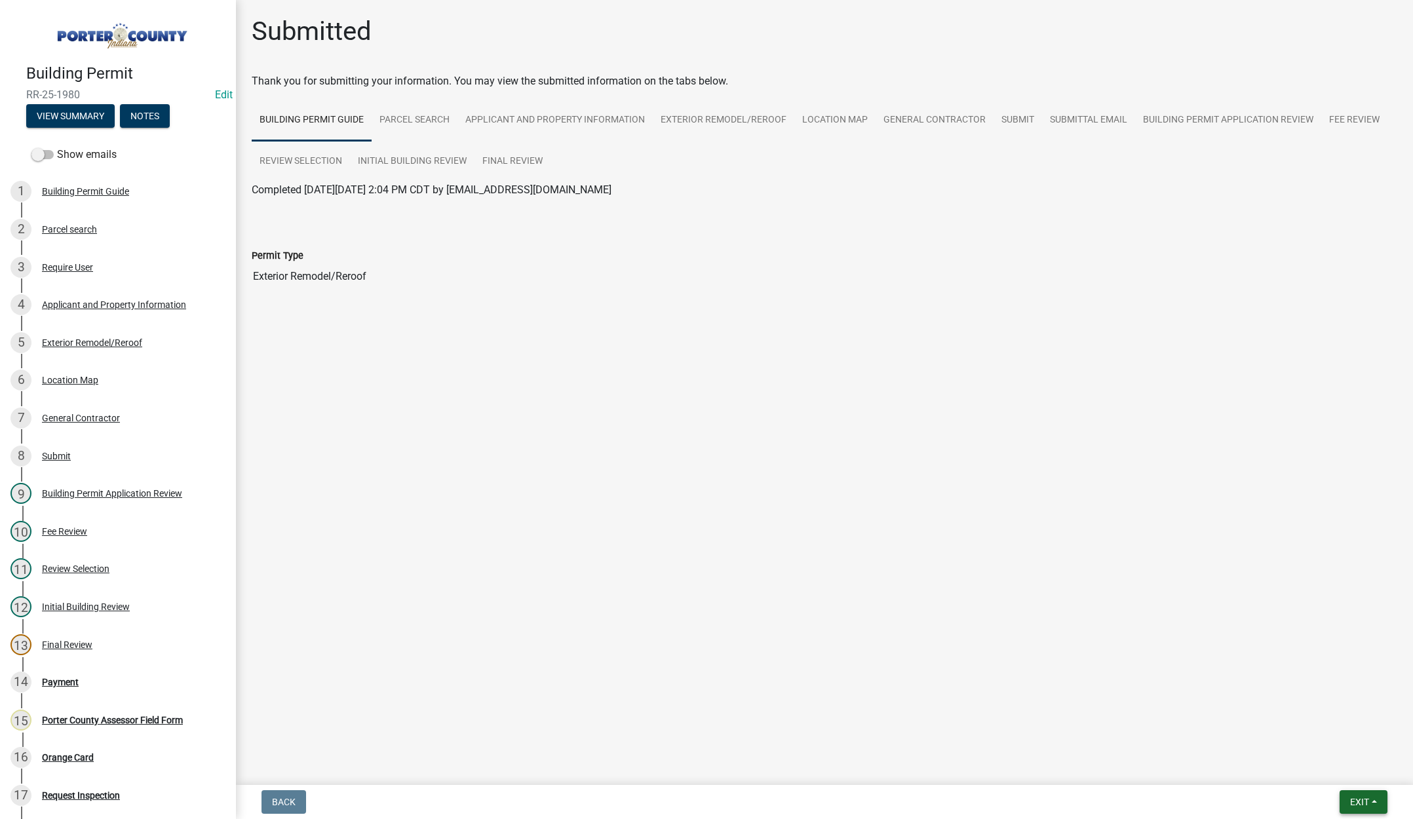
click at [1356, 798] on span "Exit" at bounding box center [1359, 802] width 19 height 10
click at [1352, 775] on button "Save & Exit" at bounding box center [1335, 767] width 105 height 31
